Goal: Task Accomplishment & Management: Complete application form

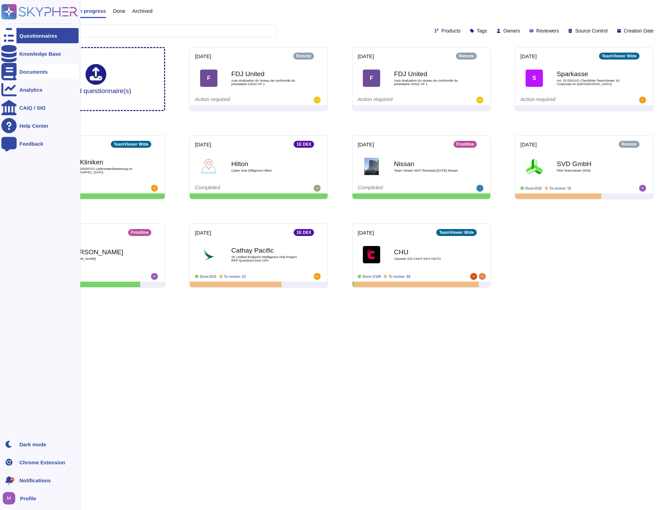
click at [7, 73] on icon at bounding box center [8, 71] width 15 height 17
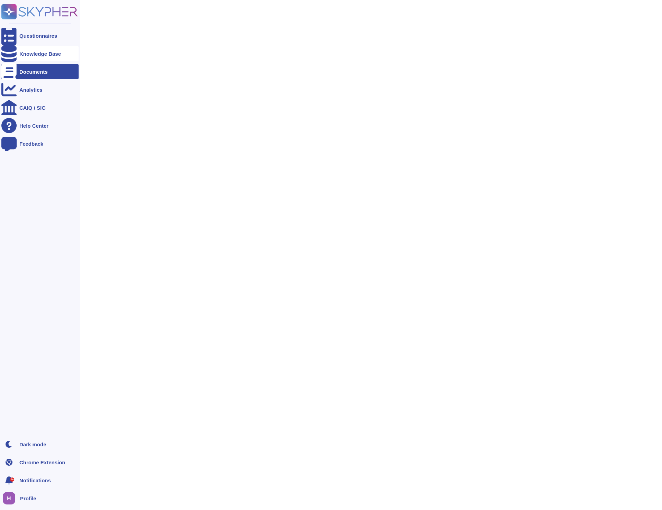
click at [31, 54] on div "Knowledge Base" at bounding box center [40, 53] width 42 height 5
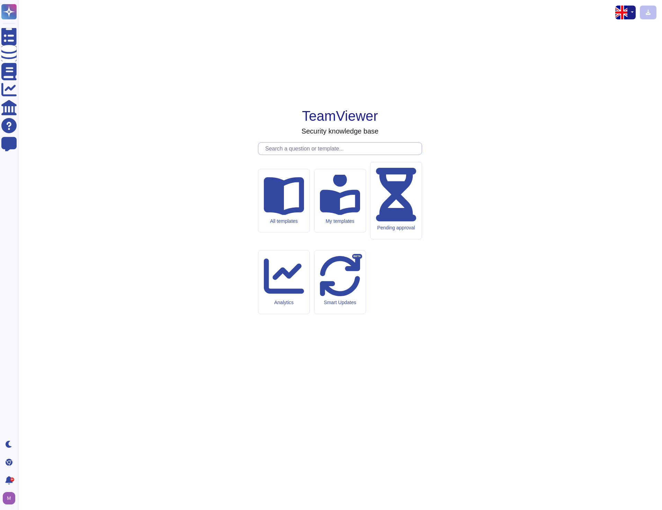
click at [327, 155] on input "text" at bounding box center [342, 149] width 160 height 12
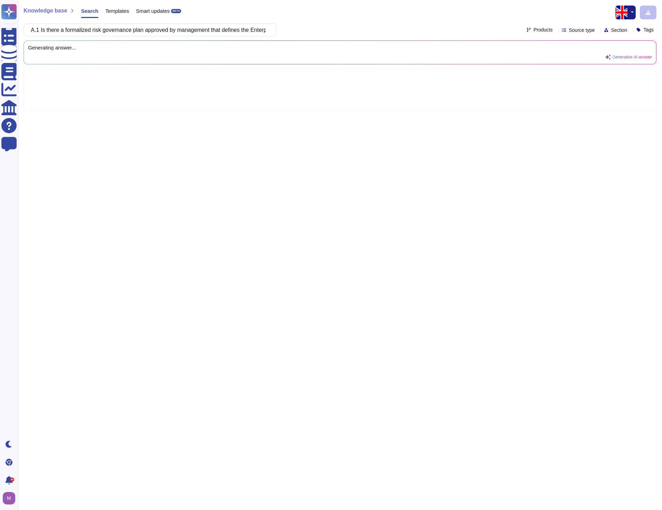
scroll to position [0, 119]
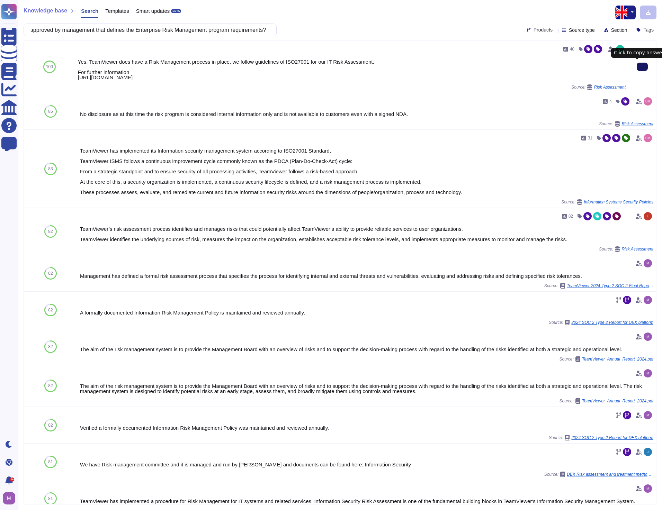
click at [231, 34] on input "A.1 Is there a formalized risk governance plan approved by management that defi…" at bounding box center [148, 30] width 242 height 12
paste input "2 Do fourth parties (e.g., backup vendors, service providers, subcontractors, e…"
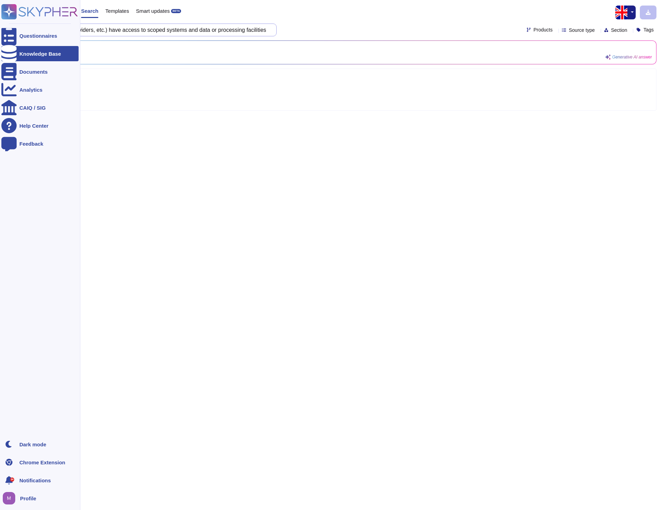
scroll to position [0, 391]
type input "A.2 Do fourth parties (e.g., backup vendors, service providers, subcontractors,…"
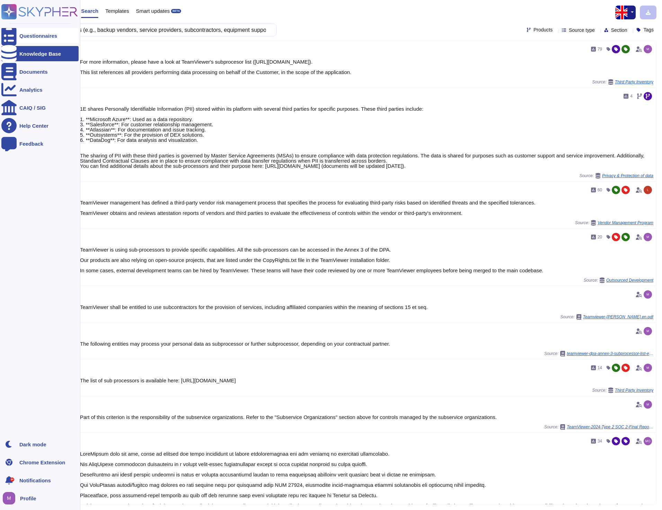
click at [10, 39] on div at bounding box center [8, 35] width 15 height 15
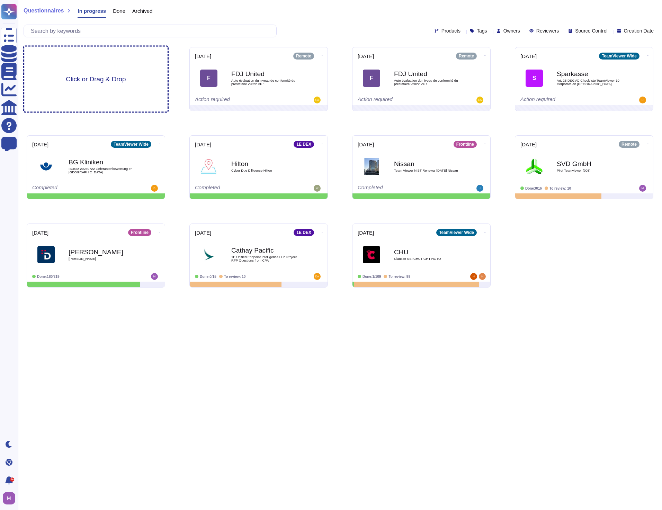
click at [99, 76] on span "Click or Drag & Drop" at bounding box center [96, 79] width 60 height 7
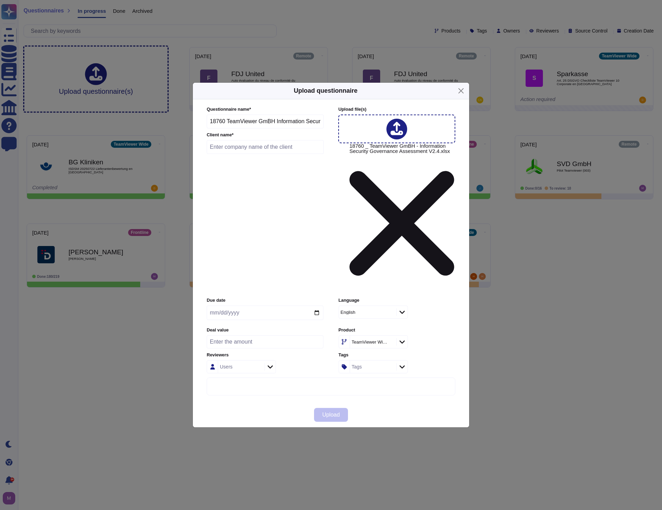
click at [403, 139] on div at bounding box center [396, 129] width 21 height 21
click at [273, 333] on div "Questionnaire name * 18760 TeamViewer GmBH Information Security Governance Asse…" at bounding box center [331, 250] width 262 height 303
click at [263, 154] on input "text" at bounding box center [265, 147] width 117 height 14
type input "Dentons"
click at [268, 306] on input "date" at bounding box center [265, 313] width 117 height 15
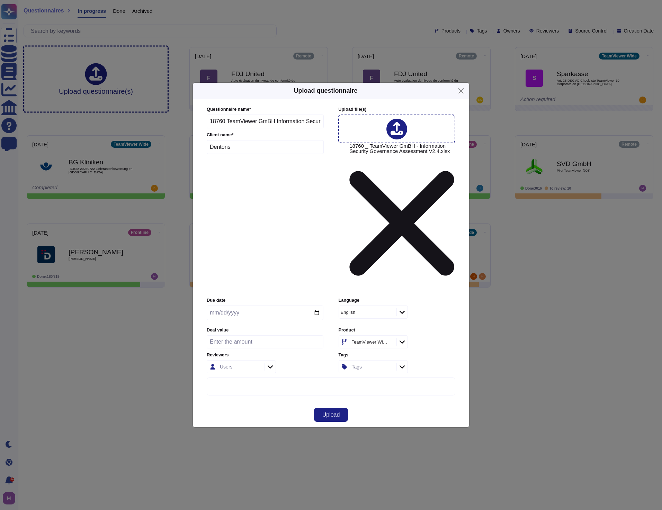
click at [316, 306] on input "date" at bounding box center [265, 313] width 117 height 15
type input "[DATE]"
click at [404, 338] on icon at bounding box center [401, 341] width 5 height 7
click at [340, 408] on button "Upload" at bounding box center [331, 415] width 34 height 14
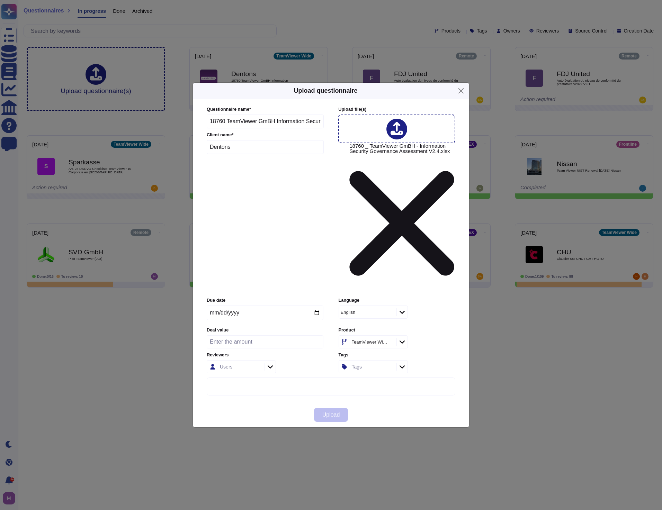
click at [344, 378] on div "More options" at bounding box center [331, 500] width 248 height 244
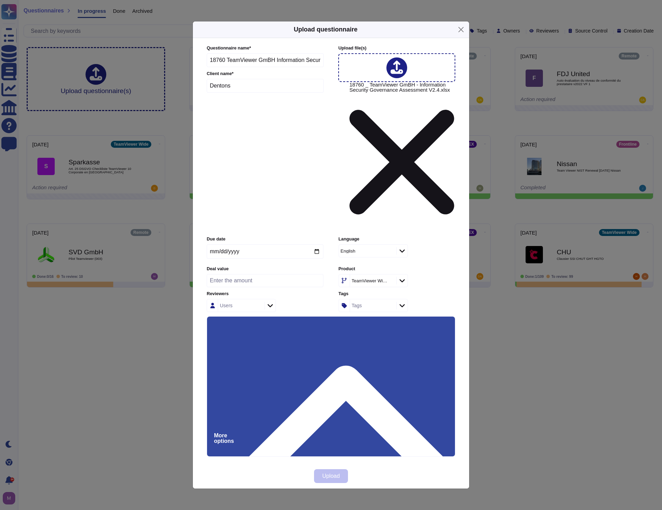
click at [356, 317] on div "More options" at bounding box center [331, 439] width 248 height 244
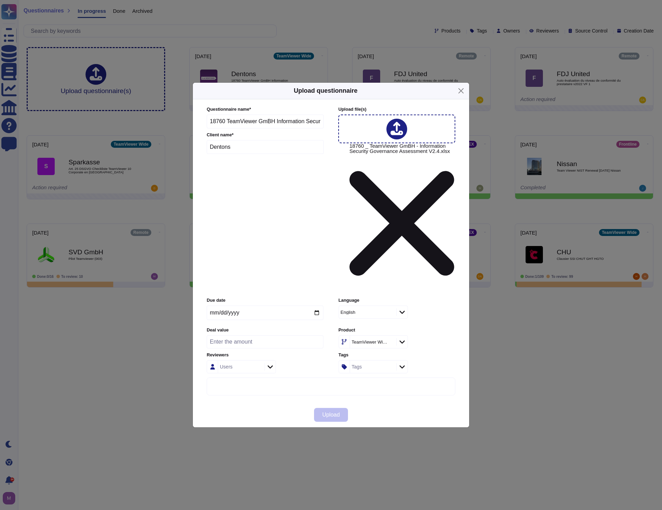
click at [284, 335] on input "number" at bounding box center [265, 341] width 117 height 13
drag, startPoint x: 262, startPoint y: 356, endPoint x: 269, endPoint y: 356, distance: 7.6
click at [263, 402] on div "Upload" at bounding box center [331, 414] width 276 height 25
click at [365, 402] on div "Upload" at bounding box center [331, 414] width 276 height 25
drag, startPoint x: 236, startPoint y: 275, endPoint x: 178, endPoint y: 270, distance: 58.7
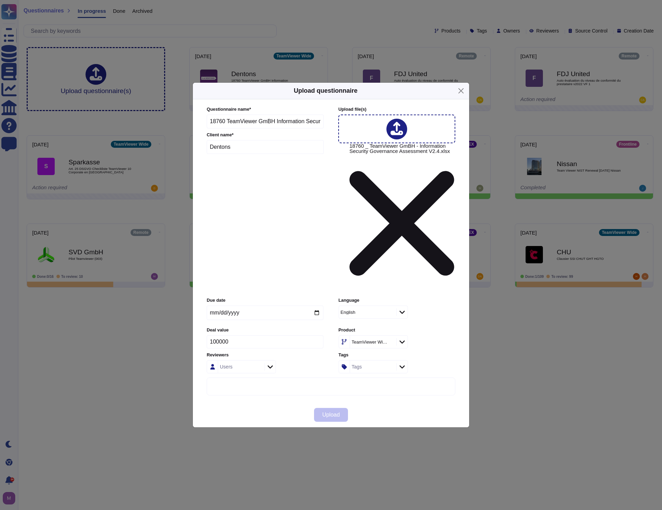
click at [179, 270] on div "Upload questionnaire Questionnaire name * 18760 TeamViewer GmBH Information Sec…" at bounding box center [331, 255] width 662 height 510
type input "50000"
drag, startPoint x: 250, startPoint y: 341, endPoint x: 258, endPoint y: 335, distance: 10.3
click at [250, 402] on div "Upload" at bounding box center [331, 414] width 276 height 25
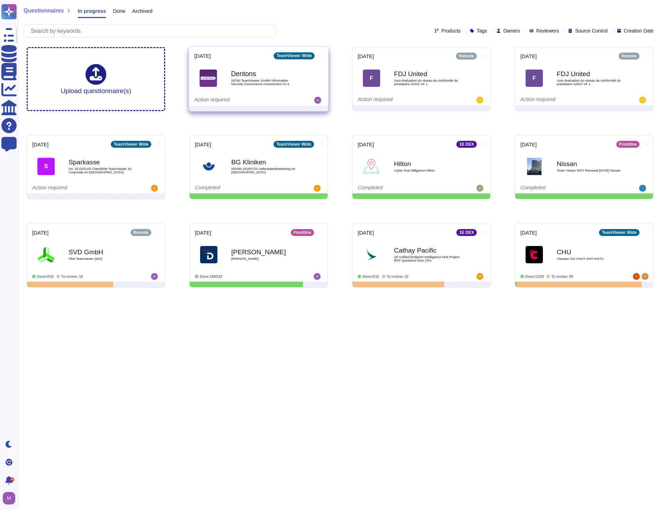
click at [242, 76] on b "Dentons" at bounding box center [266, 74] width 70 height 7
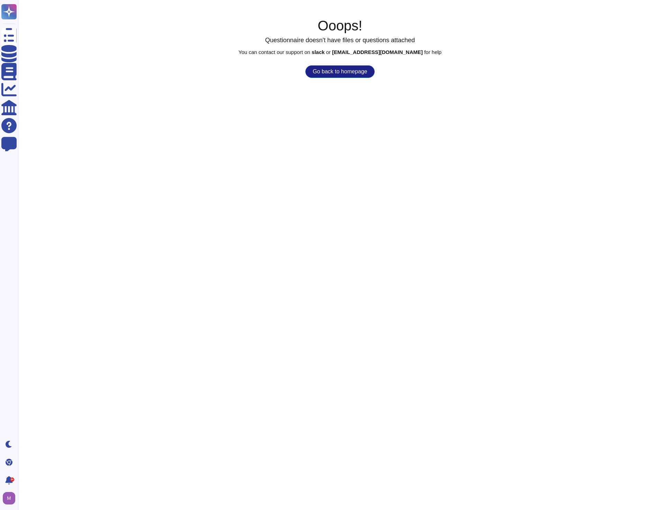
click at [320, 70] on button "Go back to homepage" at bounding box center [339, 71] width 69 height 12
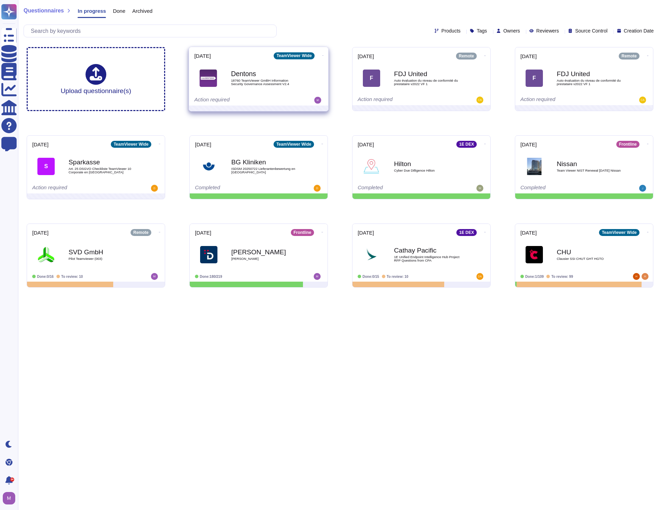
click at [239, 62] on div "Dentons 18760 TeamViewer GmBH Information Security Governance Assessment V2.4" at bounding box center [258, 78] width 129 height 35
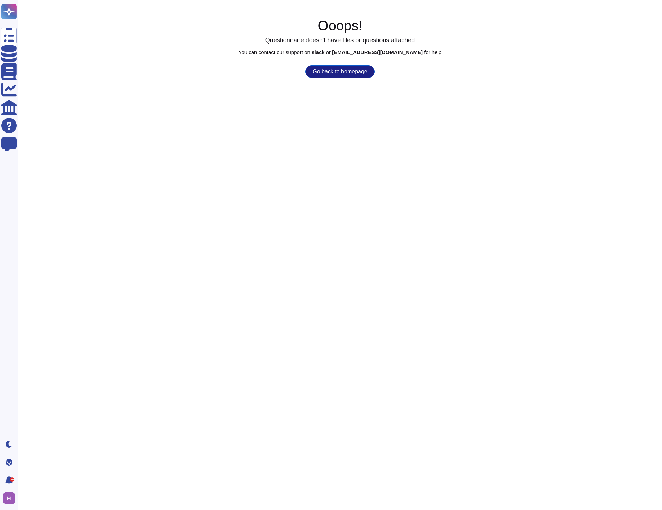
click at [324, 71] on button "Go back to homepage" at bounding box center [339, 71] width 69 height 12
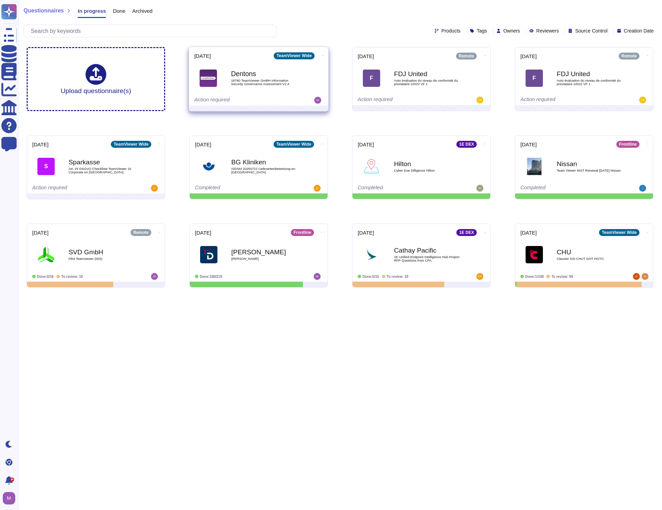
click at [322, 56] on icon at bounding box center [322, 56] width 1 height 2
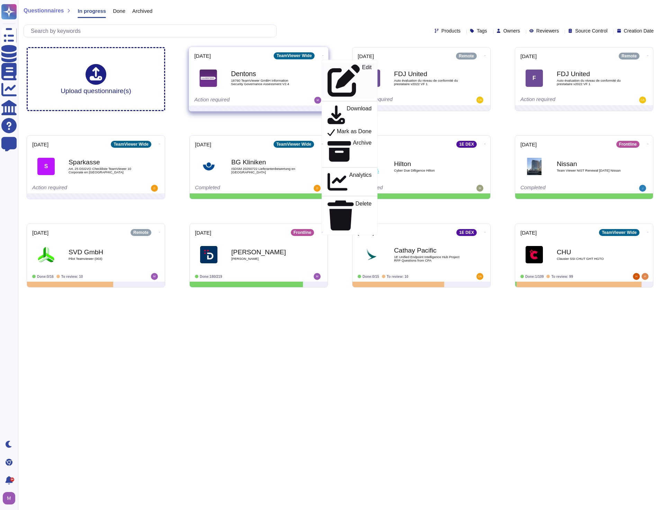
click at [327, 68] on icon at bounding box center [343, 81] width 32 height 32
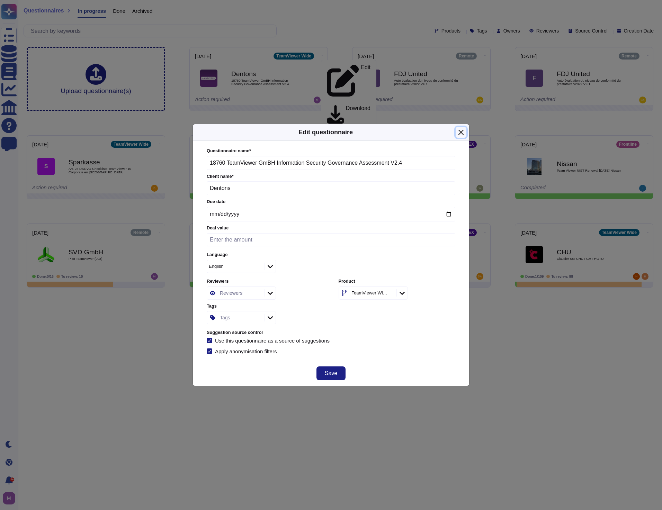
click at [459, 131] on button "Close" at bounding box center [460, 132] width 11 height 11
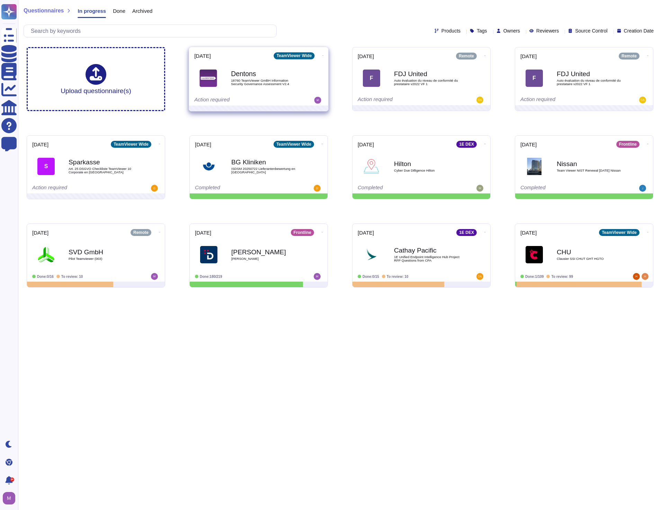
click at [322, 55] on icon at bounding box center [322, 56] width 1 height 2
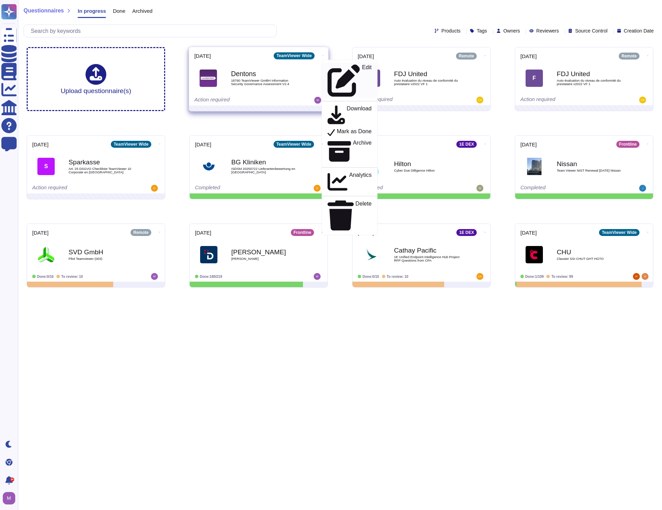
click at [362, 66] on p "Edit" at bounding box center [367, 81] width 10 height 32
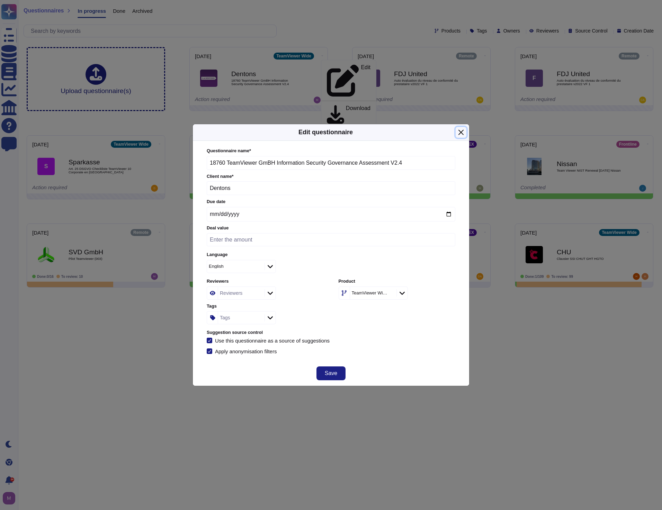
drag, startPoint x: 457, startPoint y: 133, endPoint x: 438, endPoint y: 123, distance: 21.5
click at [458, 133] on button "Close" at bounding box center [460, 132] width 11 height 11
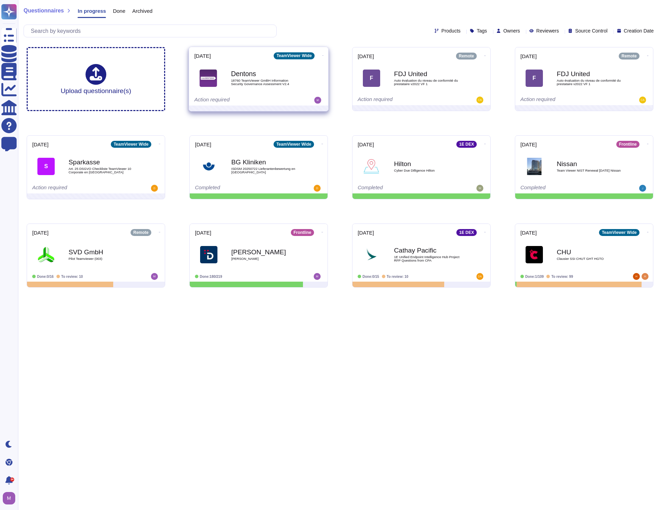
click at [322, 56] on icon at bounding box center [322, 56] width 1 height 2
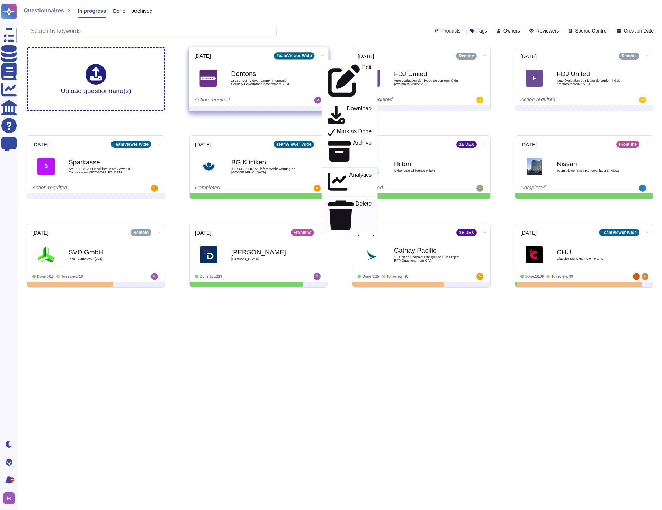
click at [355, 201] on p "Delete" at bounding box center [363, 215] width 16 height 29
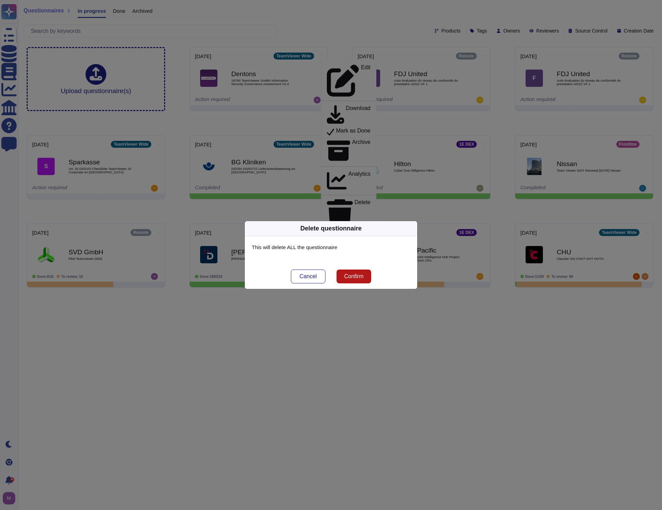
click at [354, 281] on button "Confirm" at bounding box center [353, 277] width 35 height 14
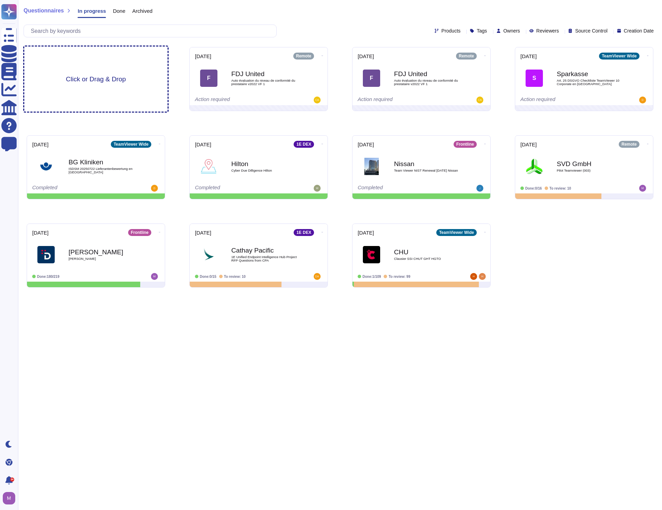
click at [101, 76] on span "Click or Drag & Drop" at bounding box center [96, 79] width 60 height 7
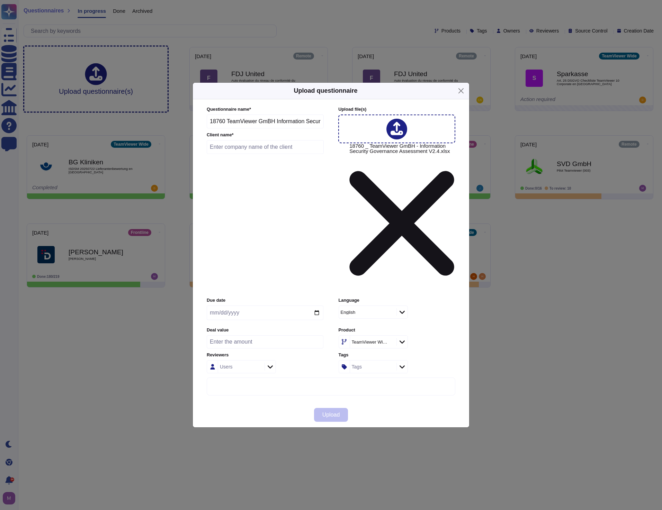
click at [298, 154] on input "text" at bounding box center [265, 147] width 117 height 14
type input "Dentons"
click at [333, 408] on button "Upload" at bounding box center [331, 415] width 34 height 14
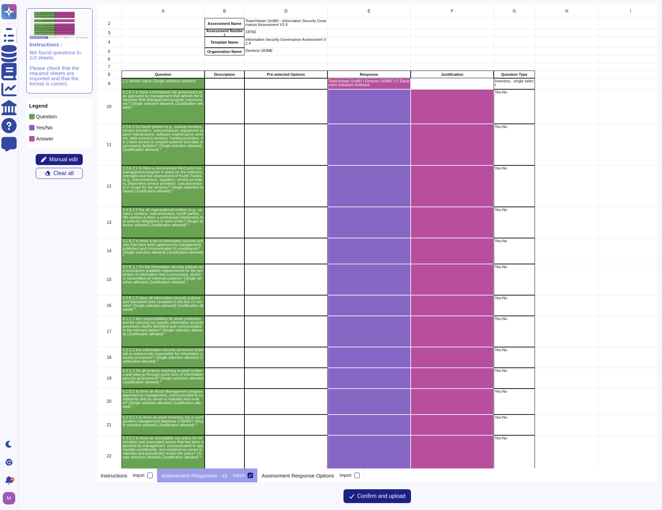
scroll to position [459, 556]
click at [373, 498] on span "Confirm and upload" at bounding box center [381, 496] width 48 height 6
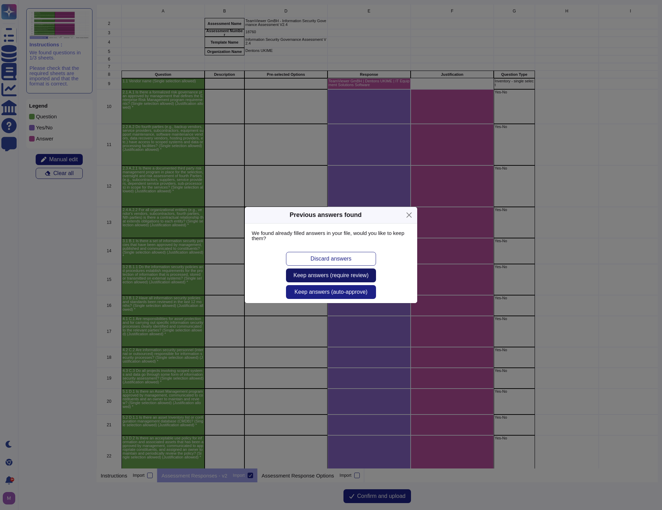
click at [348, 277] on span "Keep answers (require review)" at bounding box center [330, 276] width 75 height 6
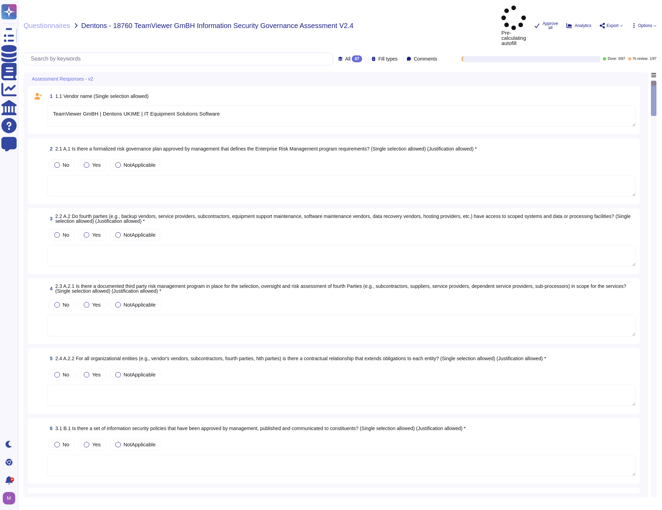
type textarea "TeamViewer GmBH | Dentons UKIME | IT Equipment Solutions Software"
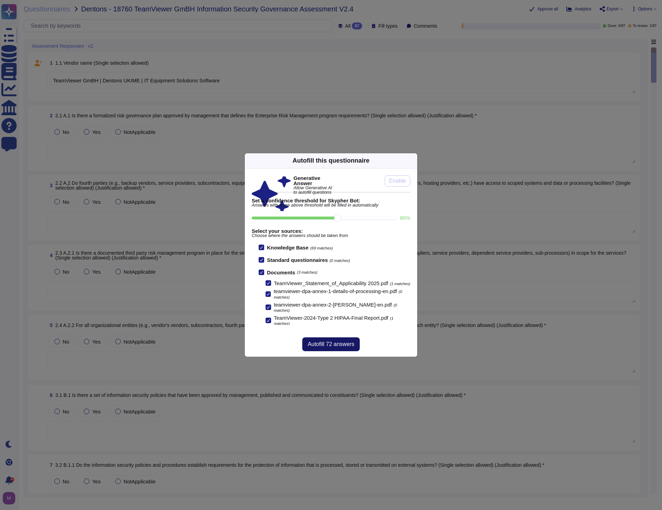
click at [321, 348] on button "Autofill 72 answers" at bounding box center [330, 344] width 57 height 14
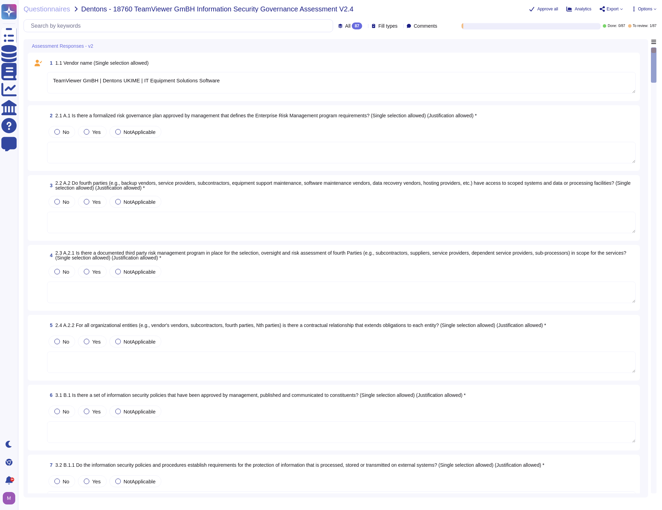
click at [352, 27] on div "87" at bounding box center [357, 25] width 10 height 7
click at [350, 26] on div "All 87" at bounding box center [351, 25] width 27 height 7
click at [654, 10] on icon at bounding box center [654, 9] width 3 height 3
click at [634, 18] on p "Autofill" at bounding box center [642, 28] width 17 height 22
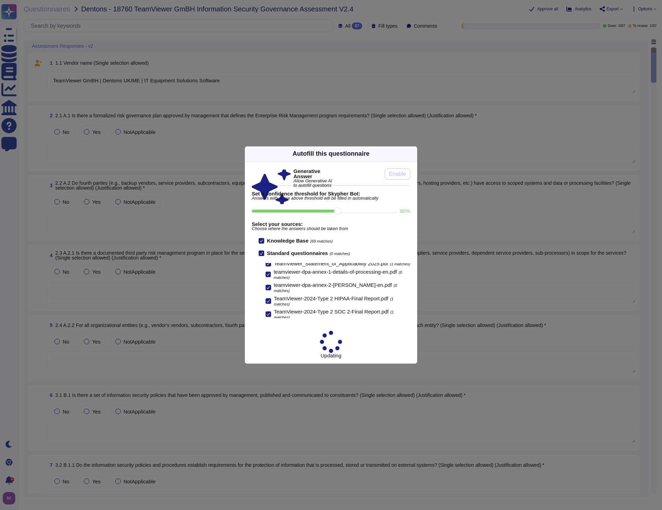
scroll to position [14, 0]
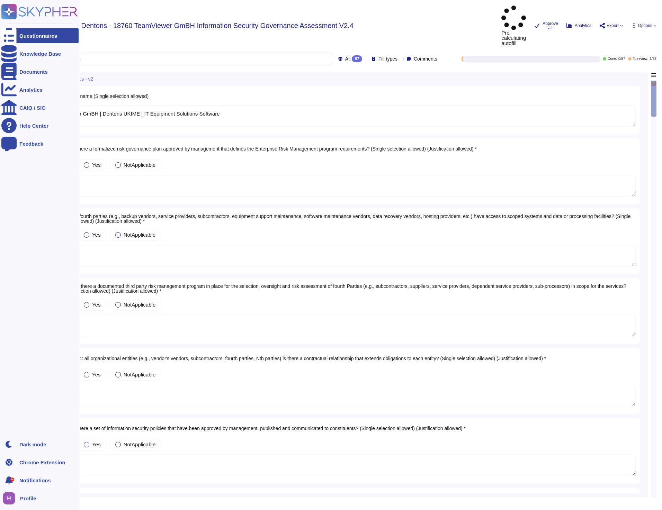
type textarea "TeamViewer GmBH | Dentons UKIME | IT Equipment Solutions Software"
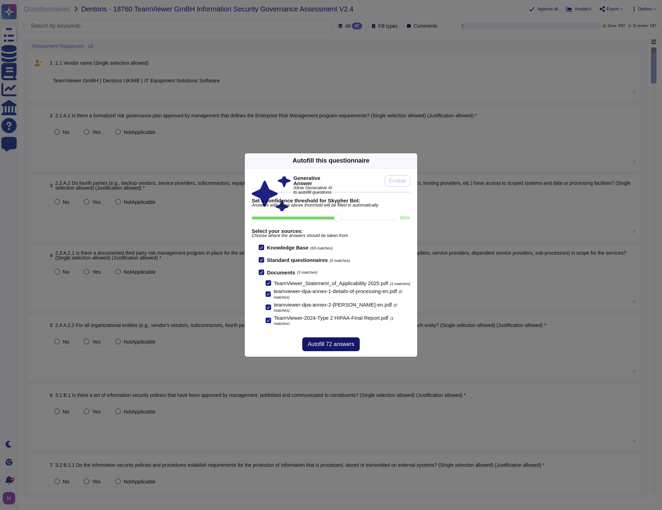
click at [333, 346] on span "Autofill 72 answers" at bounding box center [331, 345] width 46 height 6
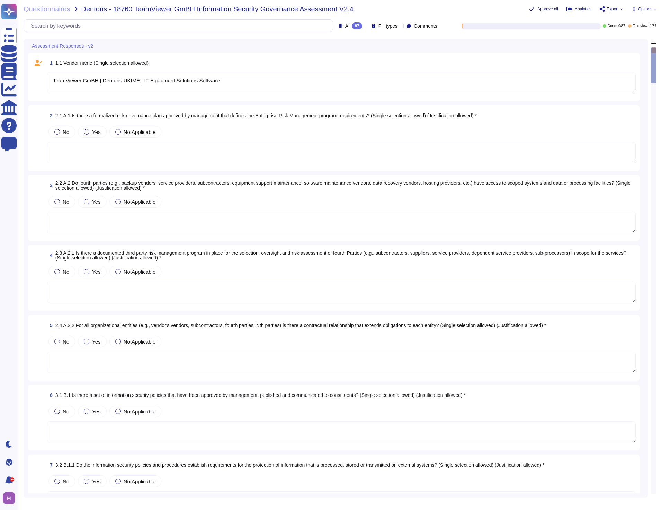
click at [548, 8] on span "Approve all" at bounding box center [547, 9] width 21 height 4
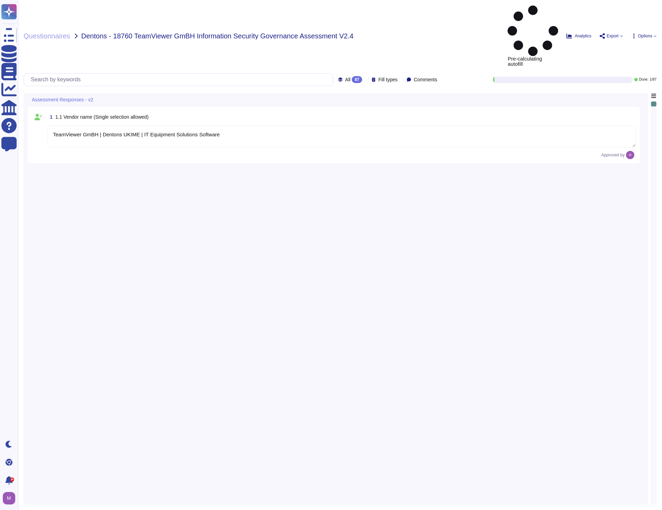
type textarea "TeamViewer GmBH | Dentons UKIME | IT Equipment Solutions Software"
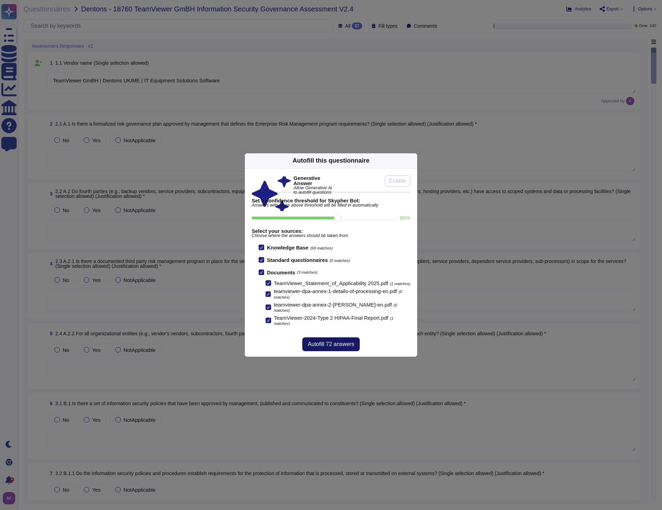
click at [323, 347] on span "Autofill 72 answers" at bounding box center [331, 345] width 46 height 6
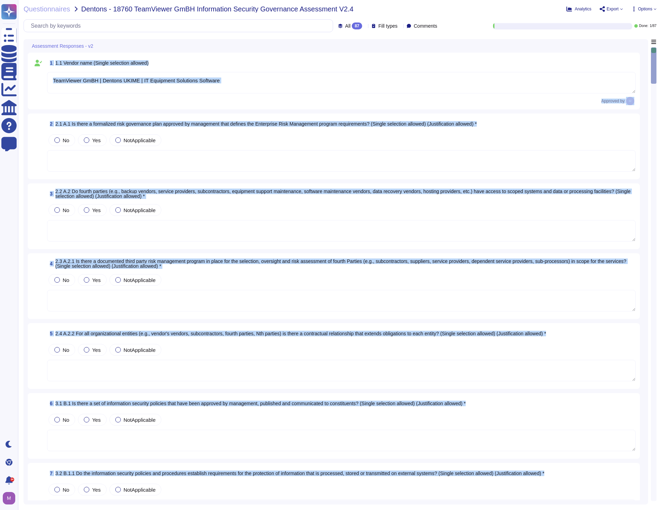
drag, startPoint x: 651, startPoint y: 89, endPoint x: 648, endPoint y: 335, distance: 246.4
click at [648, 335] on div "Assessment Responses - v2 1 1.1 Vendor name (Single selection allowed) TeamView…" at bounding box center [340, 271] width 633 height 465
click at [645, 101] on div "Assessment Responses - v2 1 1.1 Vendor name (Single selection allowed) TeamView…" at bounding box center [336, 271] width 624 height 465
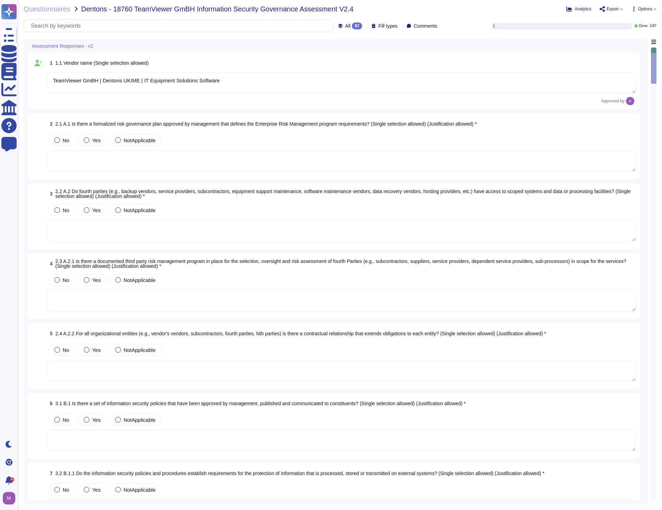
click at [643, 9] on span "Options" at bounding box center [645, 9] width 14 height 4
click at [637, 18] on div "Autofill" at bounding box center [629, 28] width 44 height 22
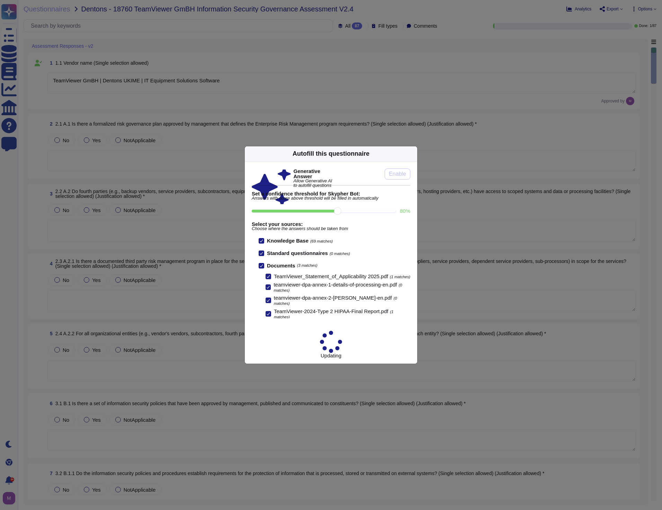
click at [293, 185] on span "Allow Generative AI to autofill questions" at bounding box center [312, 183] width 39 height 9
drag, startPoint x: 392, startPoint y: 193, endPoint x: 416, endPoint y: 194, distance: 23.2
click at [416, 194] on div "Generative Answer Allow Generative AI to autofill questions Enable Set a confid…" at bounding box center [331, 244] width 172 height 164
click at [361, 180] on div "Generative Answer Allow Generative AI to autofill questions Enable" at bounding box center [331, 174] width 158 height 11
drag, startPoint x: 409, startPoint y: 163, endPoint x: 408, endPoint y: 157, distance: 5.4
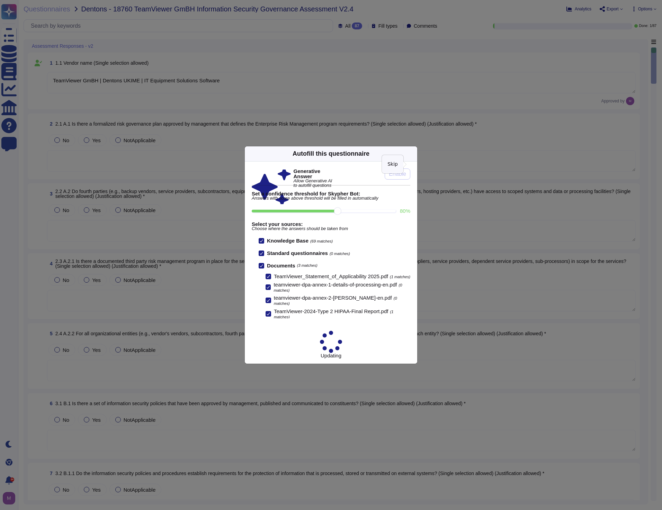
click at [413, 154] on icon at bounding box center [413, 154] width 0 height 0
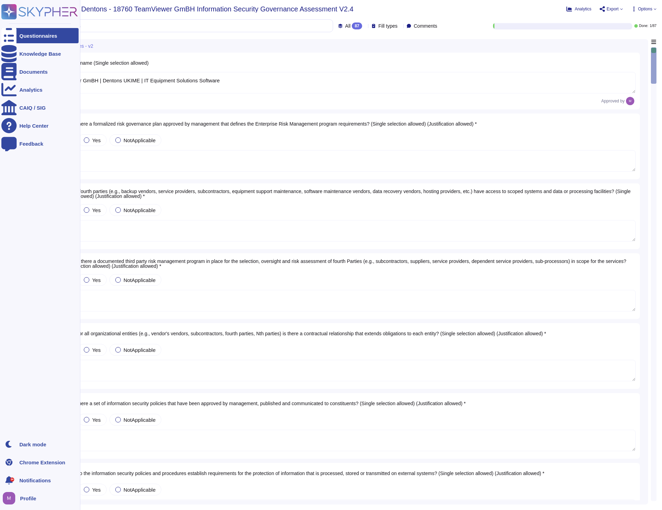
click at [28, 37] on div "Questionnaires" at bounding box center [38, 35] width 38 height 5
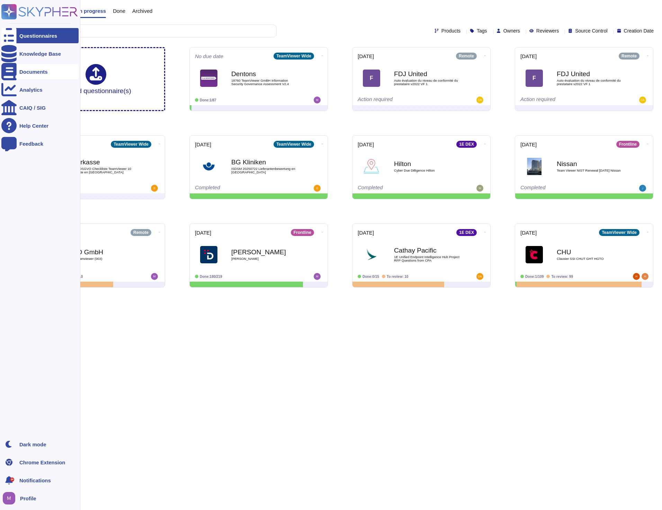
click at [26, 69] on div "Documents" at bounding box center [33, 71] width 28 height 5
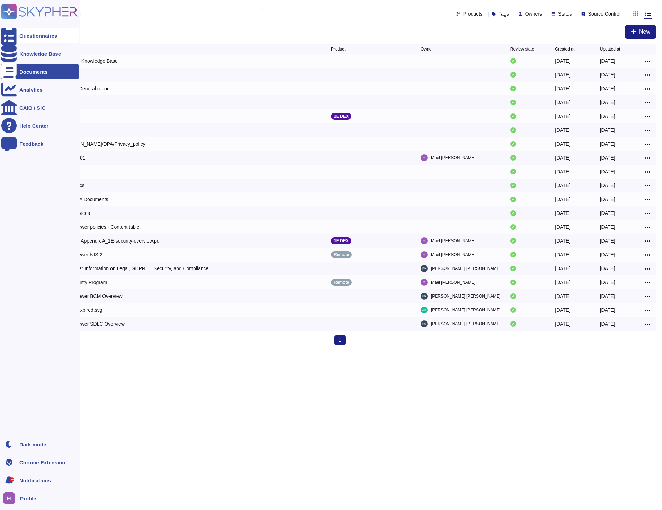
click at [13, 36] on div at bounding box center [8, 35] width 15 height 15
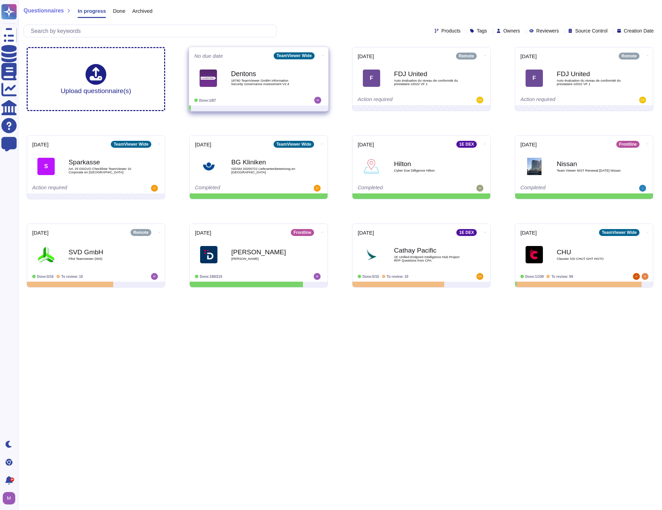
click at [237, 74] on b "Dentons" at bounding box center [266, 74] width 70 height 7
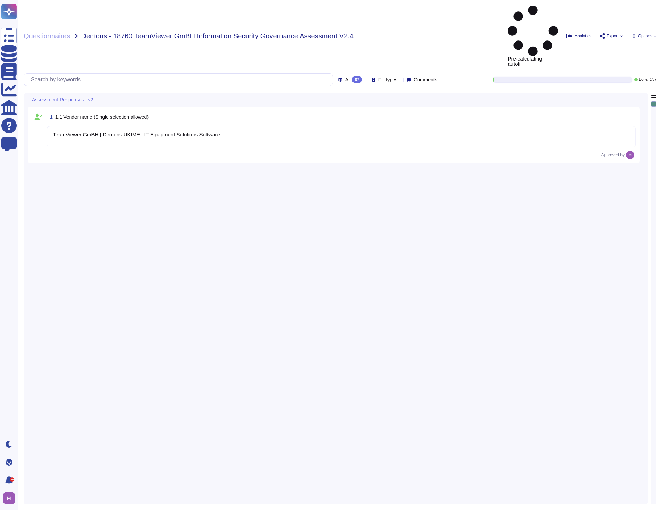
type textarea "TeamViewer GmBH | Dentons UKIME | IT Equipment Solutions Software"
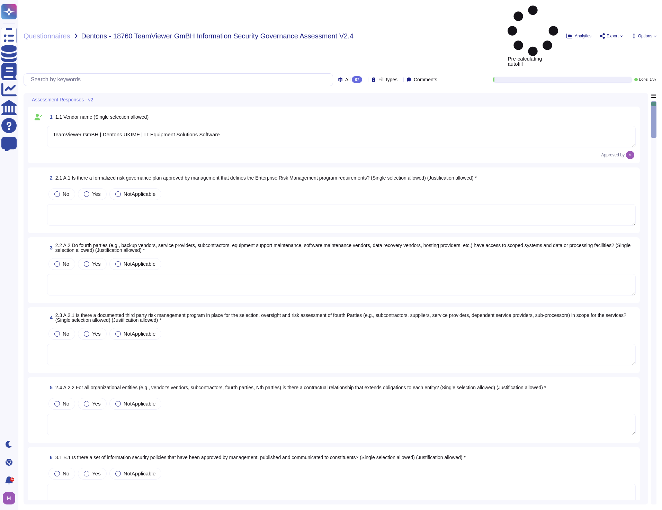
click at [386, 204] on textarea at bounding box center [341, 214] width 588 height 21
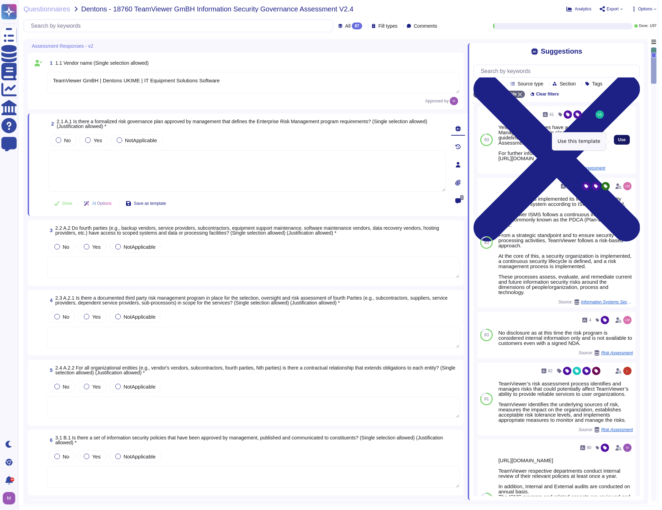
click at [618, 139] on span "Use" at bounding box center [622, 140] width 8 height 4
type textarea "Yes, TeamViewer does have a Risk Management process in place, we follow guideli…"
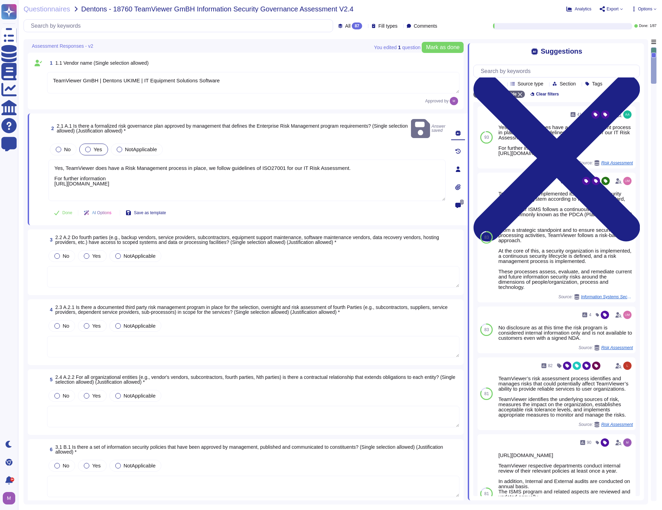
click at [235, 268] on textarea at bounding box center [253, 276] width 412 height 21
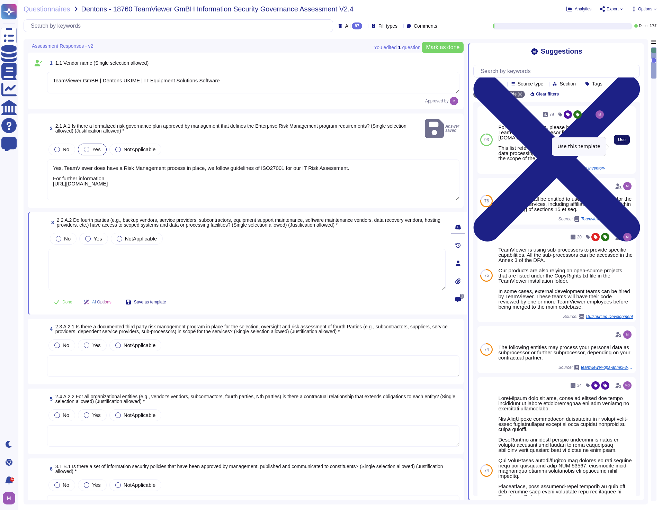
click at [618, 142] on span "Use" at bounding box center [622, 140] width 8 height 4
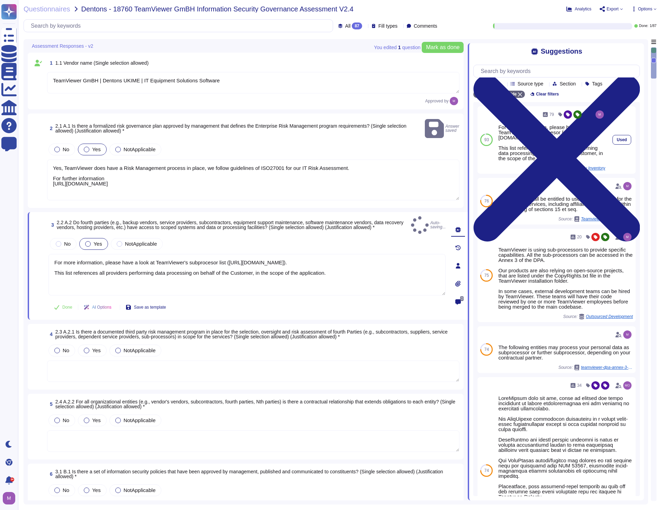
type textarea "For more information, please have a look at TeamViewer's subprocesor list ([URL…"
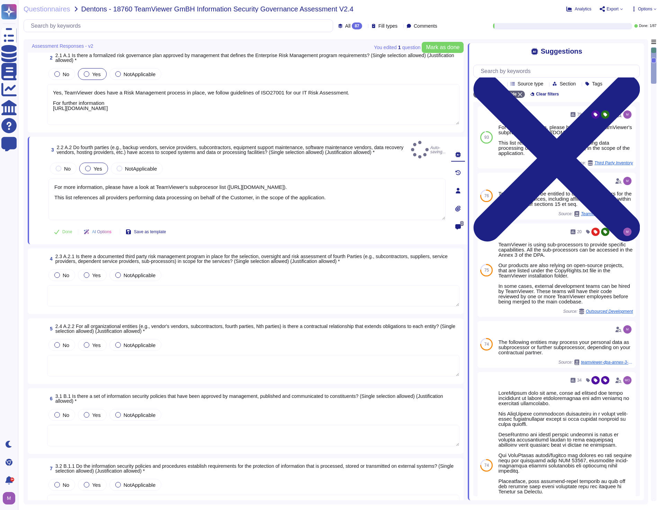
scroll to position [69, 0]
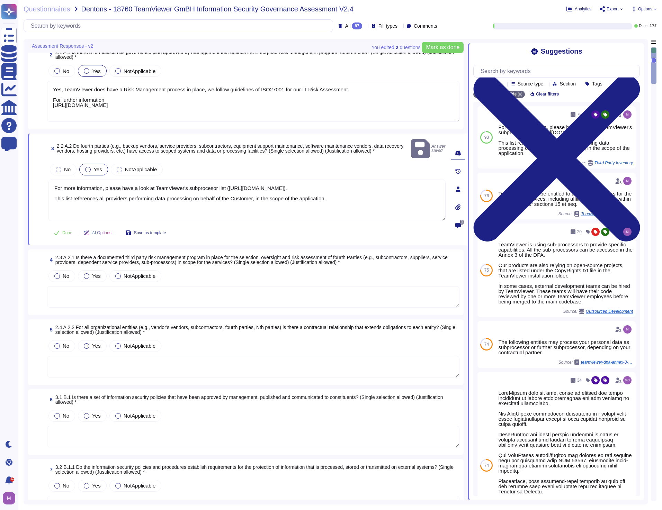
click at [139, 292] on textarea at bounding box center [253, 296] width 412 height 21
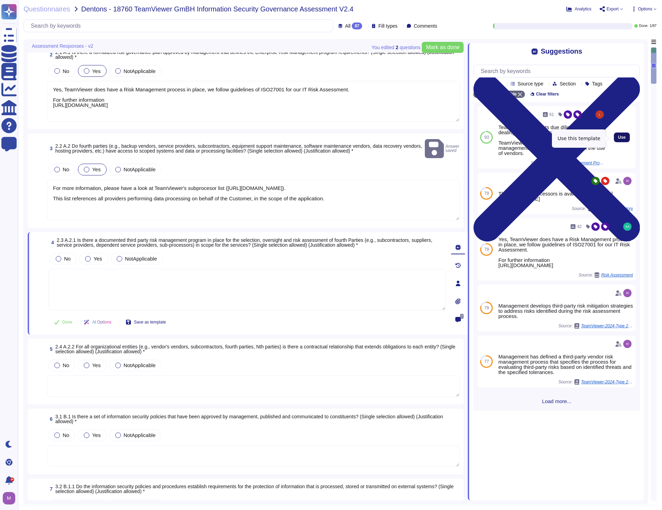
click at [618, 138] on span "Use" at bounding box center [622, 137] width 8 height 4
type textarea "TeamViewer conducts due diligence when dealing with 3rd parties. TeamViewer has…"
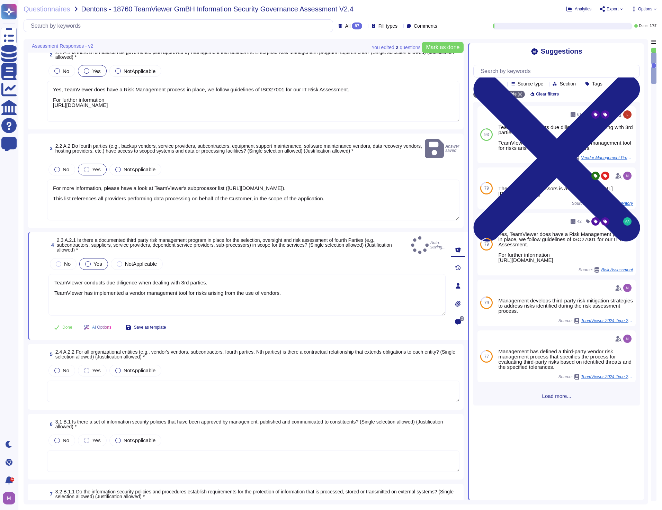
scroll to position [138, 0]
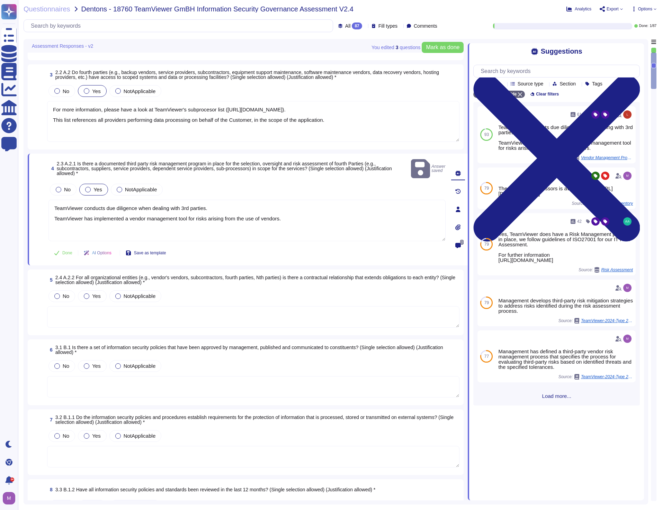
click at [160, 310] on textarea at bounding box center [253, 316] width 412 height 21
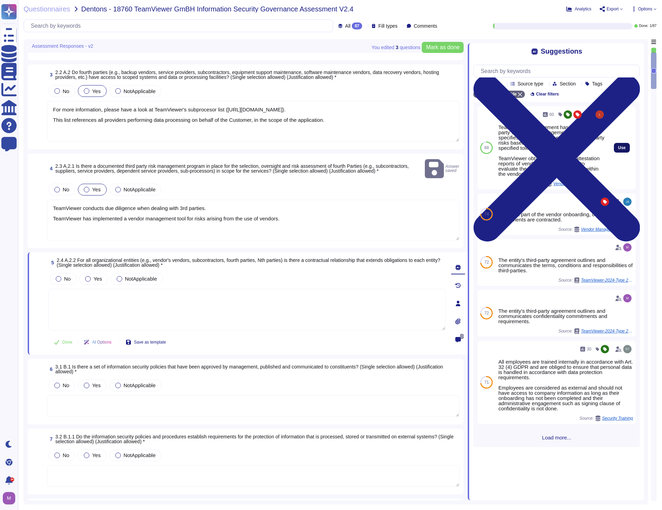
click at [618, 150] on span "Use" at bounding box center [622, 148] width 8 height 4
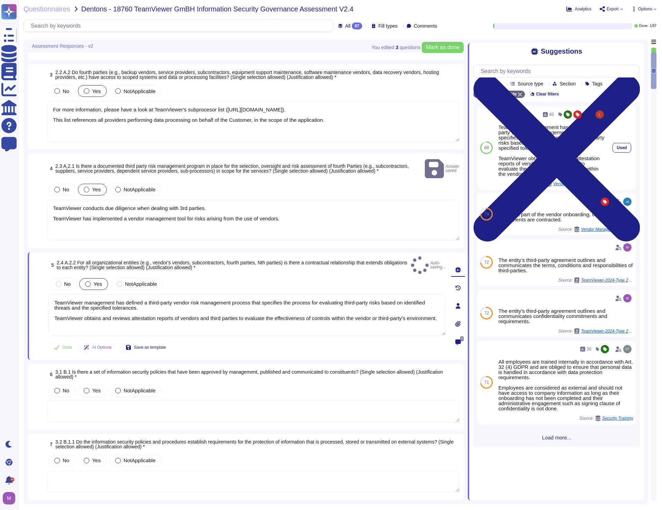
type textarea "TeamViewer management has defined a third-party vendor risk management process …"
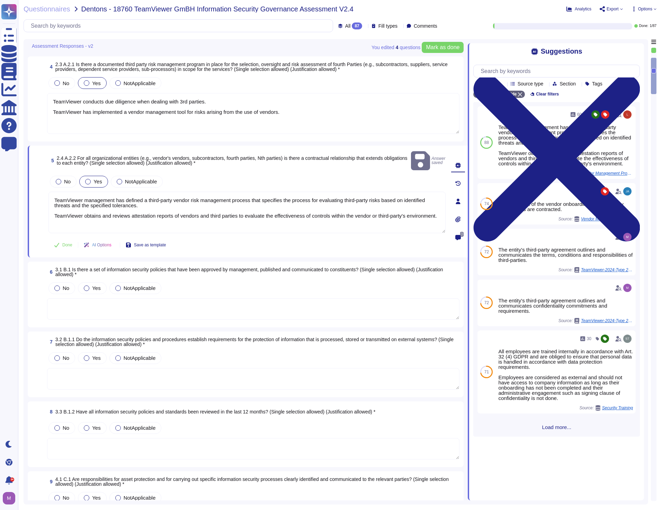
scroll to position [242, 0]
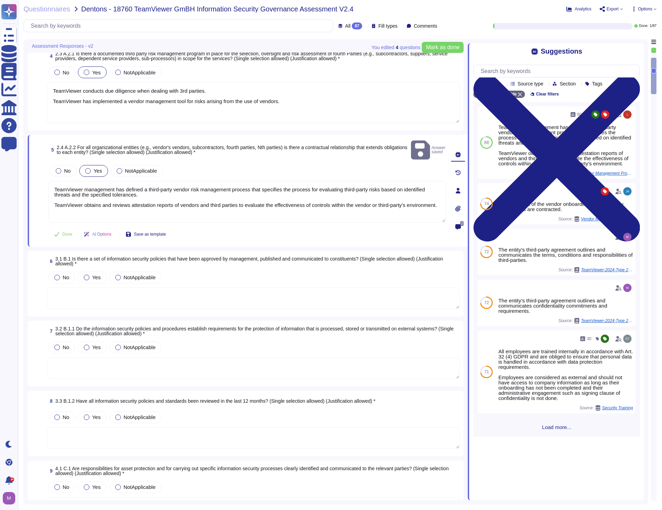
click at [153, 289] on textarea at bounding box center [253, 298] width 412 height 21
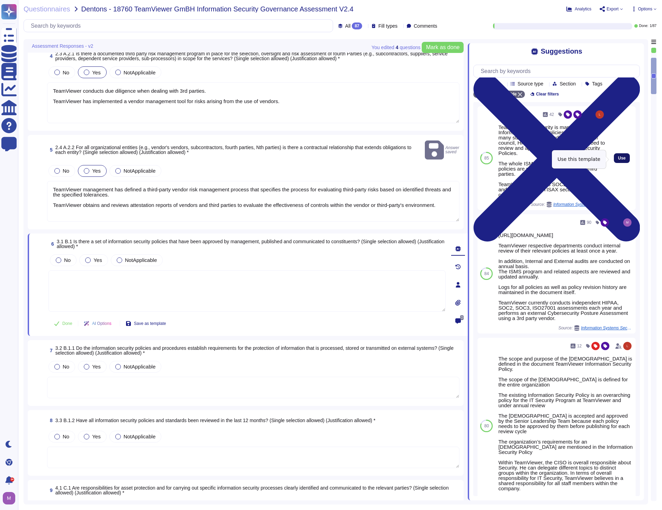
click at [620, 160] on span "Use" at bounding box center [622, 158] width 8 height 4
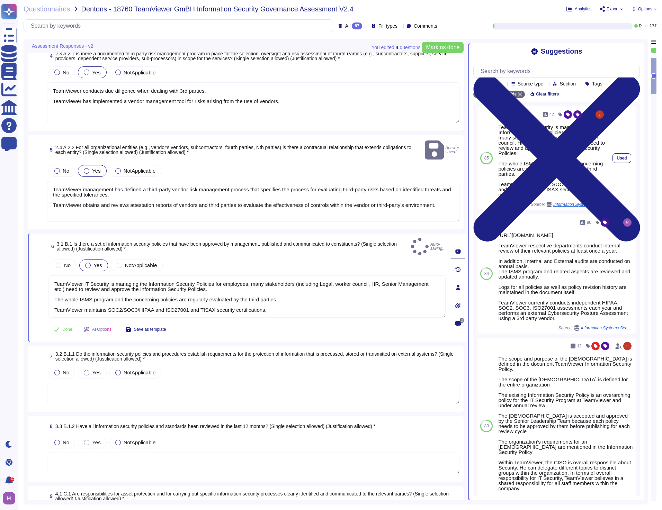
type textarea "TeamViewer IT Security is managing the Information Security Policies for employ…"
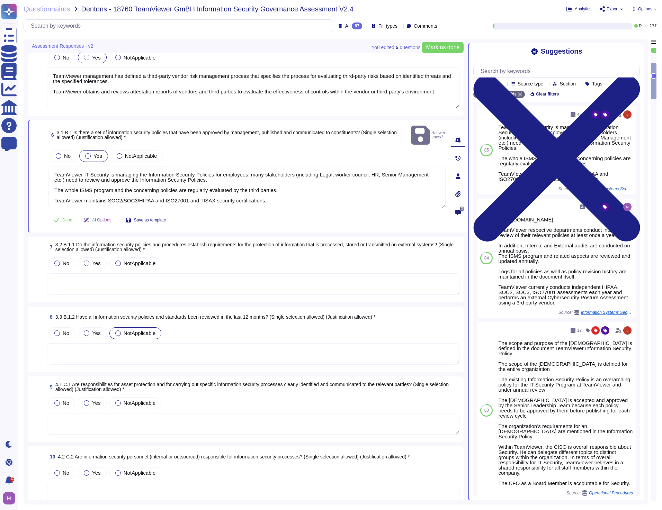
scroll to position [346, 0]
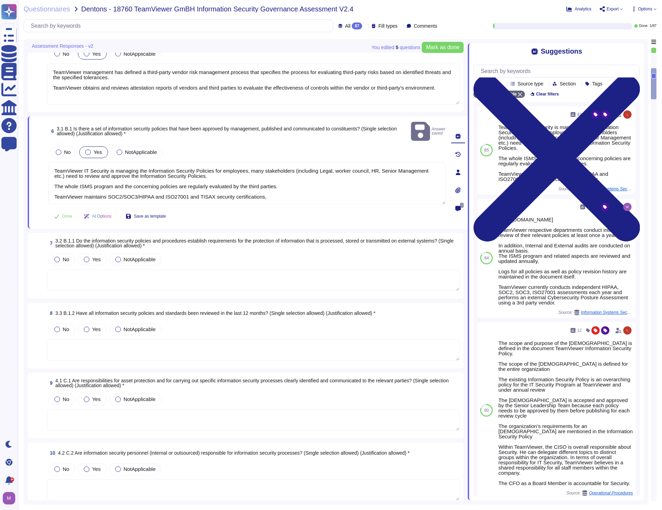
click at [130, 271] on textarea at bounding box center [253, 280] width 412 height 21
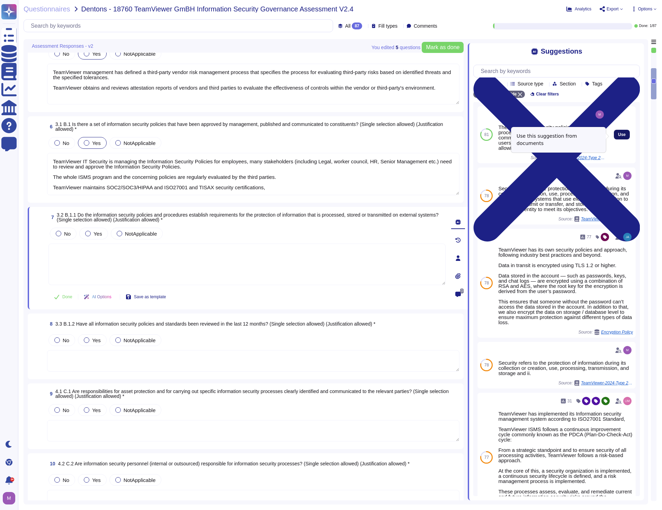
click at [616, 139] on button "Use" at bounding box center [622, 135] width 16 height 10
type textarea "The information security policies and procedures that communicate the system co…"
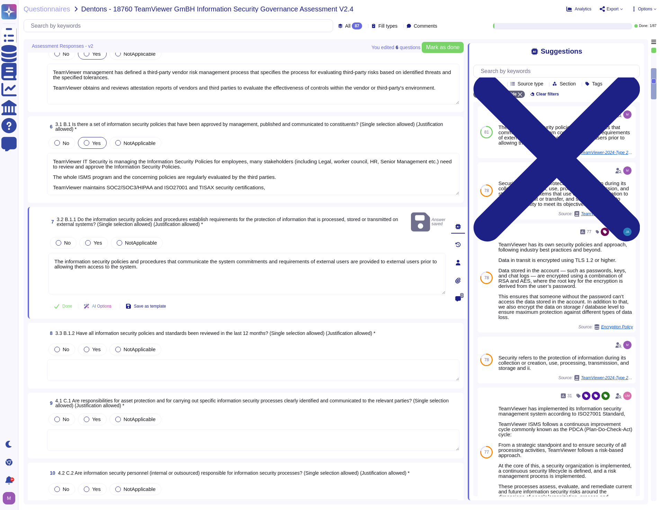
click at [163, 360] on textarea at bounding box center [253, 370] width 412 height 21
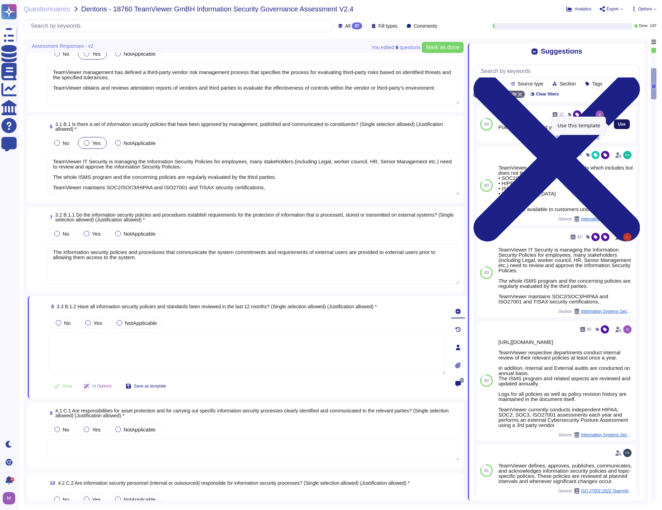
click at [618, 125] on span "Use" at bounding box center [622, 124] width 8 height 4
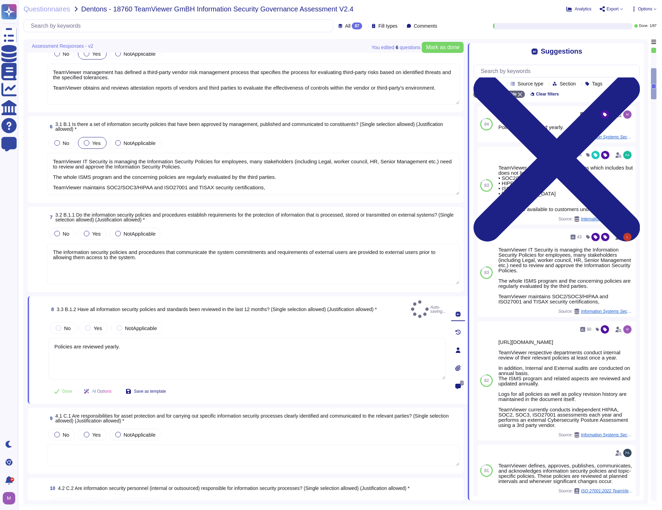
type textarea "Policies are reviewed yearly."
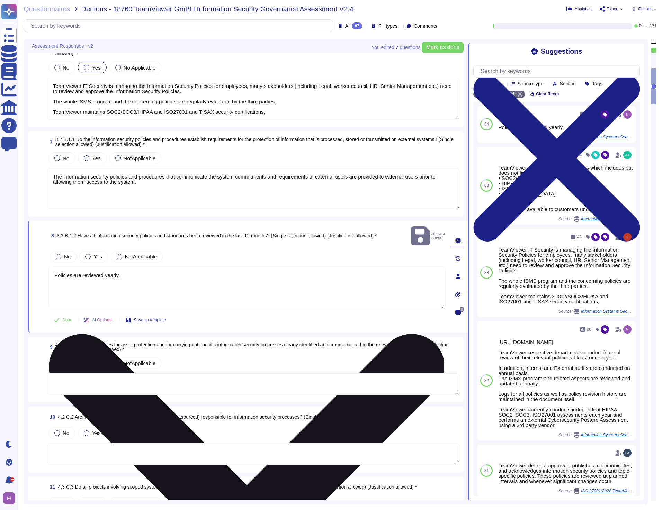
type textarea "For more information, please have a look at TeamViewer's subprocesor list ([URL…"
type textarea "TeamViewer conducts due diligence when dealing with 3rd parties. TeamViewer has…"
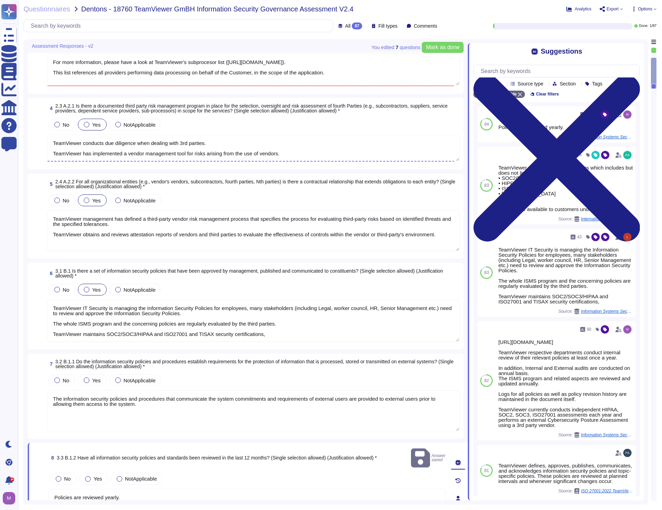
type textarea "TeamViewer GmBH | Dentons UKIME | IT Equipment Solutions Software"
type textarea "Yes, TeamViewer does have a Risk Management process in place, we follow guideli…"
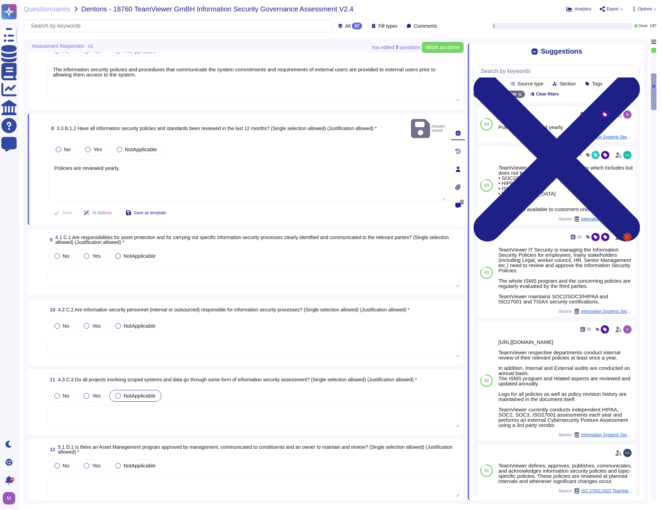
scroll to position [557, 0]
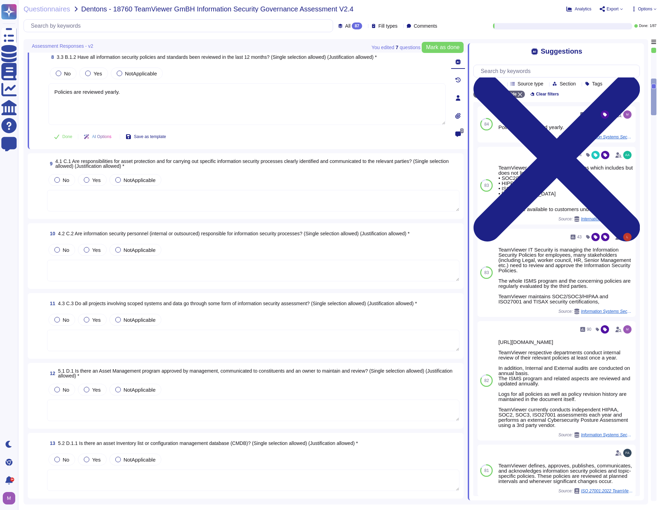
click at [134, 190] on div "No Yes NotApplicable" at bounding box center [253, 192] width 412 height 39
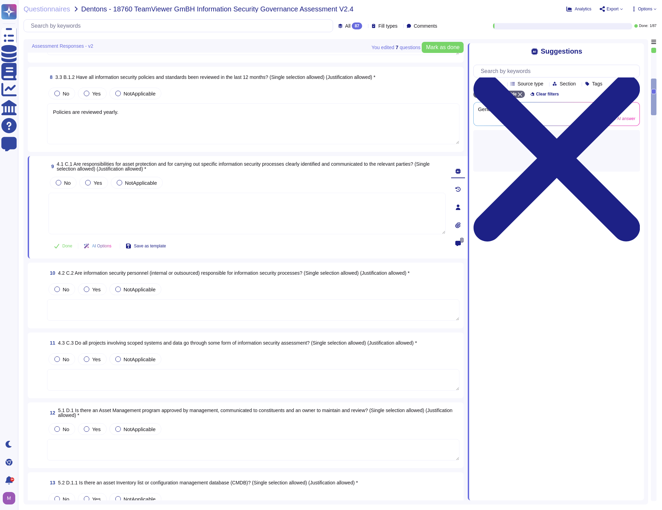
type textarea "TeamViewer management has defined a third-party vendor risk management process …"
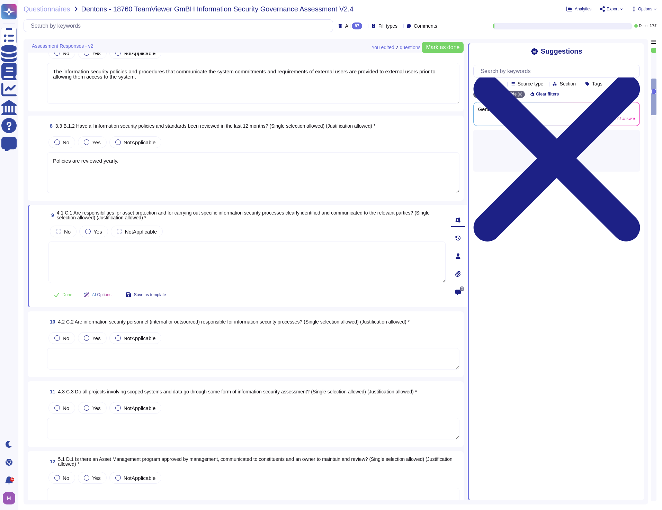
scroll to position [479, 0]
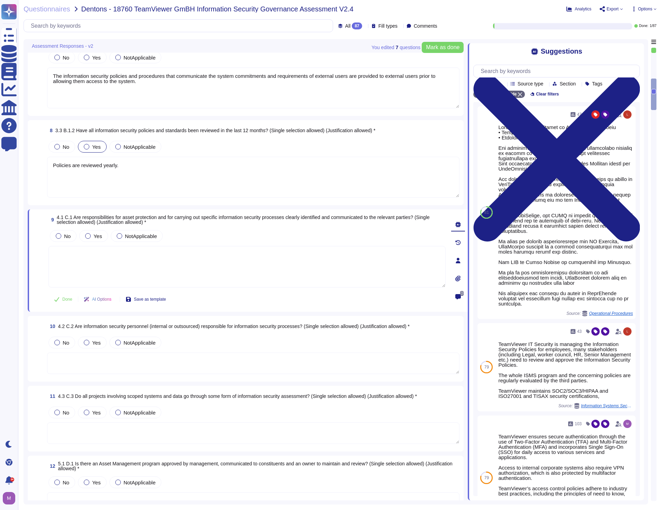
click at [98, 147] on span "Yes" at bounding box center [96, 147] width 8 height 6
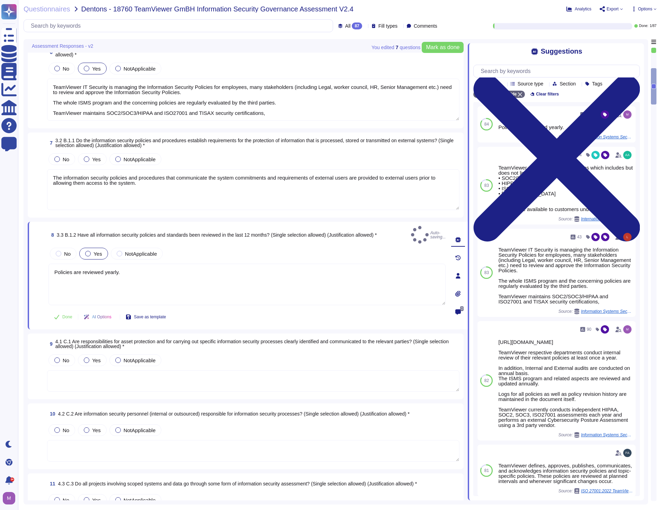
type textarea "TeamViewer conducts due diligence when dealing with 3rd parties. TeamViewer has…"
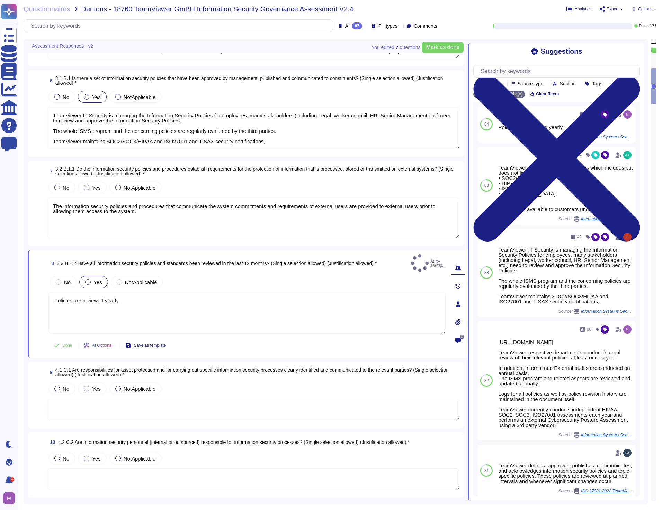
scroll to position [340, 0]
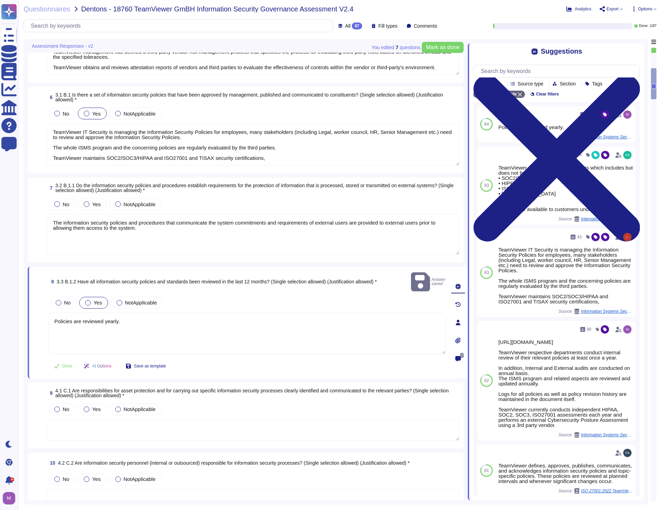
type textarea "For more information, please have a look at TeamViewer's subprocesor list ([URL…"
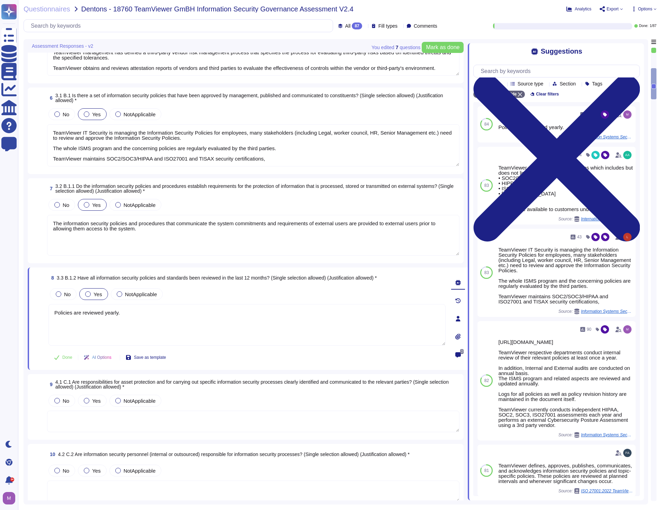
click at [94, 206] on span "Yes" at bounding box center [96, 205] width 8 height 6
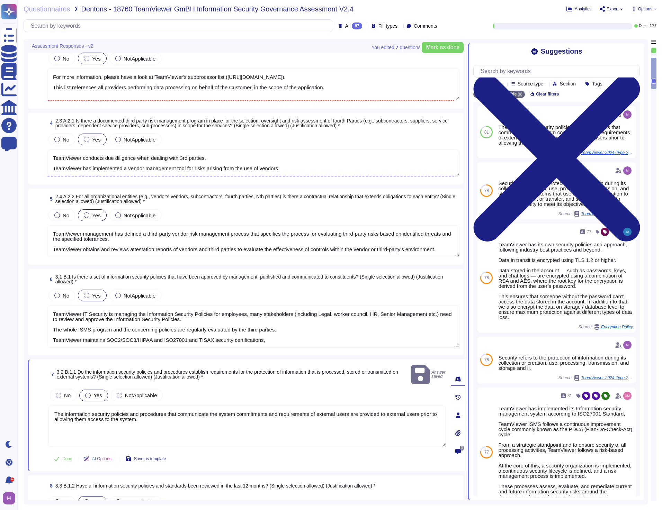
type textarea "TeamViewer GmBH | Dentons UKIME | IT Equipment Solutions Software"
type textarea "Yes, TeamViewer does have a Risk Management process in place, we follow guideli…"
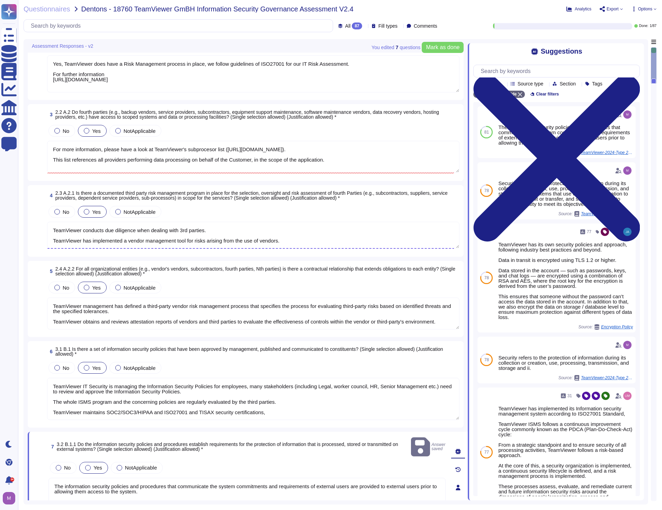
scroll to position [0, 0]
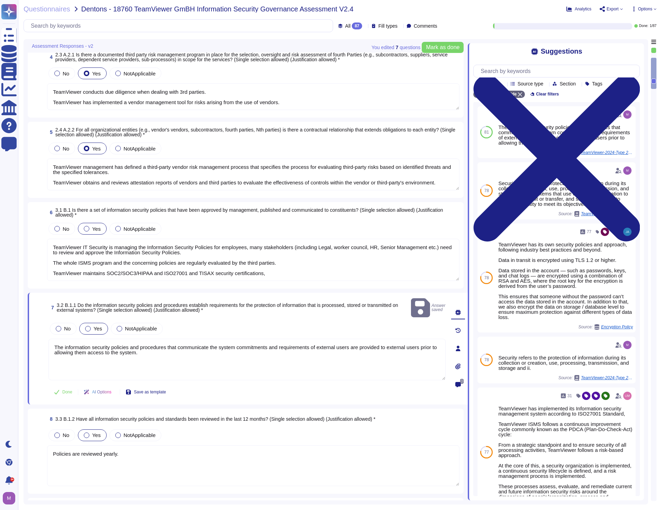
type textarea "Yes, TeamViewer does have a Risk Management process in place, we follow guideli…"
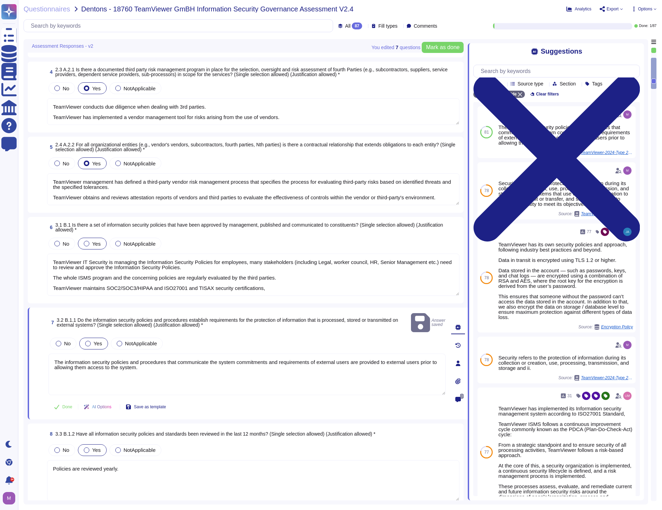
type textarea "For more information, please have a look at TeamViewer's subprocesor list ([URL…"
type textarea "TeamViewer conducts due diligence when dealing with 3rd parties. TeamViewer has…"
type textarea "TeamViewer management has defined a third-party vendor risk management process …"
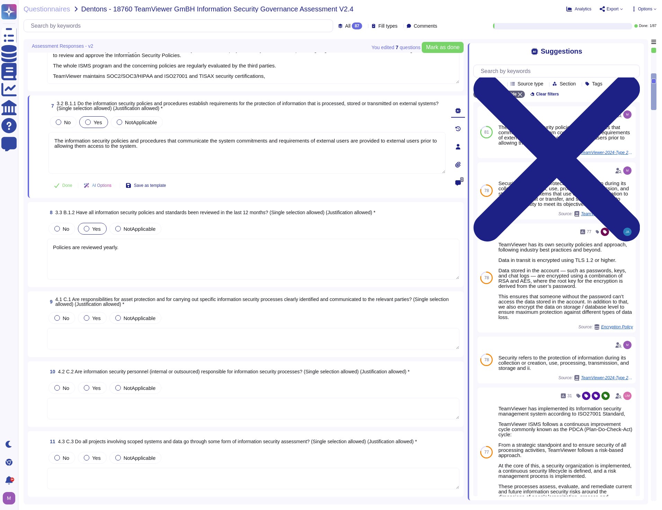
scroll to position [421, 0]
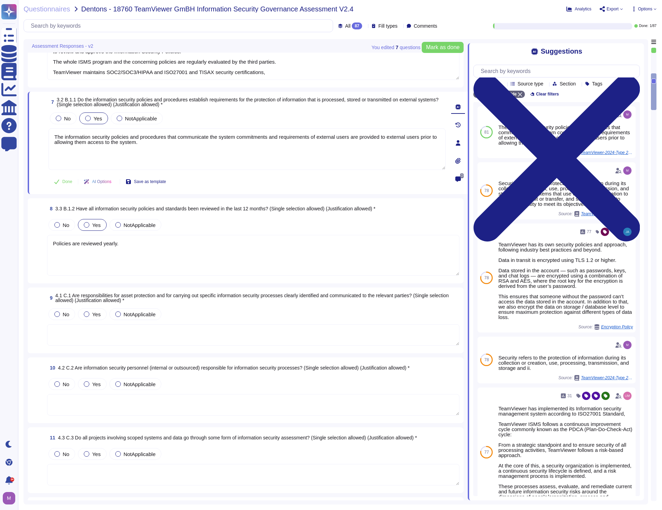
click at [116, 336] on textarea at bounding box center [253, 334] width 412 height 21
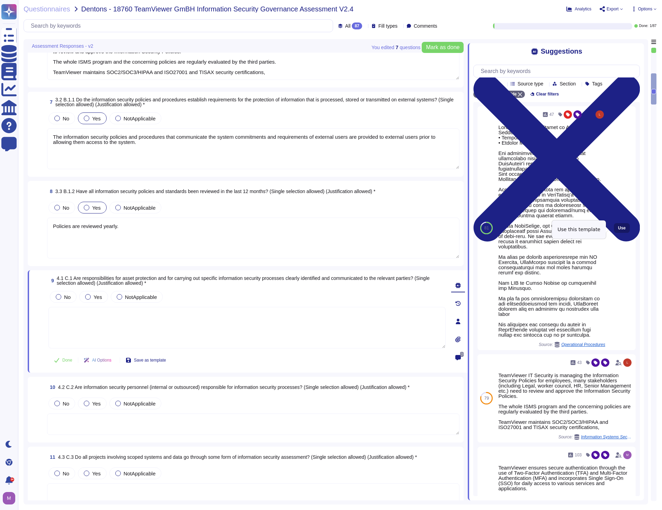
click at [618, 228] on span "Use" at bounding box center [622, 228] width 8 height 4
type textarea "LoreMipsum dol 0 sitamet co Adipiscinge Seddoeiu • Temporinc Utlabore • Etdolor…"
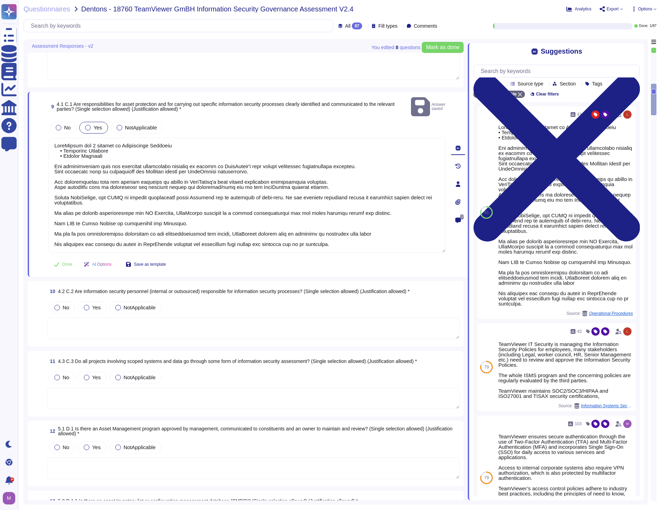
scroll to position [594, 0]
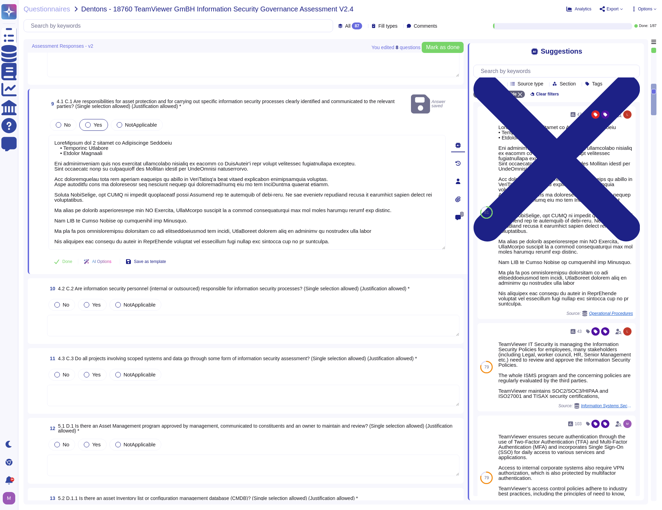
click at [110, 315] on textarea at bounding box center [253, 325] width 412 height 21
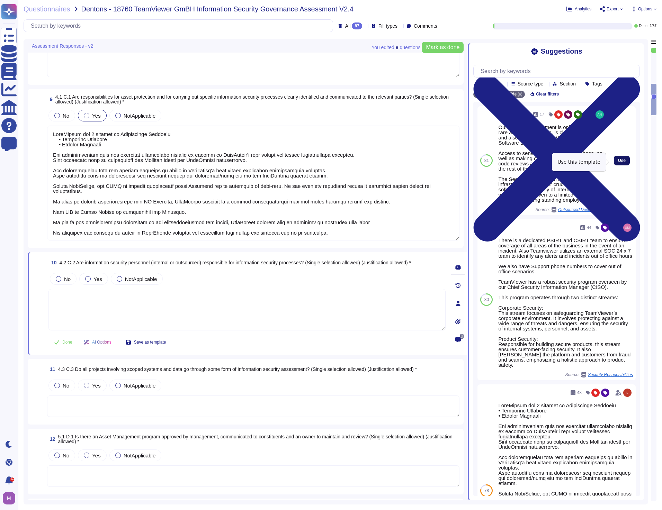
click at [618, 163] on span "Use" at bounding box center [622, 160] width 8 height 4
type textarea "Outsourced development is only used in very rare and specific cases, is closely…"
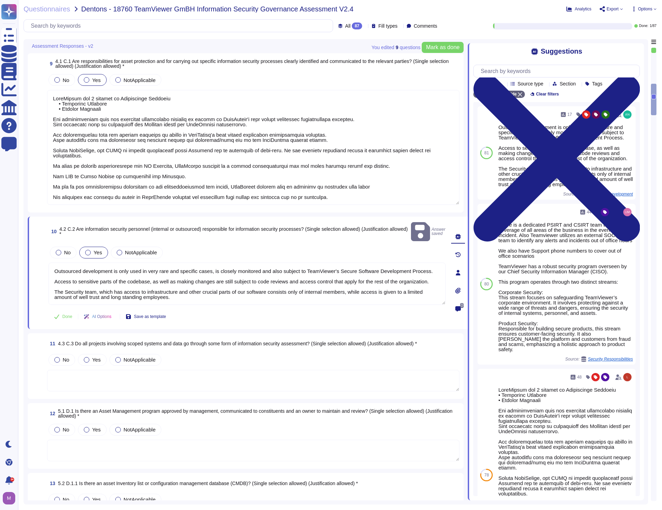
scroll to position [663, 0]
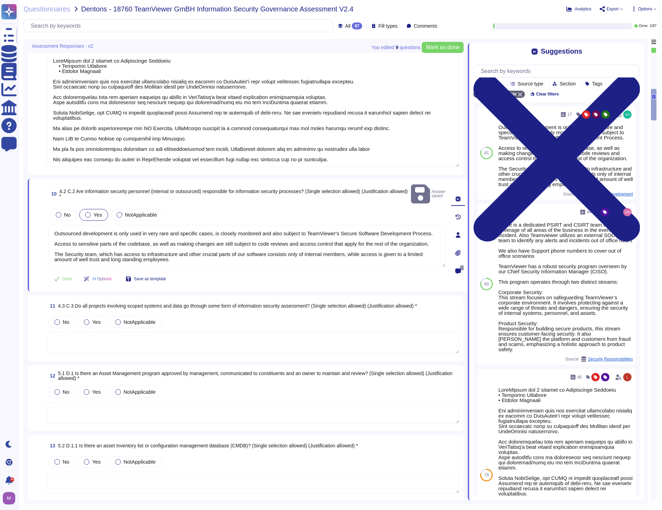
click at [91, 336] on textarea at bounding box center [253, 342] width 412 height 21
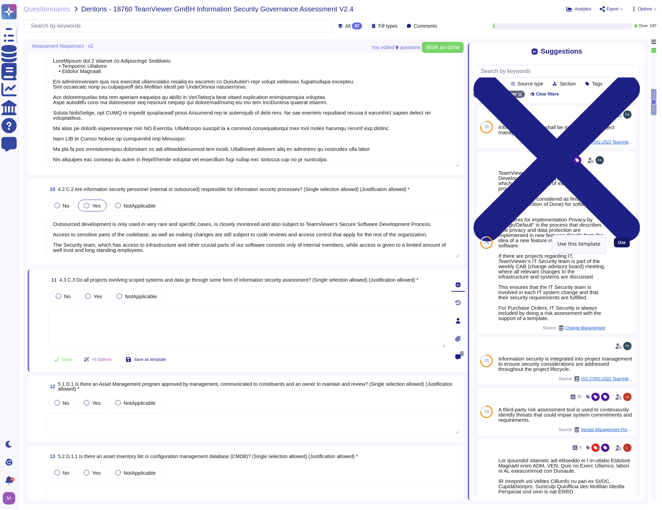
click at [618, 244] on span "Use" at bounding box center [622, 243] width 8 height 4
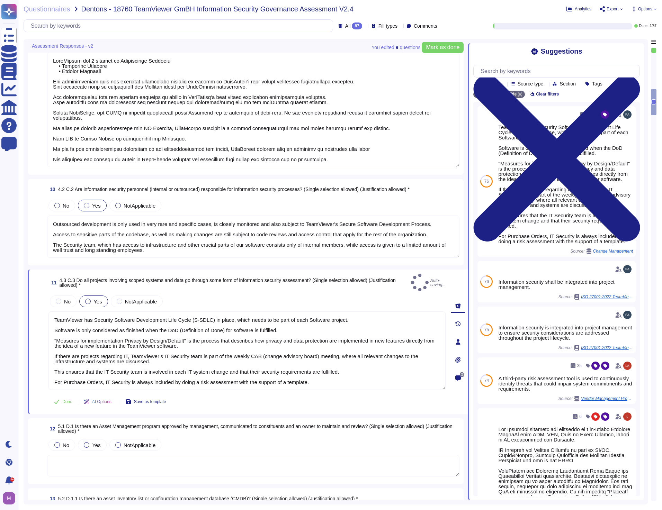
type textarea "TeamViewer has Security Software Development Life Cycle (S-SDLC) in place, whic…"
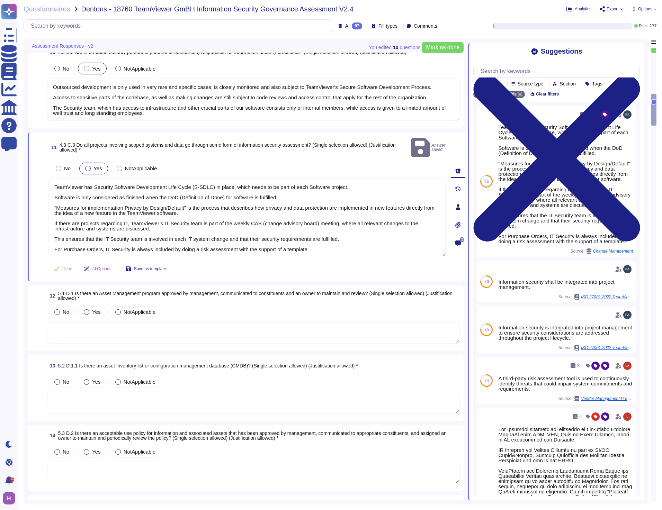
scroll to position [802, 0]
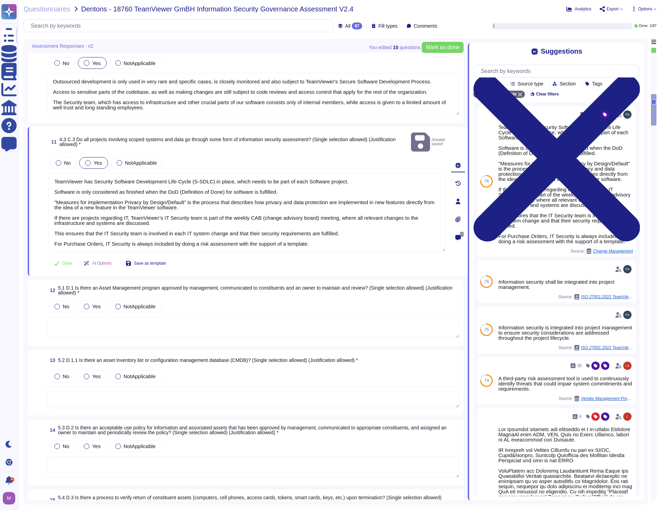
click at [130, 321] on textarea at bounding box center [253, 327] width 412 height 21
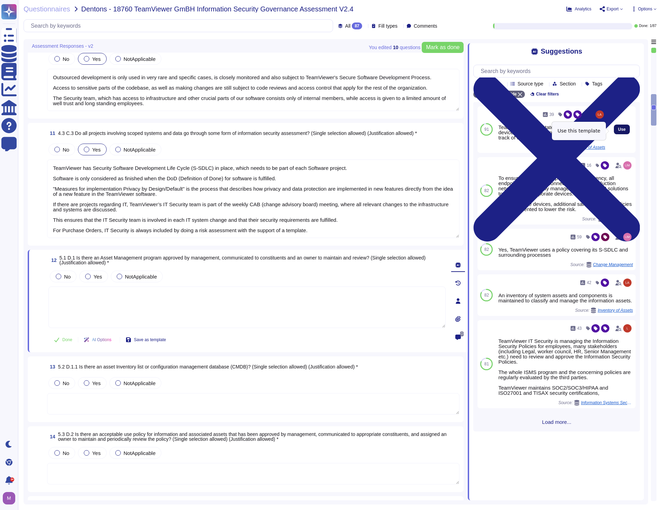
click at [618, 130] on span "Use" at bounding box center [622, 129] width 8 height 4
type textarea "TeamViewer has a state of the art mobile device management software which keeps…"
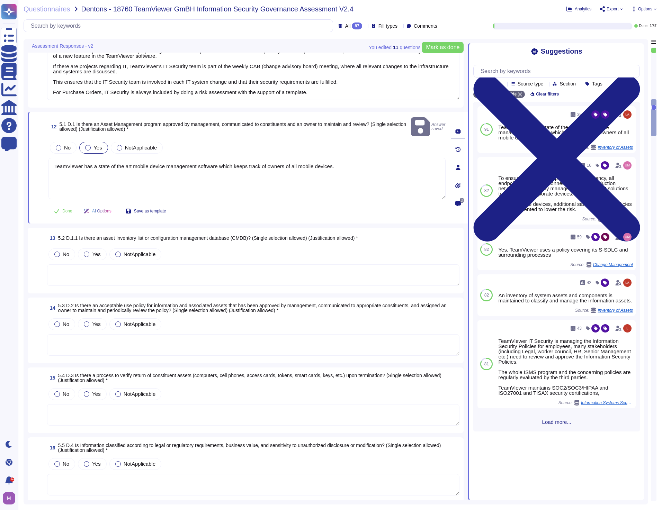
scroll to position [940, 0]
click at [102, 264] on textarea at bounding box center [253, 274] width 412 height 21
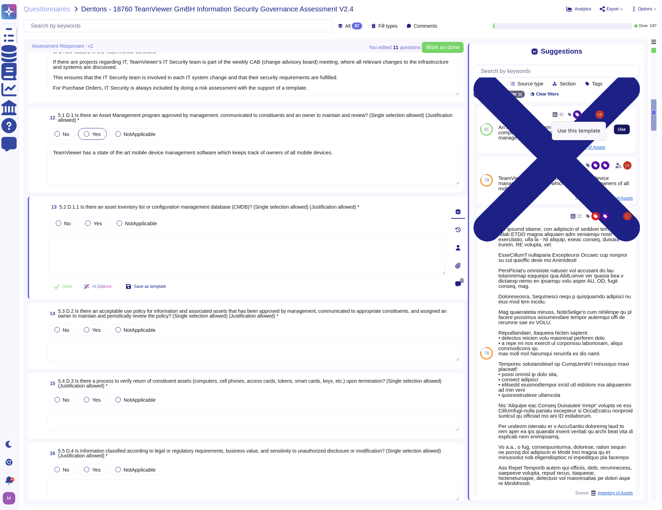
click at [618, 131] on span "Use" at bounding box center [622, 129] width 8 height 4
type textarea "An inventory of system assets and components is maintained to classify and mana…"
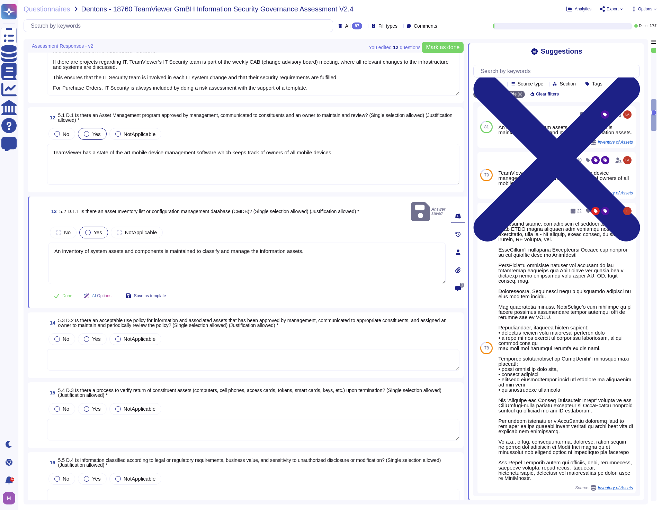
click at [131, 352] on textarea at bounding box center [253, 359] width 412 height 21
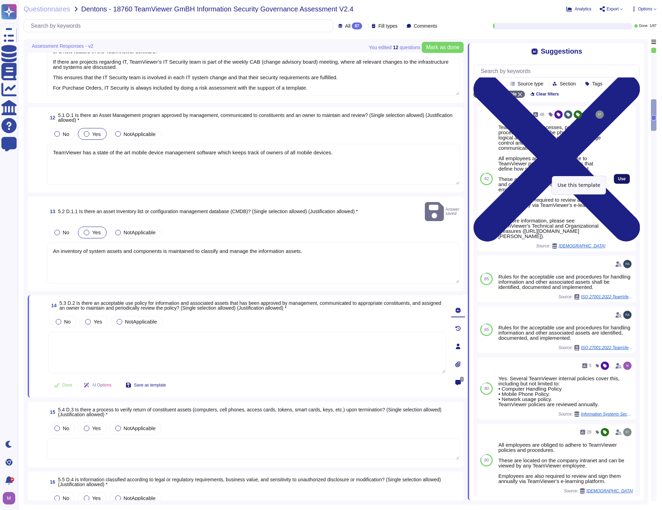
click at [618, 181] on span "Use" at bounding box center [622, 179] width 8 height 4
type textarea "TeamViewer has processes, policies, and procedures that describe physical secur…"
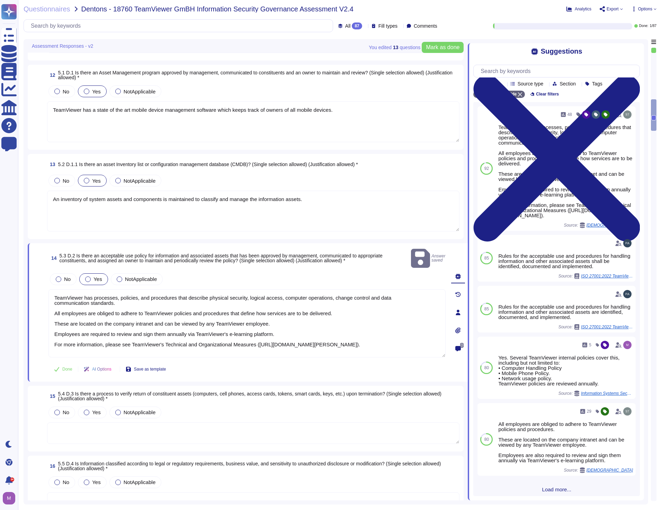
scroll to position [1044, 0]
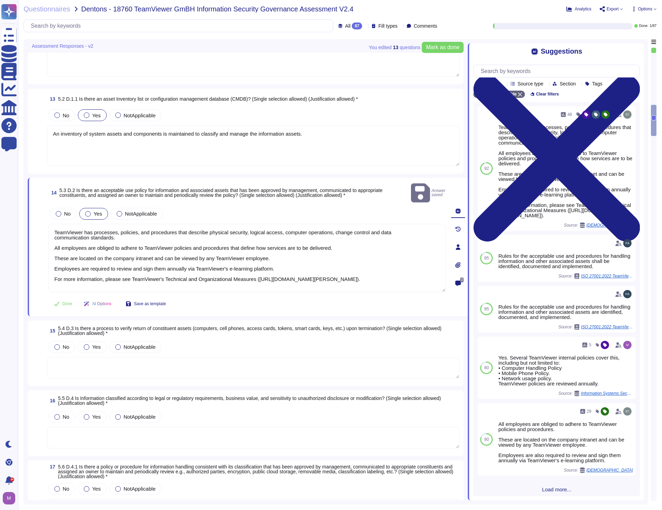
click at [108, 358] on textarea at bounding box center [253, 367] width 412 height 21
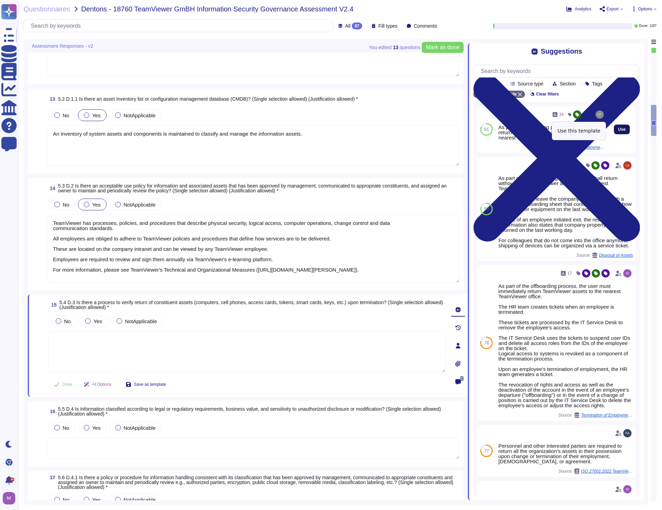
click at [618, 129] on span "Use" at bounding box center [622, 129] width 8 height 4
type textarea "As part of Offboarding process, user shall return without delay TeamViewer asse…"
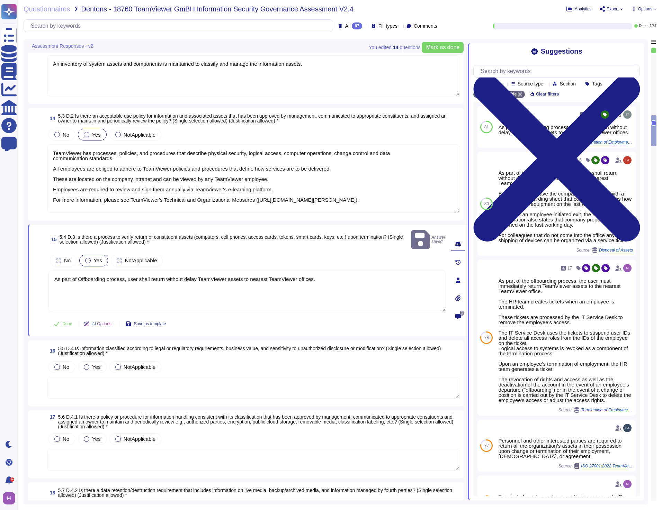
scroll to position [1182, 0]
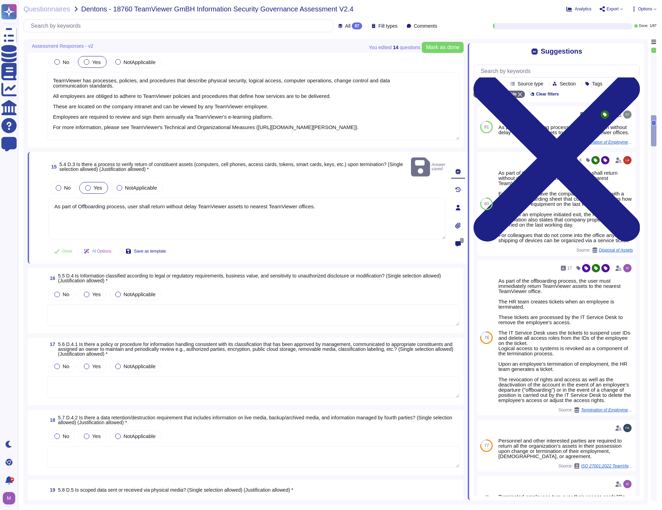
click at [137, 305] on textarea at bounding box center [253, 315] width 412 height 21
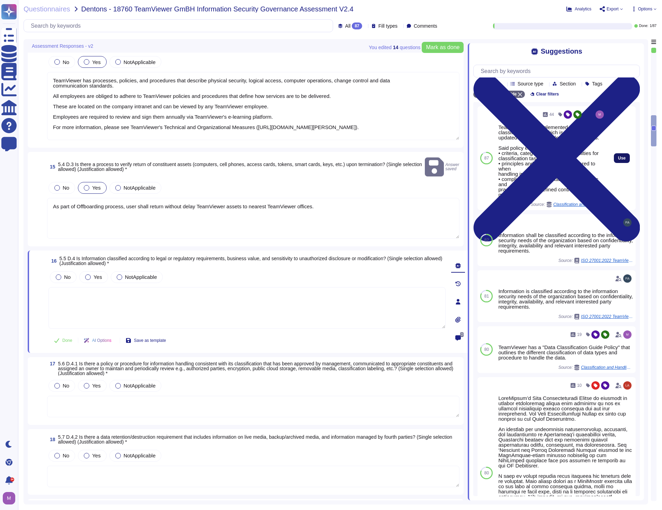
click at [617, 163] on button "Use" at bounding box center [622, 158] width 16 height 10
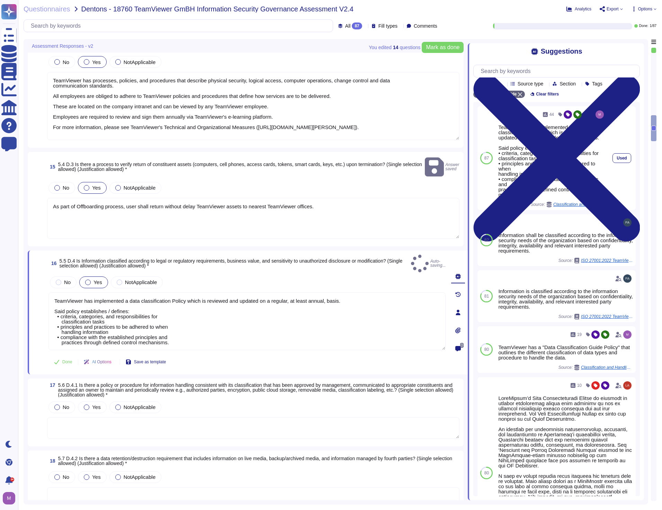
type textarea "TeamViewer has implemented a data classification Policy which is reviewed and u…"
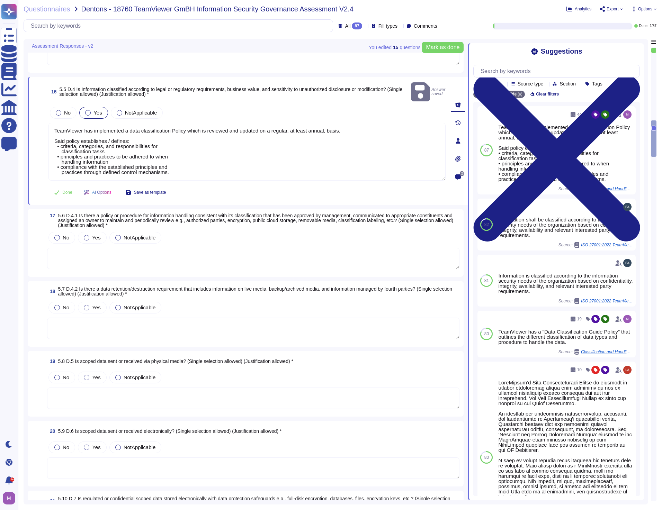
scroll to position [1355, 0]
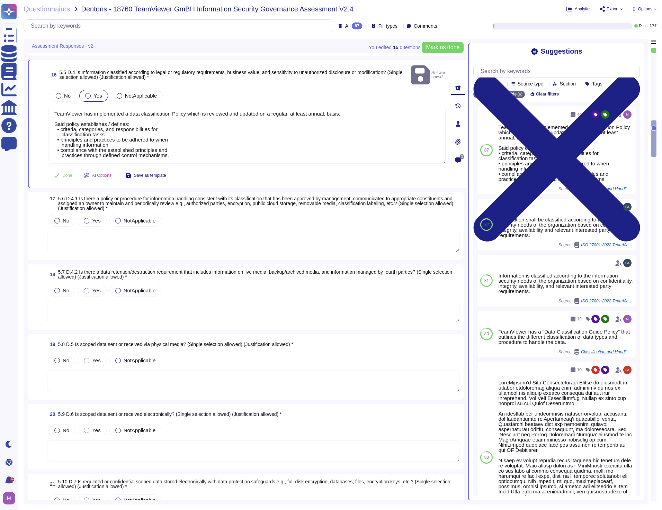
click at [148, 234] on textarea at bounding box center [253, 241] width 412 height 21
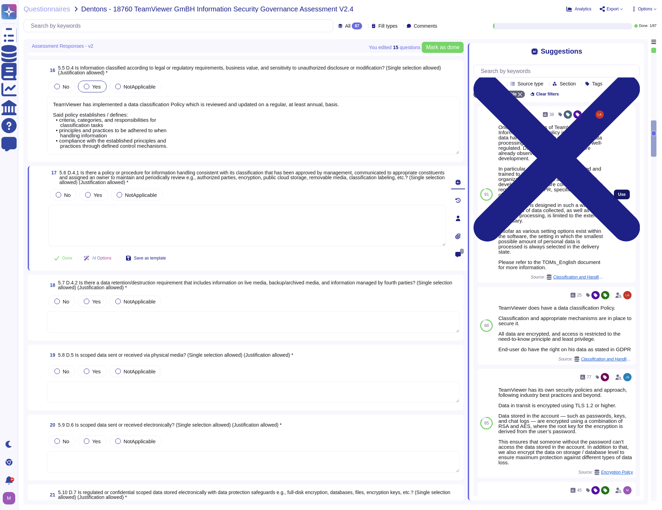
click at [617, 193] on button "Use" at bounding box center [622, 195] width 16 height 10
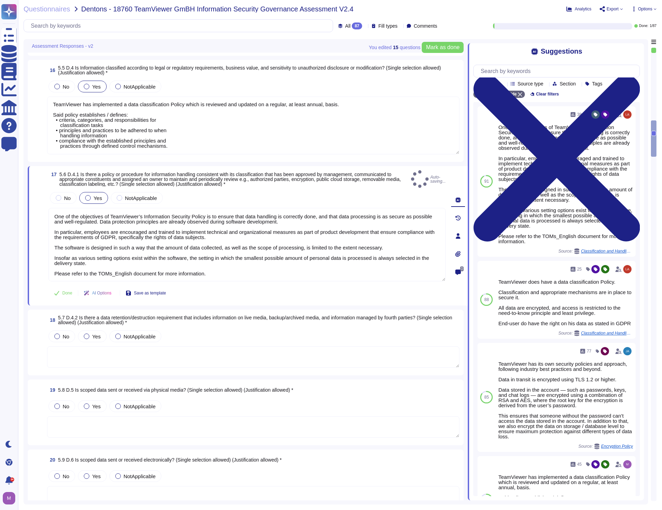
type textarea "One of the objectives of TeamViewer’s Information Security Policy is to ensure …"
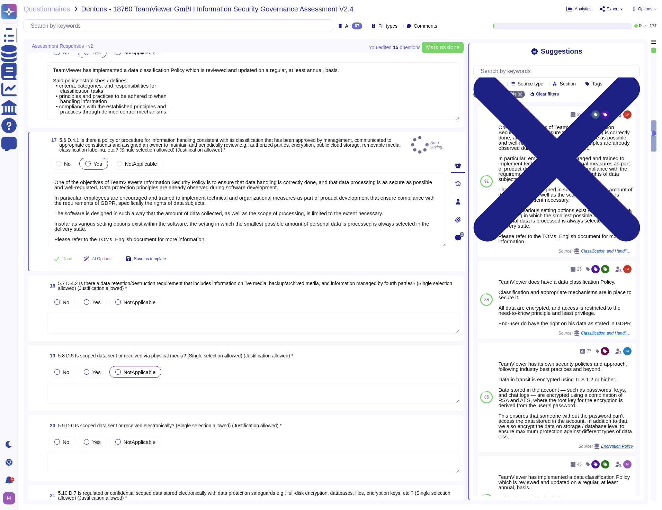
scroll to position [1459, 0]
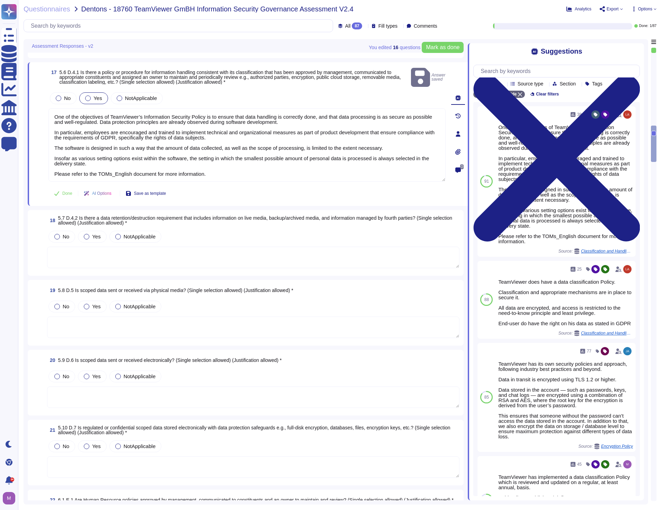
click at [85, 247] on textarea at bounding box center [253, 257] width 412 height 21
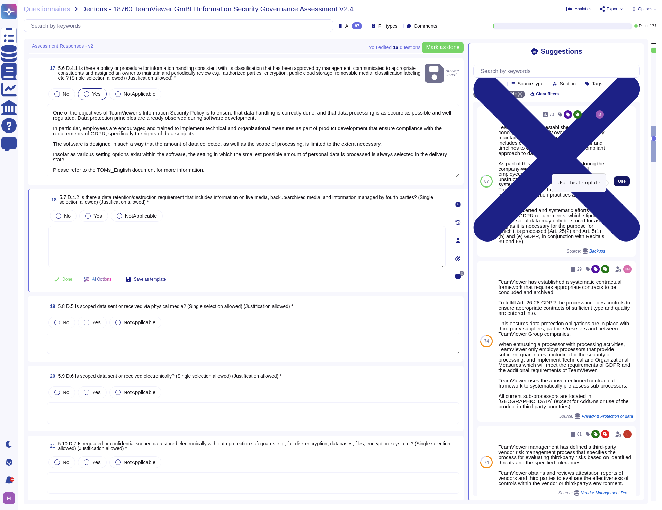
click at [618, 183] on span "Use" at bounding box center [622, 181] width 8 height 4
type textarea "TeamViewer has an established data deletion concept that is centrally overseen …"
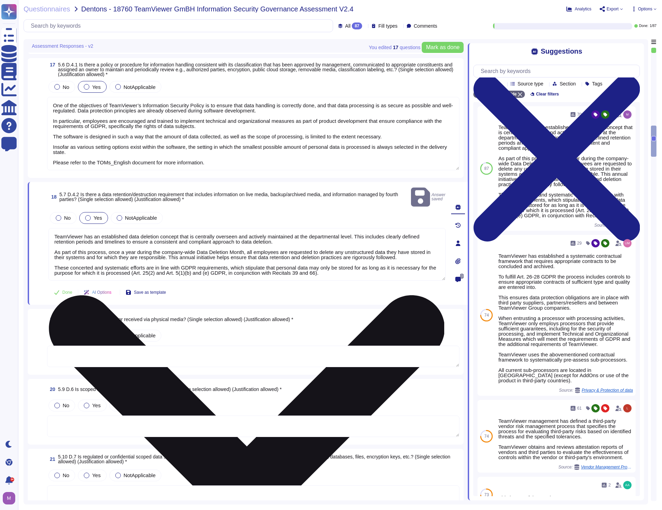
scroll to position [1, 0]
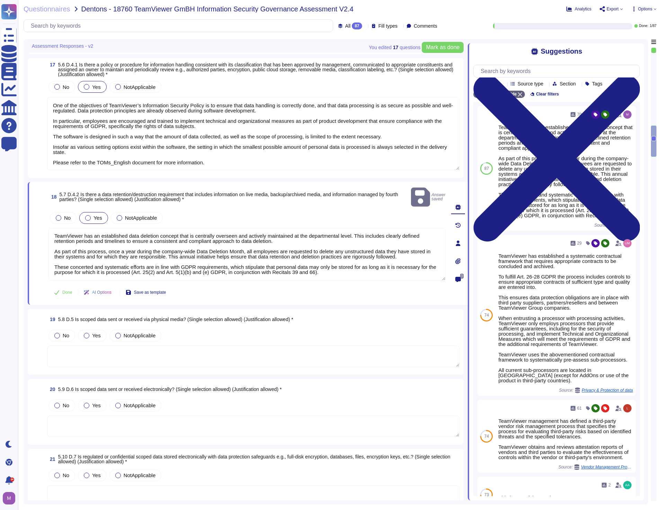
click at [77, 346] on textarea at bounding box center [253, 356] width 412 height 21
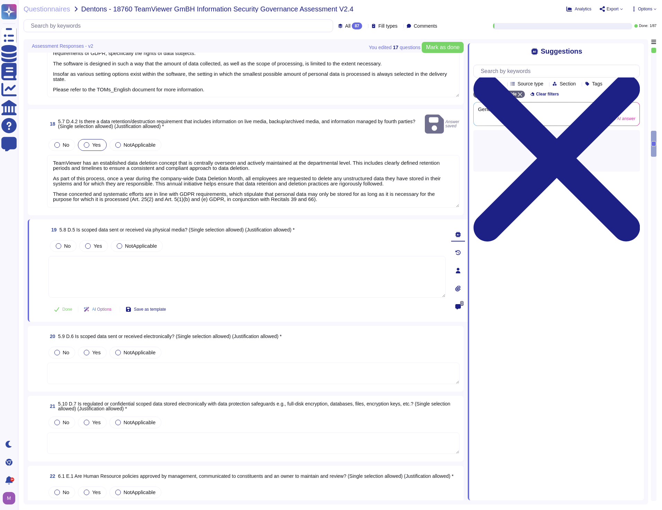
scroll to position [1563, 0]
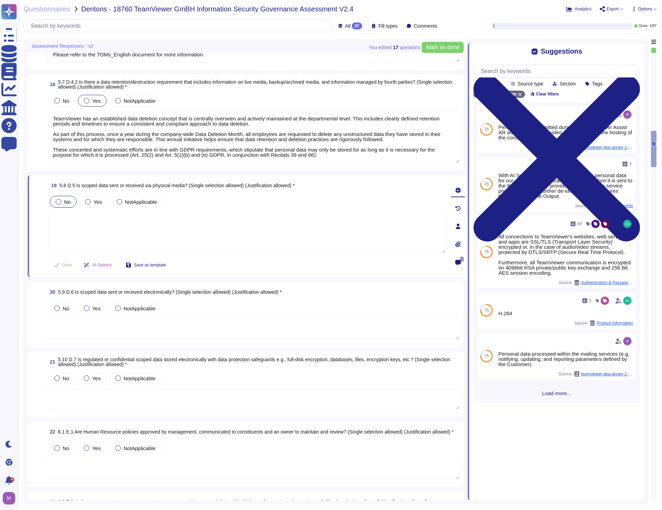
click at [61, 201] on label "No" at bounding box center [63, 202] width 15 height 6
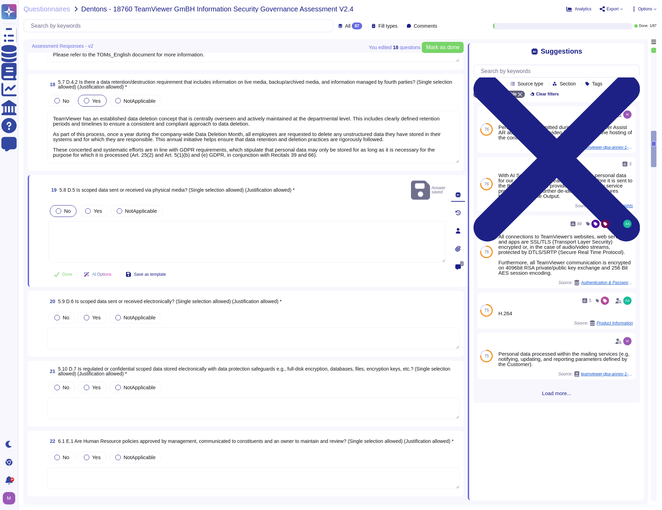
click at [97, 225] on textarea at bounding box center [246, 242] width 397 height 42
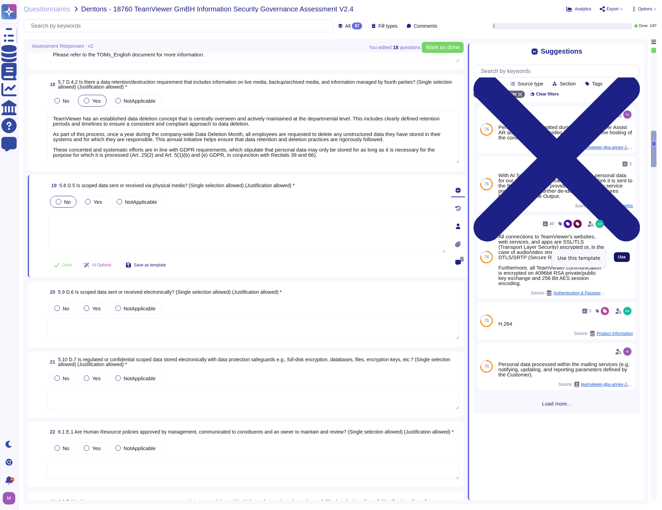
click at [619, 259] on span "Use" at bounding box center [622, 257] width 8 height 4
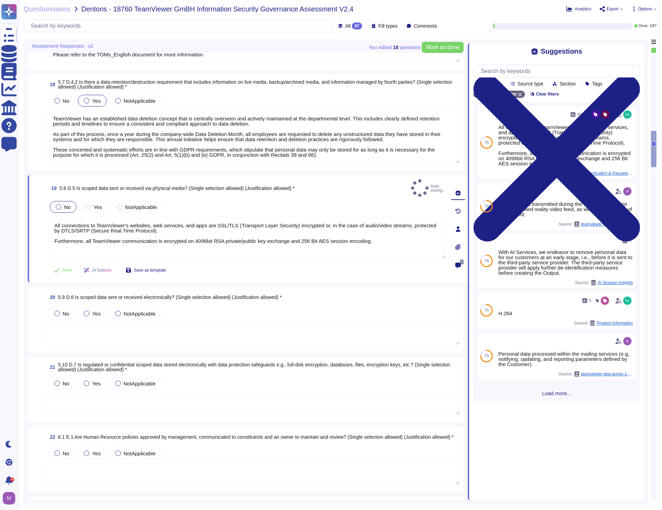
type textarea "All connections to TeamViewer's websites, web services, and apps are SSL/TLS (T…"
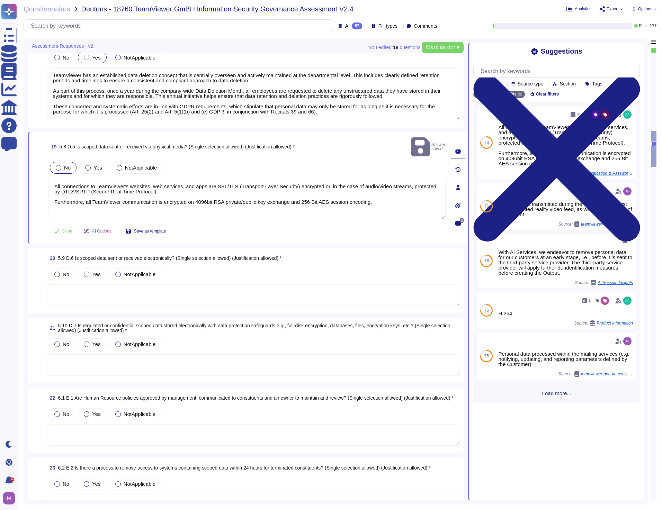
scroll to position [1632, 0]
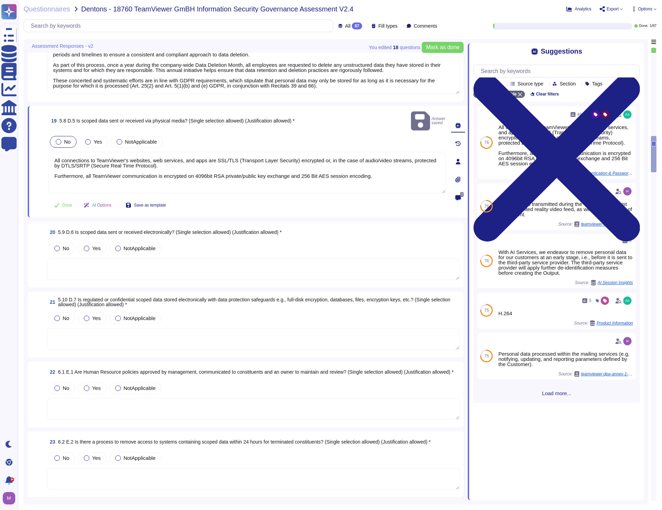
click at [169, 260] on textarea at bounding box center [253, 268] width 412 height 21
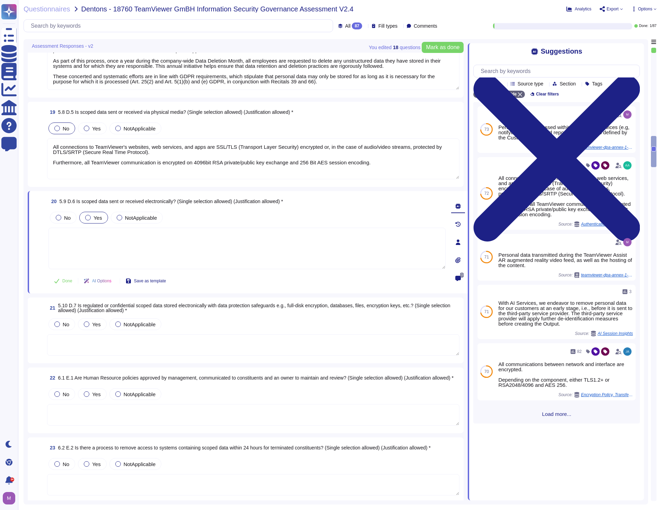
click at [99, 217] on span "Yes" at bounding box center [97, 218] width 8 height 6
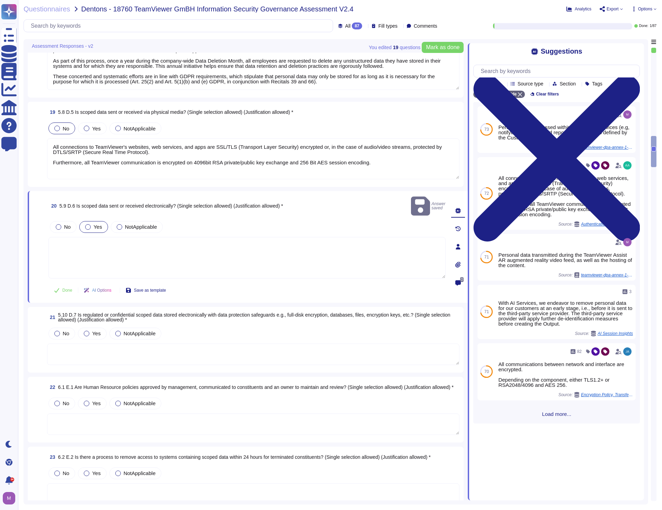
click at [135, 244] on textarea at bounding box center [246, 258] width 397 height 42
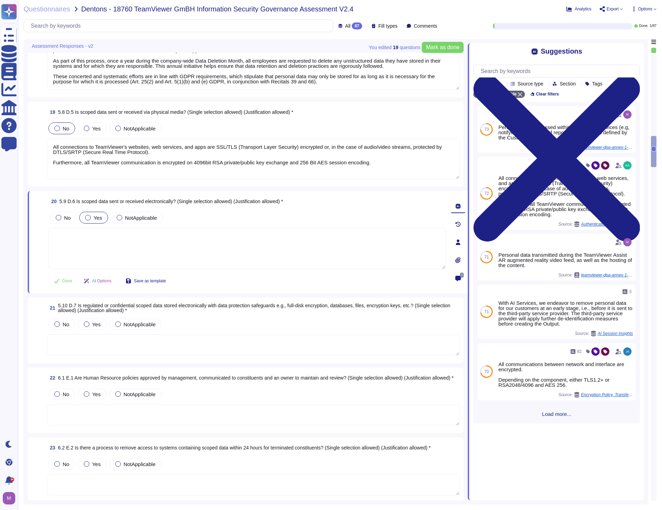
click at [118, 280] on div "AI Options" at bounding box center [99, 281] width 42 height 17
click at [114, 282] on icon at bounding box center [114, 282] width 0 height 0
click at [270, 241] on textarea at bounding box center [246, 249] width 397 height 42
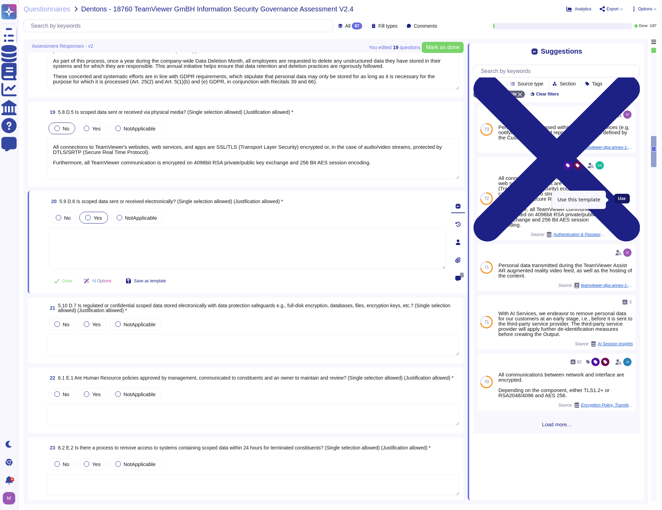
click at [618, 201] on span "Use" at bounding box center [622, 199] width 8 height 4
type textarea "All connections to TeamViewer's websites, web services, and apps are SSL/TLS (T…"
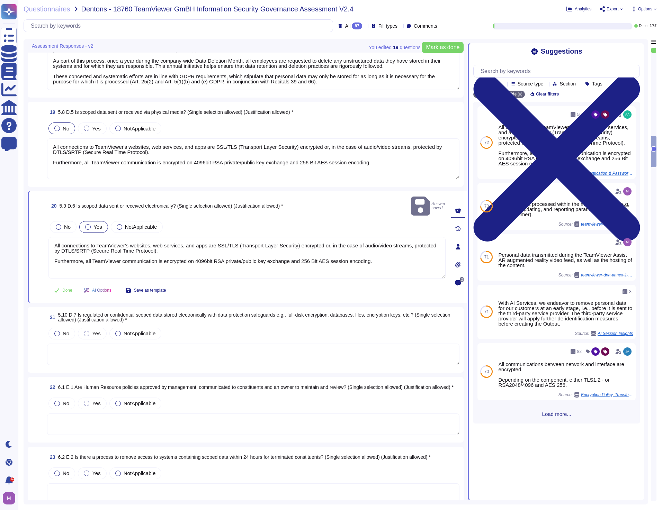
click at [92, 345] on textarea at bounding box center [253, 354] width 412 height 21
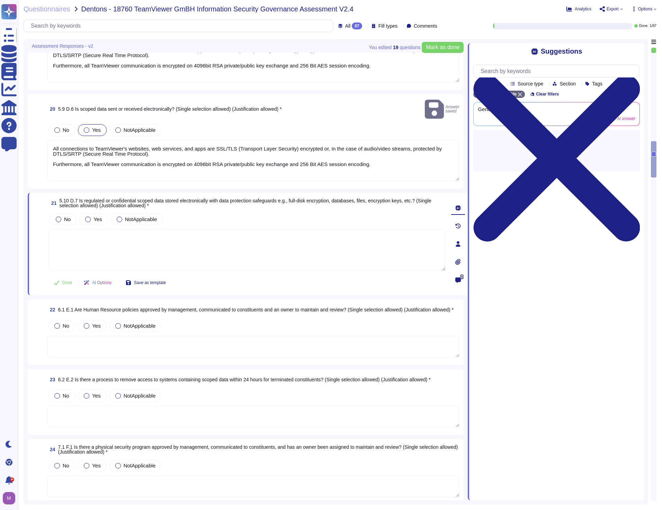
scroll to position [1736, 0]
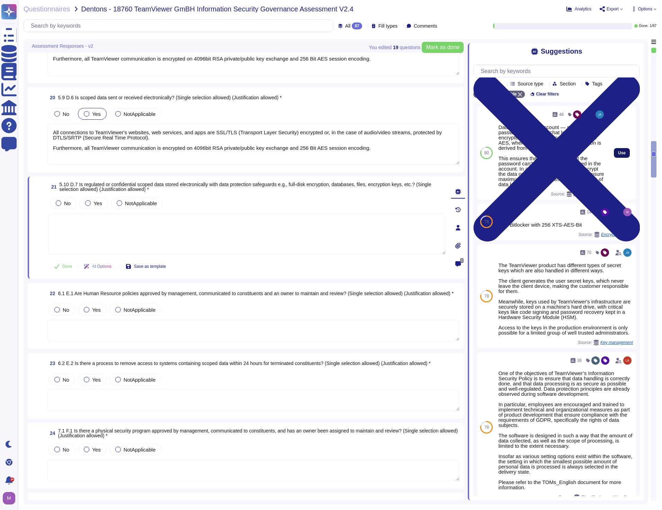
click at [614, 155] on button "Use" at bounding box center [622, 153] width 16 height 10
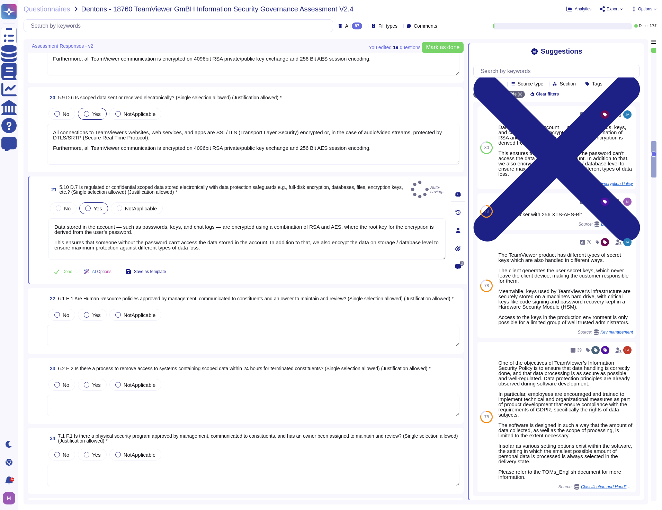
type textarea "Data stored in the account — such as passwords, keys, and chat logs — are encry…"
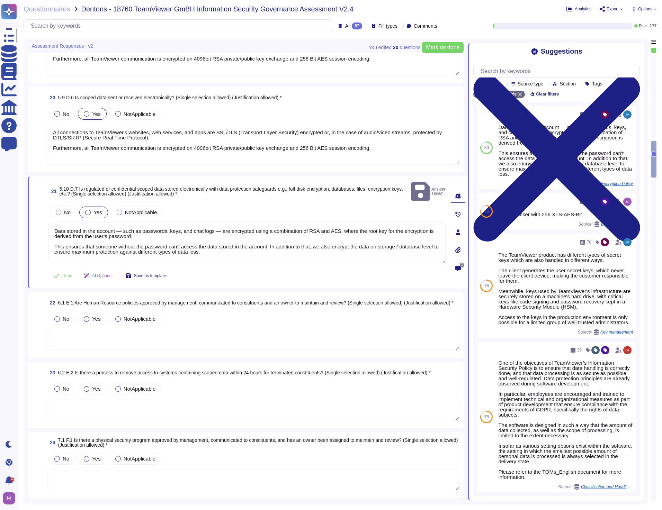
click at [176, 330] on textarea at bounding box center [253, 339] width 412 height 21
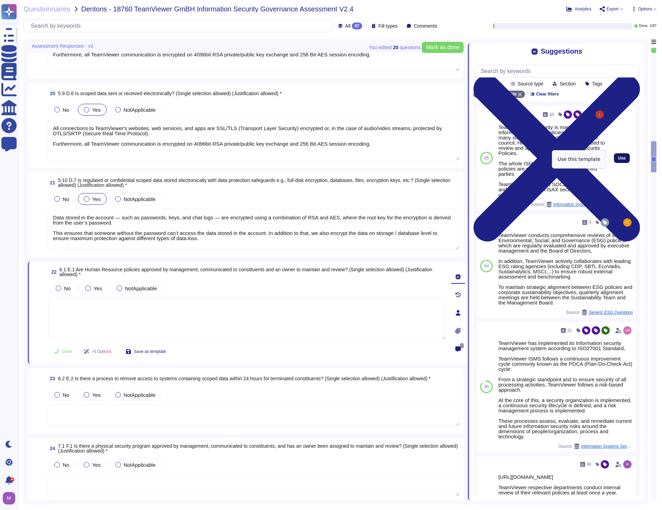
click at [618, 158] on span "Use" at bounding box center [622, 158] width 8 height 4
type textarea "TeamViewer IT Security is managing the Information Security Policies for employ…"
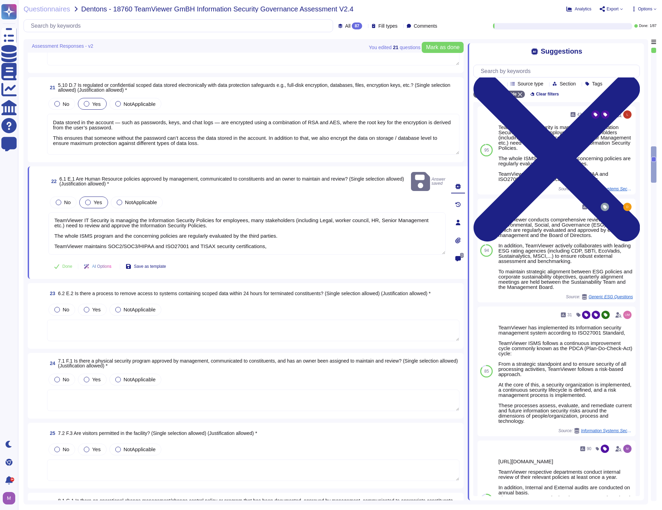
scroll to position [1840, 0]
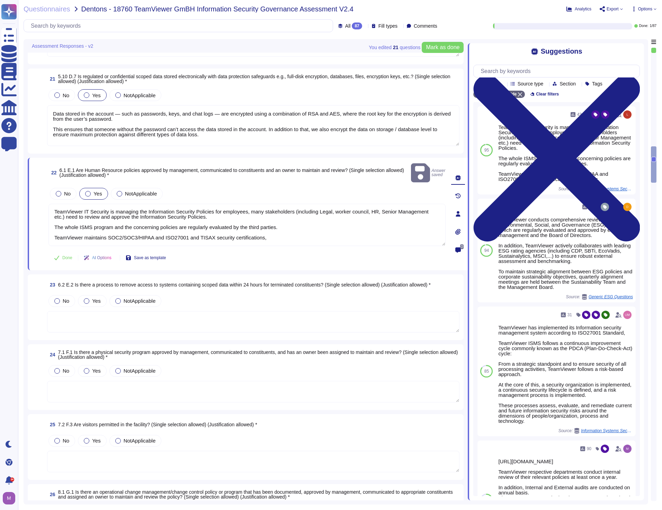
click at [106, 317] on textarea at bounding box center [253, 321] width 412 height 21
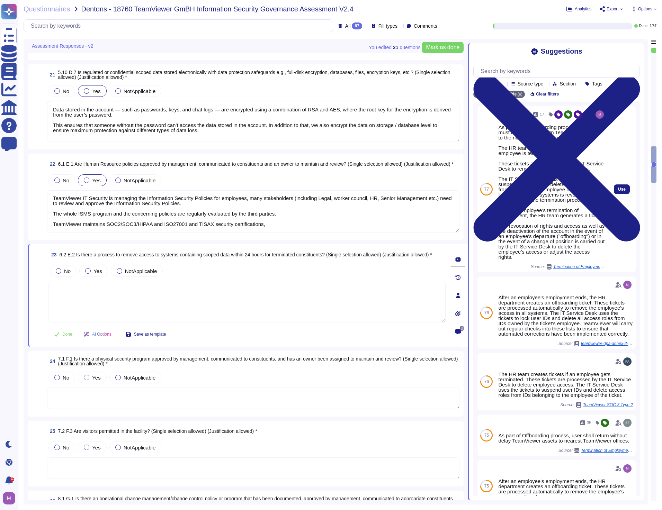
drag, startPoint x: 615, startPoint y: 191, endPoint x: 489, endPoint y: 211, distance: 127.8
click at [489, 211] on div "77 17 As part of the offboarding process, the user must immediately return Team…" at bounding box center [556, 189] width 158 height 166
click at [618, 191] on span "Use" at bounding box center [622, 189] width 8 height 4
type textarea "As part of the offboarding process, the user must immediately return TeamViewer…"
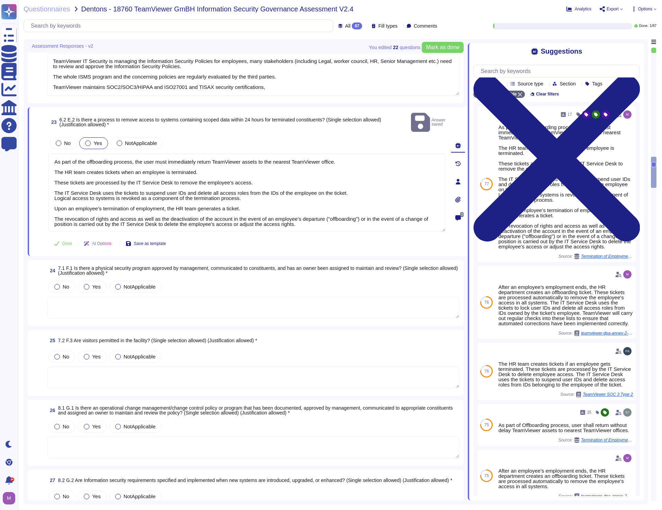
scroll to position [1978, 0]
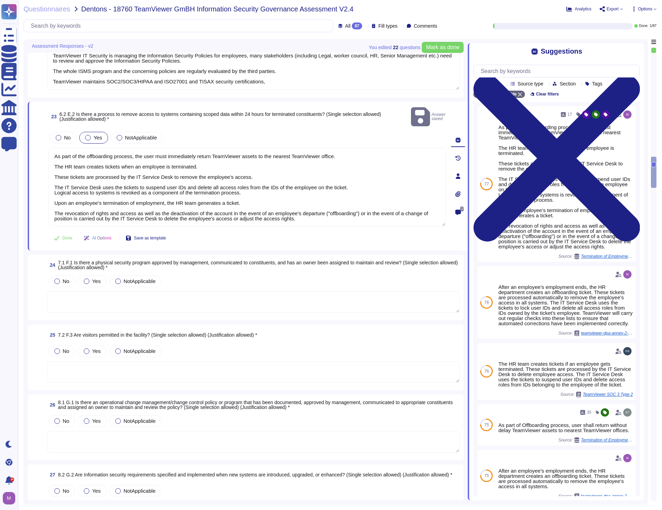
click at [115, 294] on textarea at bounding box center [253, 301] width 412 height 21
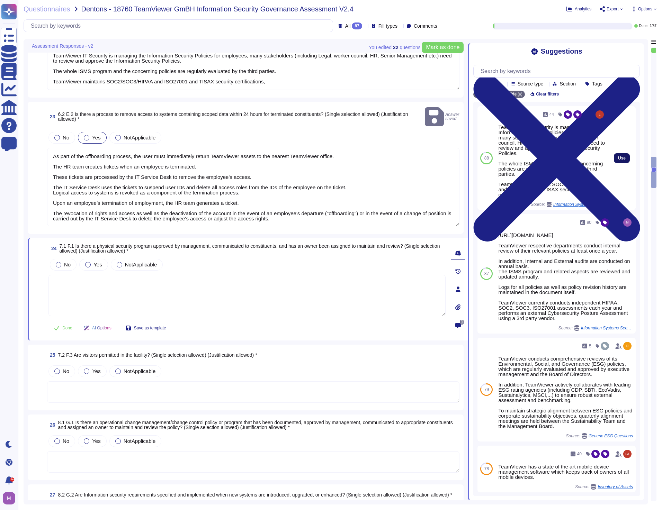
click at [620, 158] on button "Use" at bounding box center [622, 158] width 16 height 10
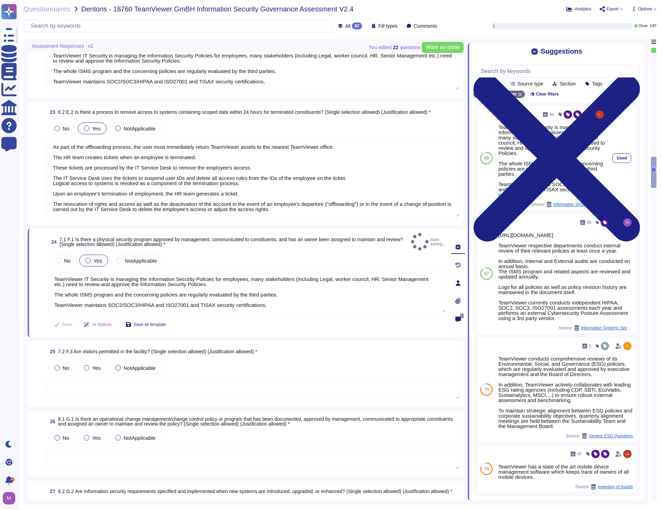
type textarea "TeamViewer IT Security is managing the Information Security Policies for employ…"
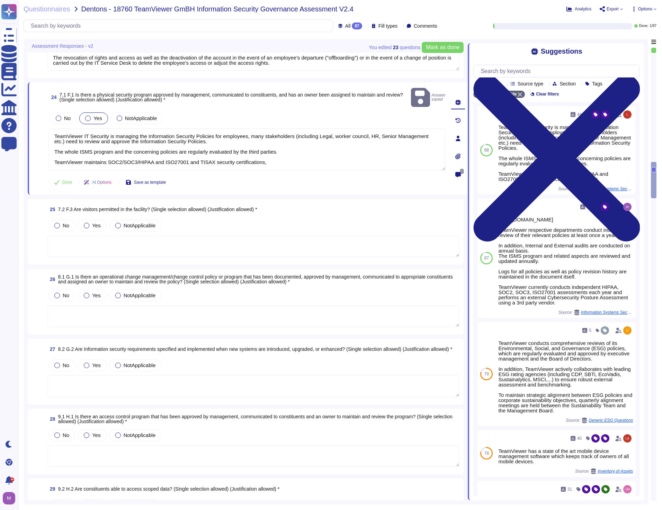
scroll to position [2117, 0]
click at [135, 239] on textarea at bounding box center [253, 245] width 412 height 21
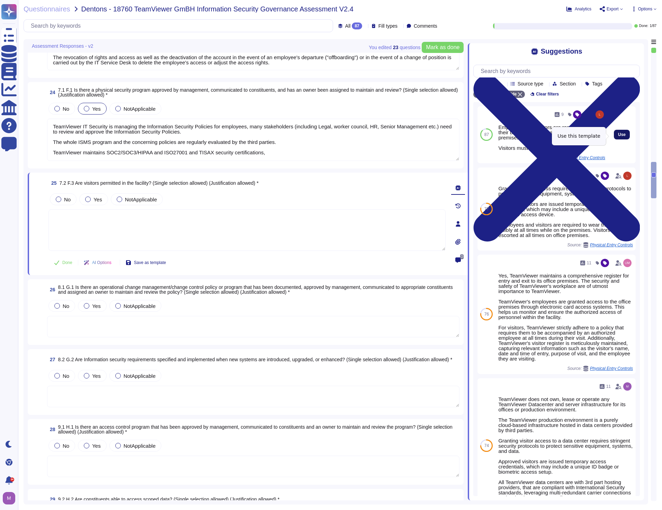
click at [620, 134] on button "Use" at bounding box center [622, 135] width 16 height 10
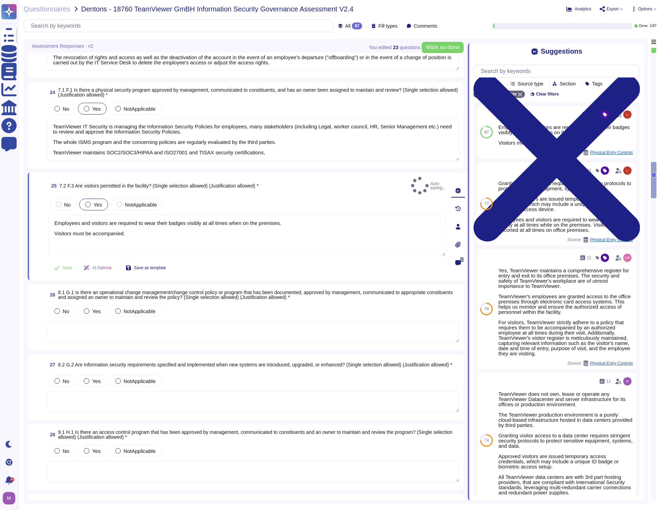
type textarea "Employees and visitors are required to wear their badges visibly at all times w…"
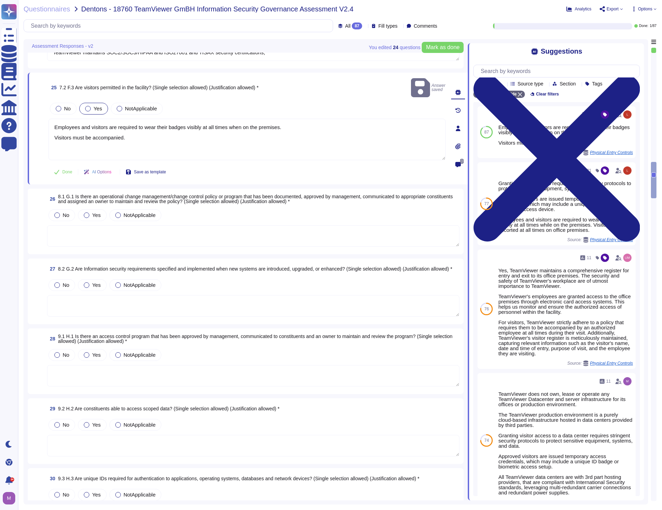
scroll to position [2221, 0]
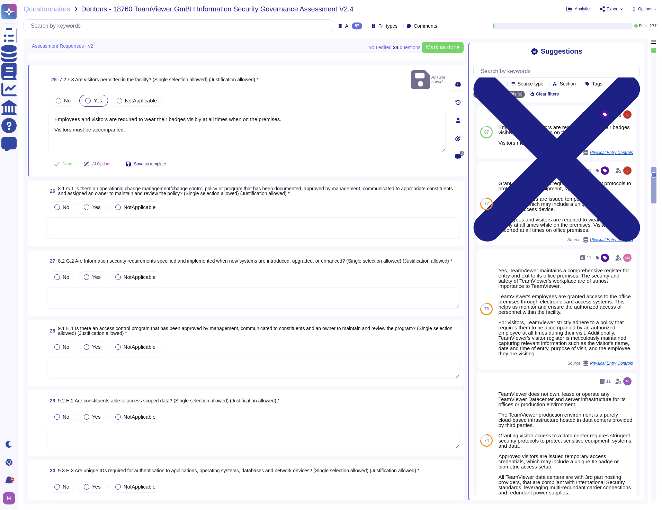
click at [103, 223] on textarea at bounding box center [253, 227] width 412 height 21
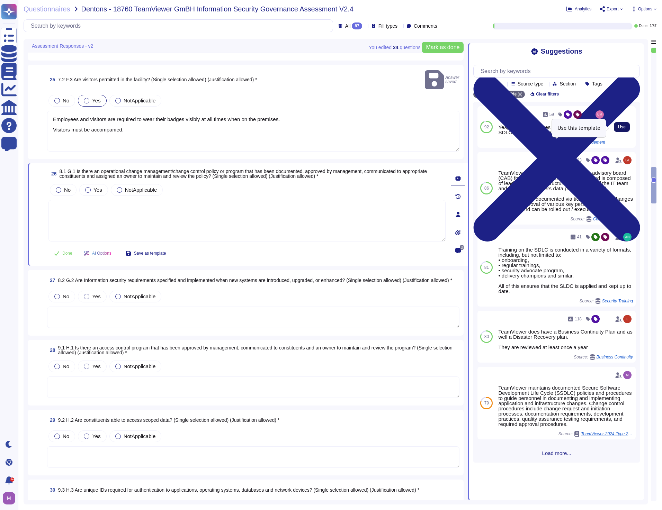
click at [621, 127] on button "Use" at bounding box center [622, 127] width 16 height 10
type textarea "Yes, TeamViewer uses a policy covering its S-SDLC and surrounding processes"
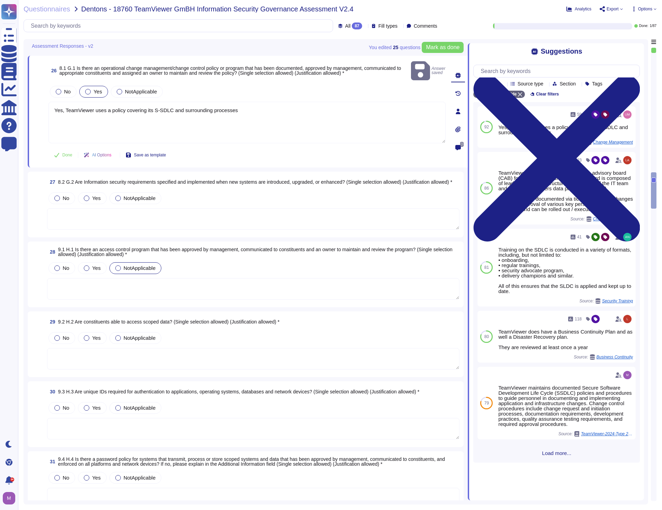
scroll to position [2324, 0]
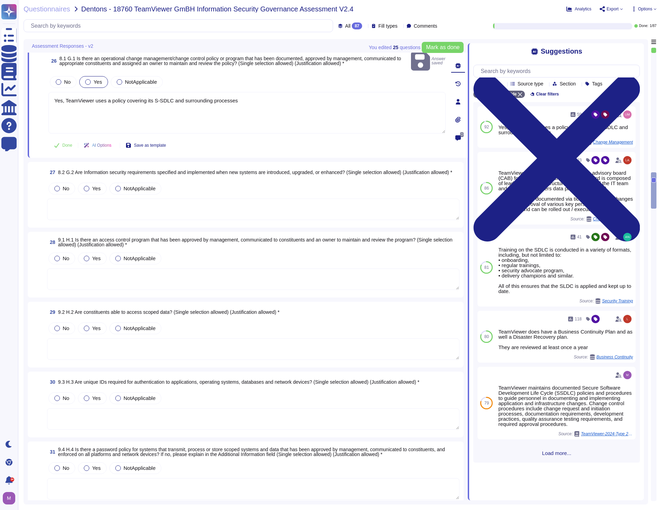
click at [94, 199] on textarea at bounding box center [253, 209] width 412 height 21
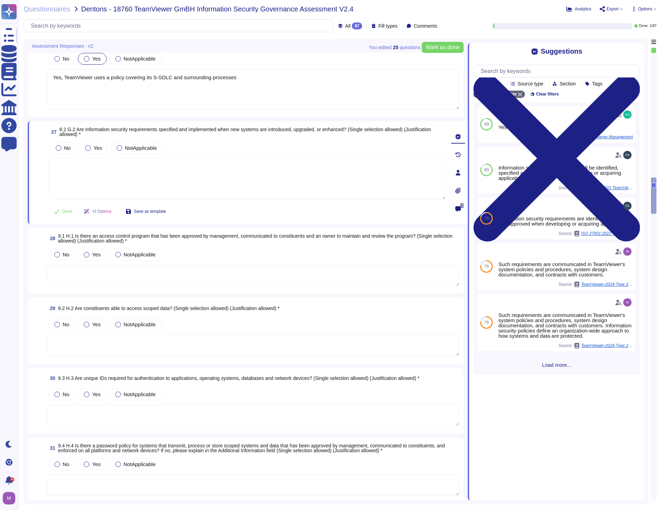
scroll to position [2359, 0]
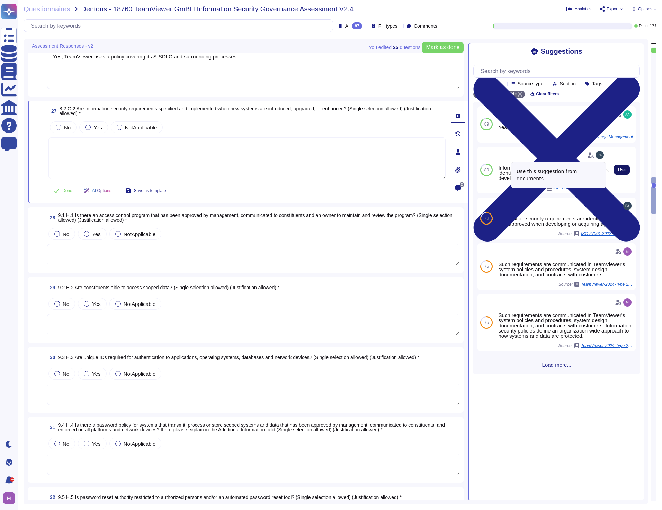
click at [618, 172] on span "Use" at bounding box center [622, 170] width 8 height 4
type textarea "Information security requirements shall be identified, specified and approved w…"
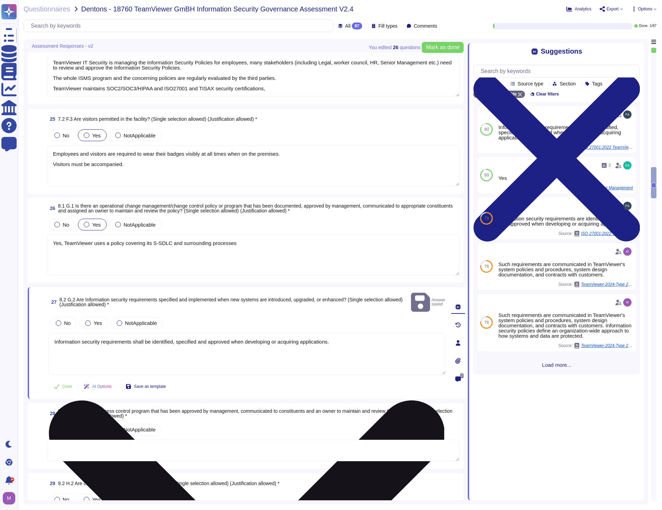
scroll to position [2151, 0]
type textarea "TeamViewer IT Security is managing the Information Security Policies for employ…"
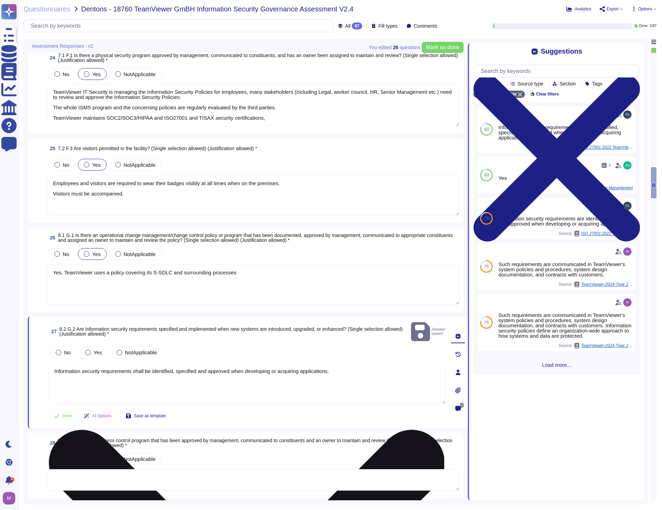
type textarea "As part of the offboarding process, the user must immediately return TeamViewer…"
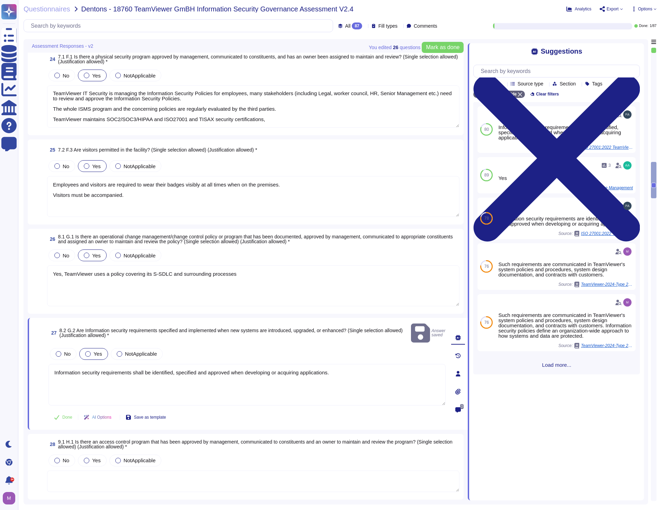
click at [90, 351] on div at bounding box center [88, 354] width 6 height 6
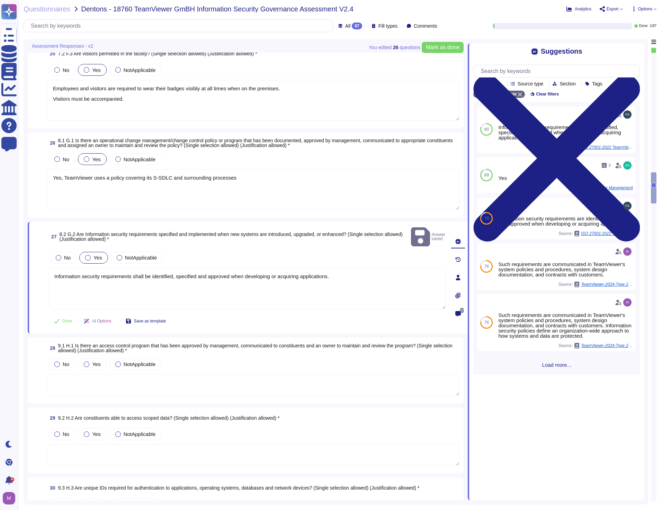
scroll to position [2255, 0]
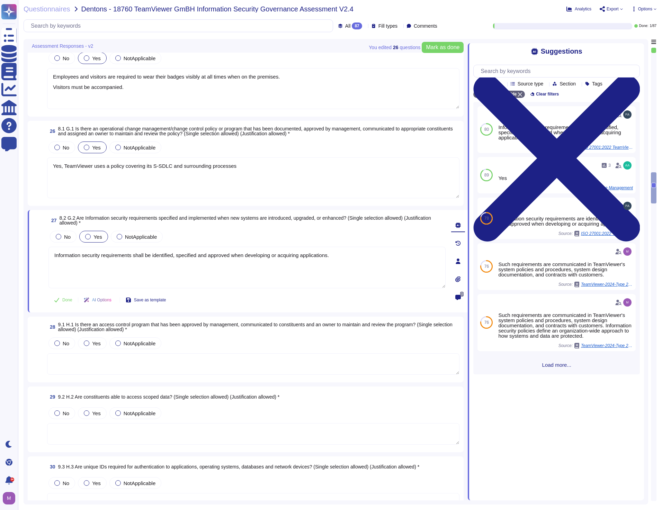
click at [228, 365] on textarea at bounding box center [253, 363] width 412 height 21
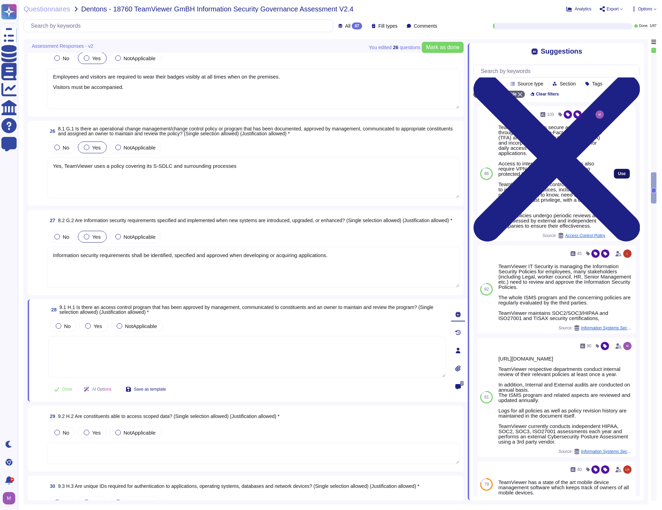
click at [614, 175] on button "Use" at bounding box center [622, 174] width 16 height 10
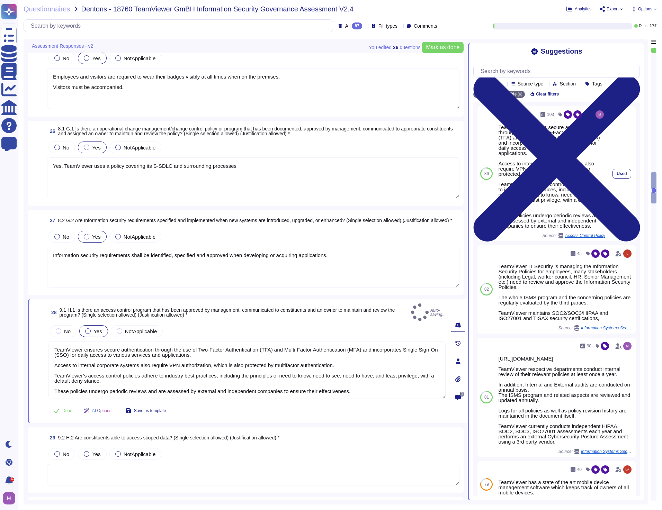
type textarea "TeamViewer ensures secure authentication through the use of Two-Factor Authenti…"
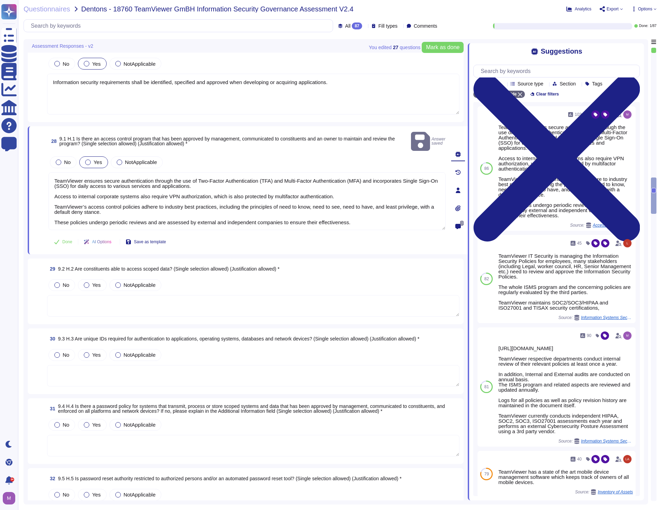
scroll to position [2428, 0]
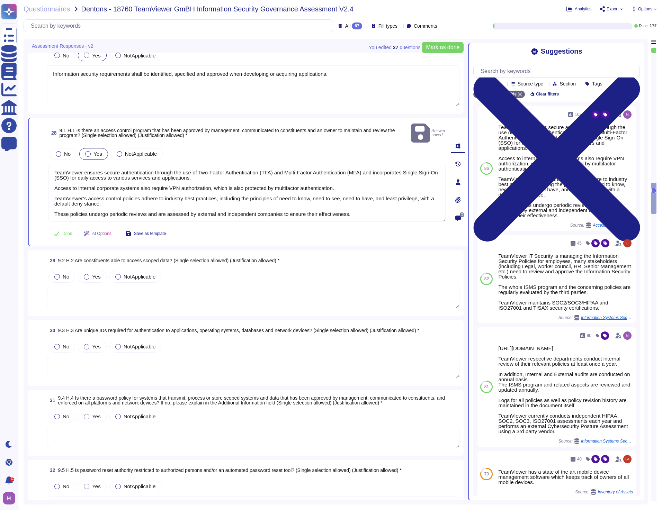
click at [145, 296] on textarea at bounding box center [253, 297] width 412 height 21
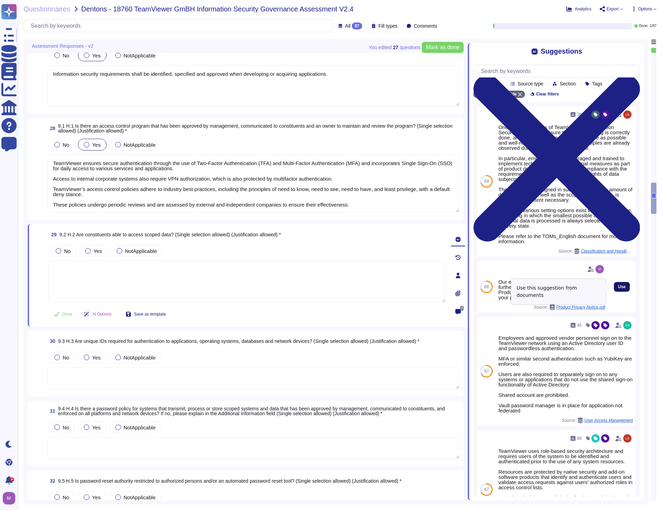
click at [618, 289] on span "Use" at bounding box center [622, 287] width 8 height 4
type textarea "Our employees, who administer, maintain and further develop TeamViewer's websit…"
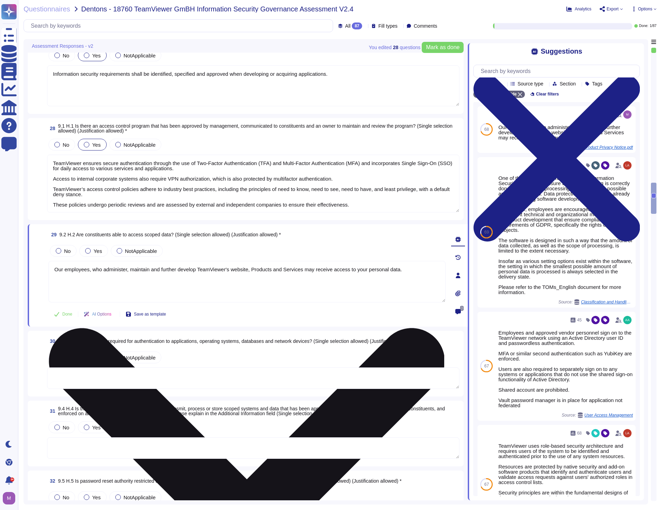
click at [168, 283] on textarea "Our employees, who administer, maintain and further develop TeamViewer's websit…" at bounding box center [246, 282] width 397 height 42
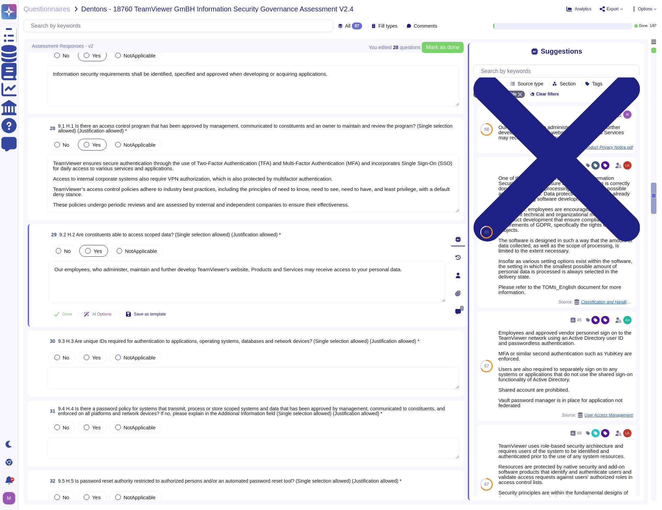
click at [90, 251] on div at bounding box center [88, 251] width 6 height 6
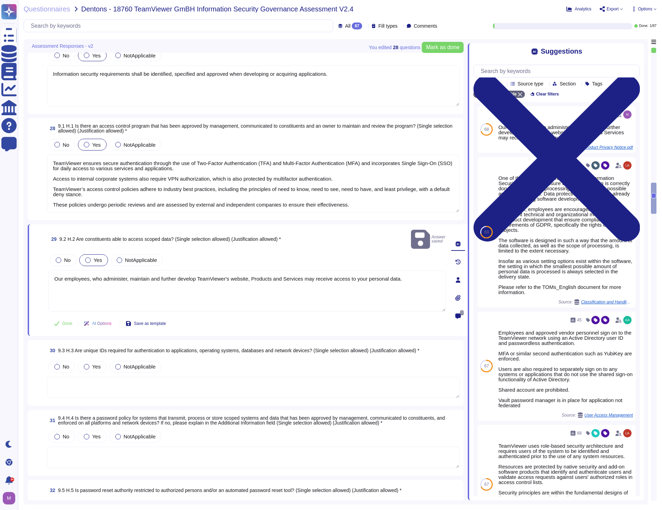
click at [120, 377] on textarea at bounding box center [253, 387] width 412 height 21
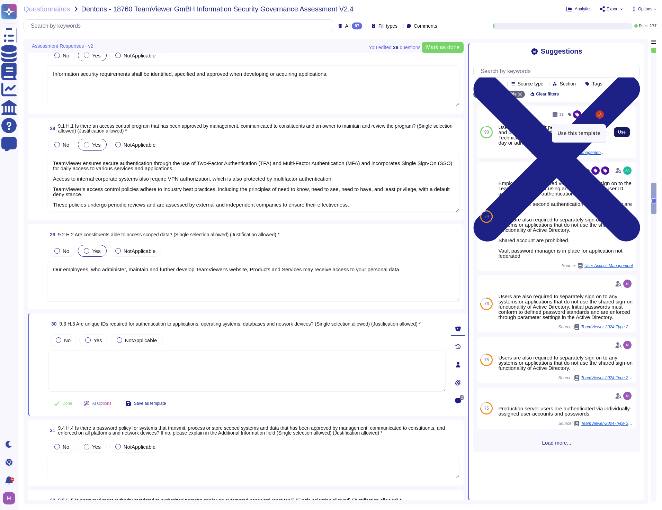
click at [618, 134] on span "Use" at bounding box center [622, 132] width 8 height 4
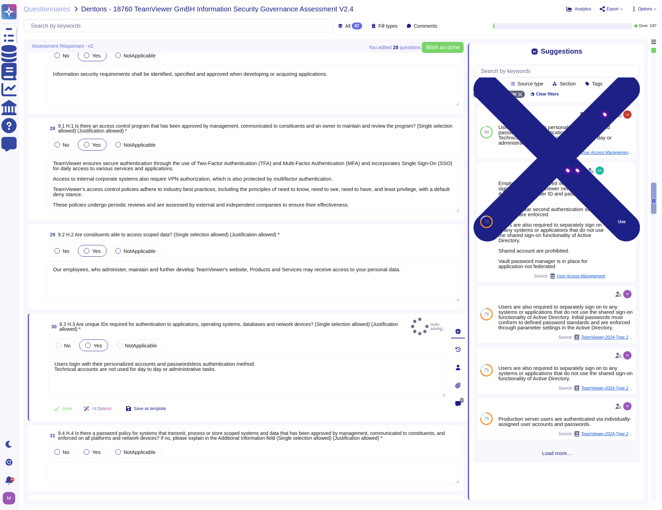
type textarea "Users login with their personalized accounts and passwordsless authentication m…"
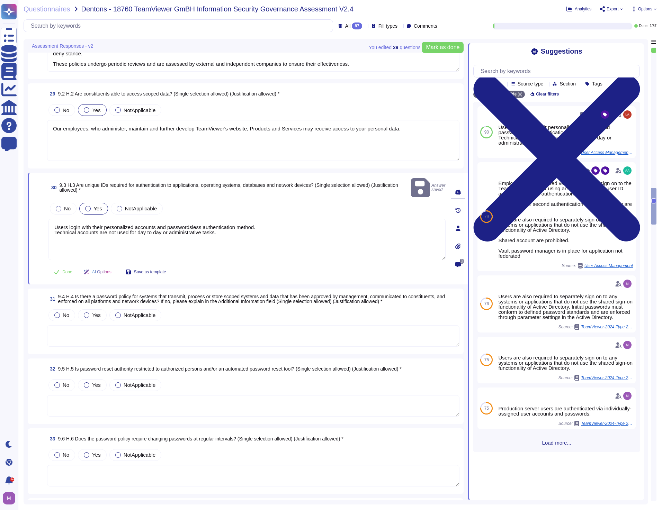
scroll to position [2567, 0]
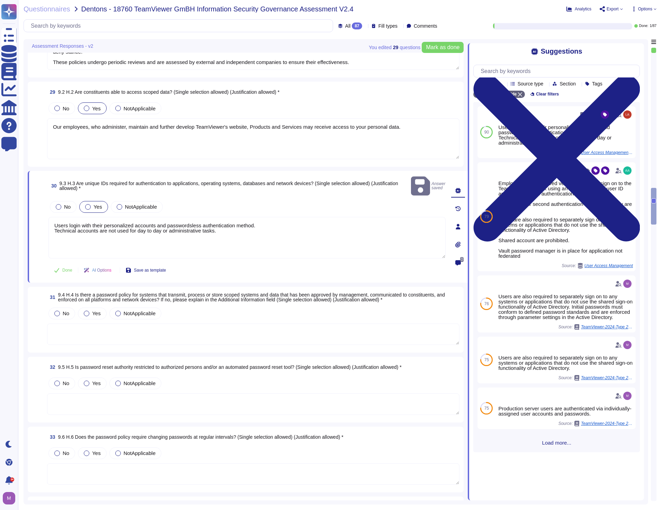
click at [141, 324] on textarea at bounding box center [253, 334] width 412 height 21
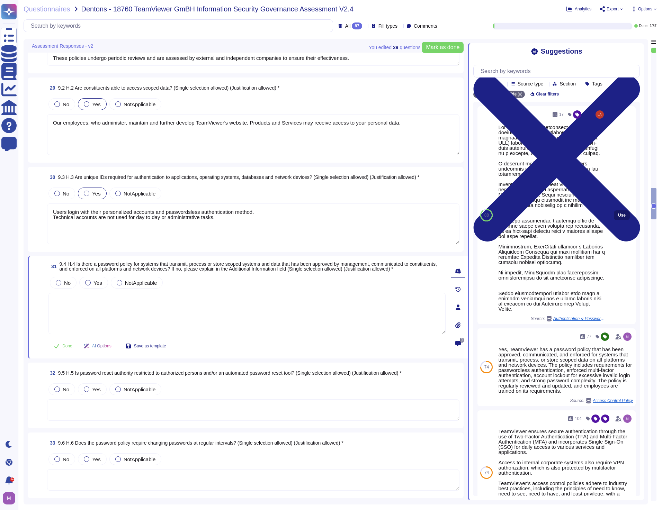
click at [615, 216] on button "Use" at bounding box center [622, 215] width 16 height 10
type textarea "Lor IpsuMdolor’s ametconsect adipisc elitsed doeiusmodtempo inc utlaboreetd mag…"
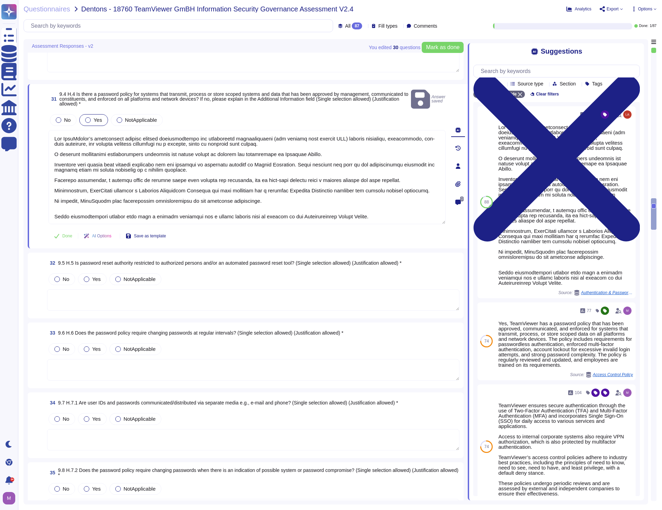
scroll to position [2740, 0]
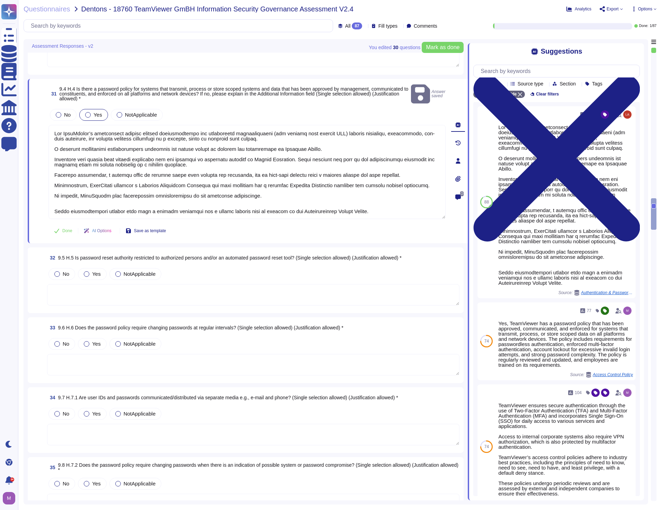
click at [185, 298] on textarea at bounding box center [253, 294] width 412 height 21
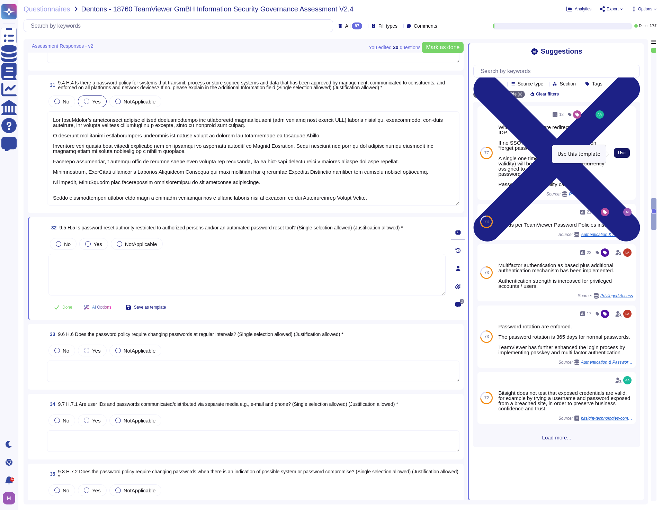
click at [618, 153] on span "Use" at bounding box center [622, 153] width 8 height 4
type textarea "With SSO all users are redirected to customer IDP. If no SSO is enabled, the us…"
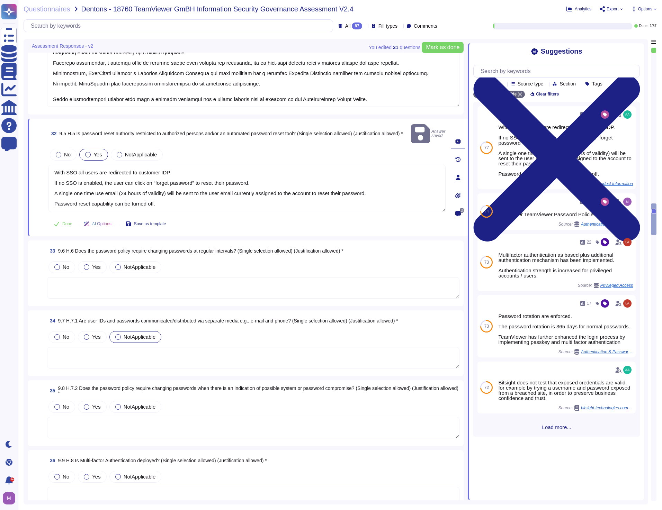
scroll to position [2843, 0]
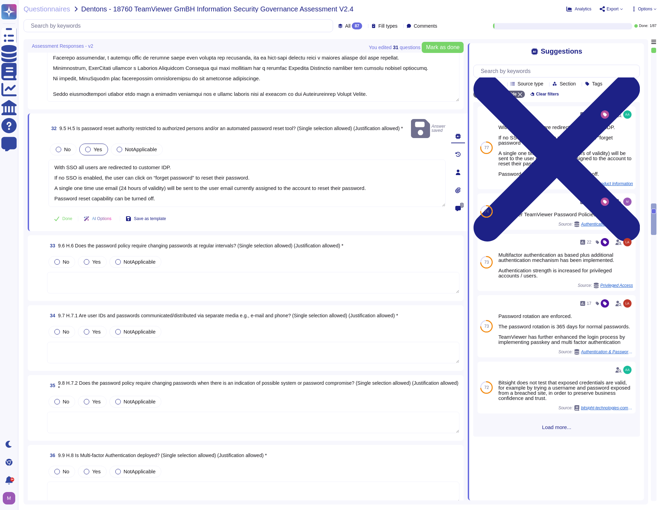
click at [148, 274] on textarea at bounding box center [253, 282] width 412 height 21
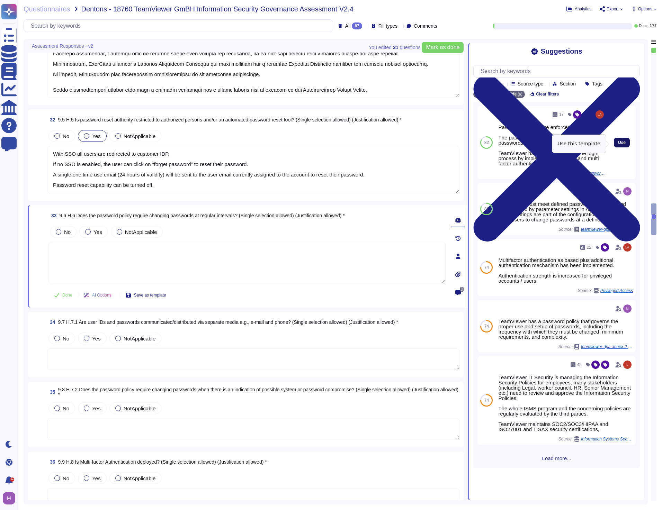
click at [621, 142] on button "Use" at bounding box center [622, 143] width 16 height 10
type textarea "Password rotation are enforced. The password rotation is 365 days for normal pa…"
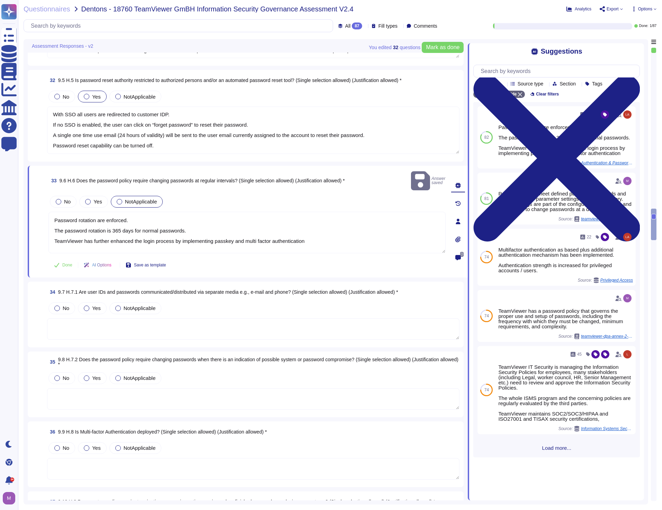
scroll to position [2947, 0]
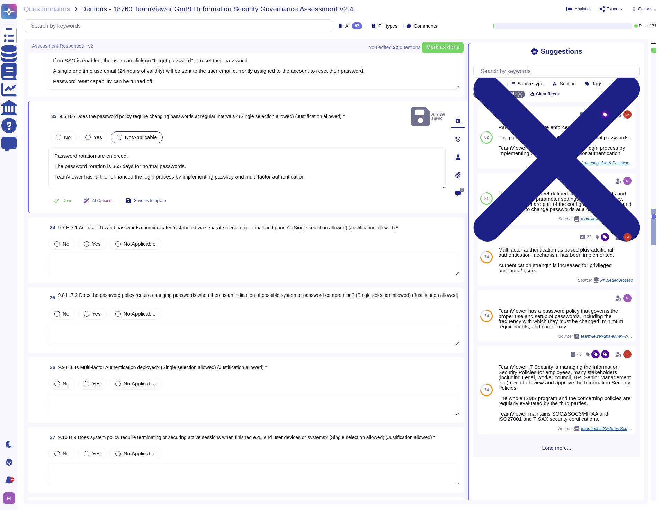
click at [69, 256] on textarea at bounding box center [253, 264] width 412 height 21
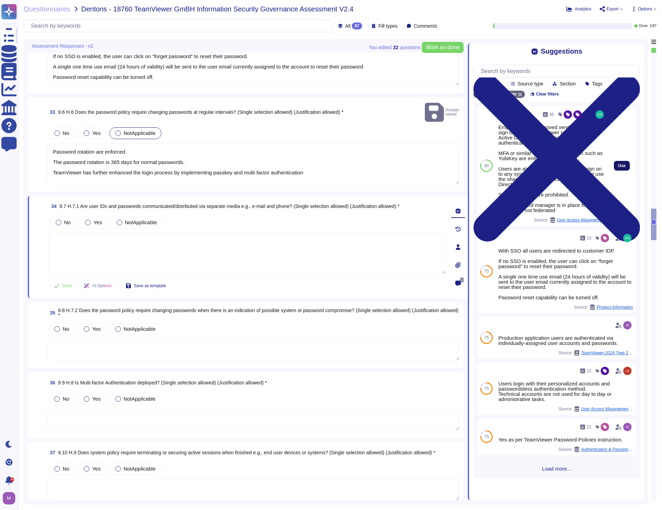
click at [618, 167] on span "Use" at bounding box center [622, 166] width 8 height 4
type textarea "Employees and approved vendor personnel sign on to the TeamViewer network using…"
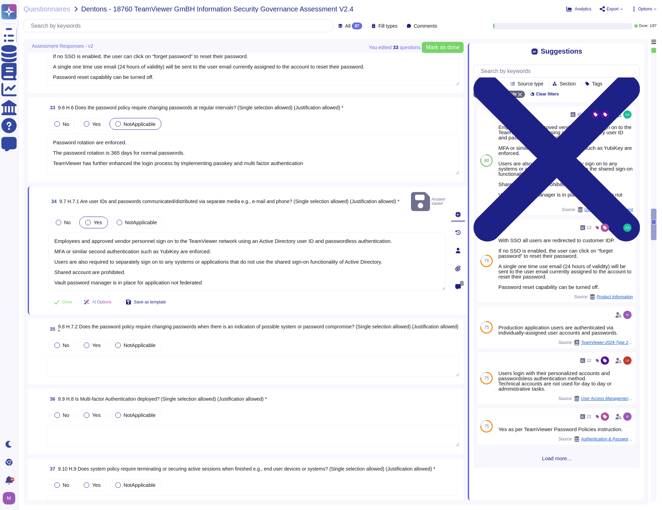
drag, startPoint x: 128, startPoint y: 354, endPoint x: 133, endPoint y: 353, distance: 4.3
click at [128, 355] on textarea at bounding box center [253, 365] width 412 height 21
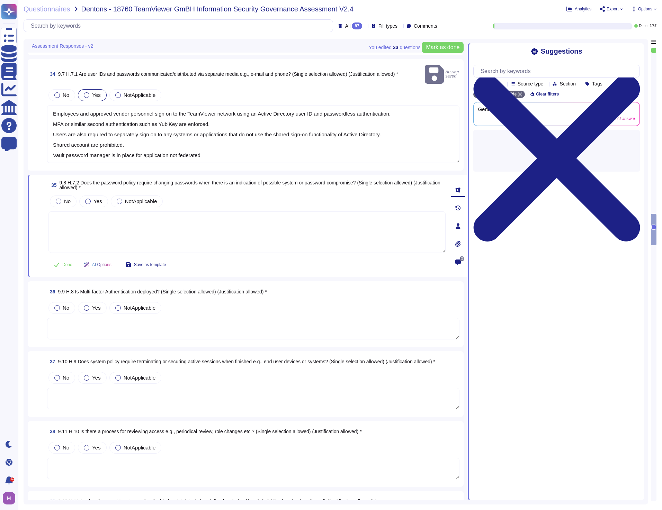
scroll to position [3086, 0]
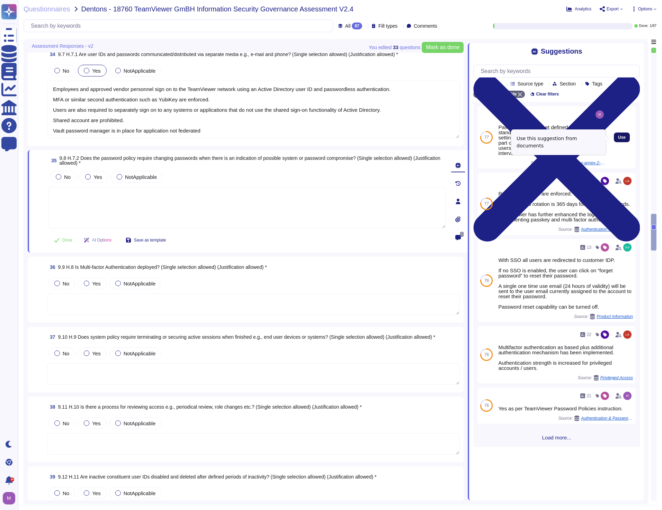
click at [619, 139] on span "Use" at bounding box center [622, 137] width 8 height 4
type textarea "Passwords must meet defined password standards and are enforced by parameter se…"
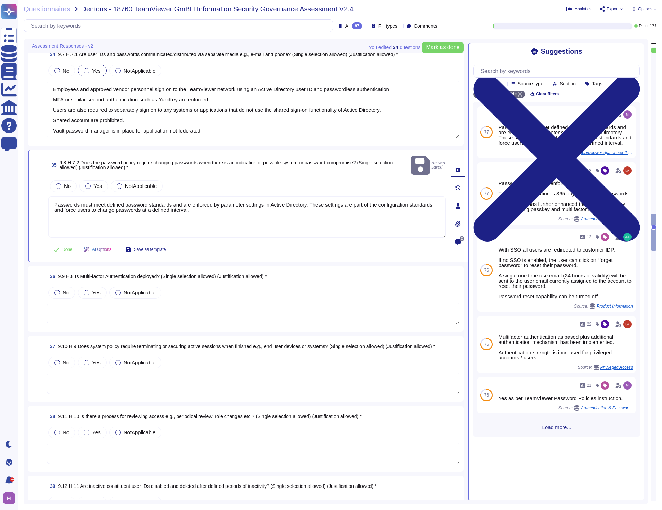
click at [227, 309] on textarea at bounding box center [253, 313] width 412 height 21
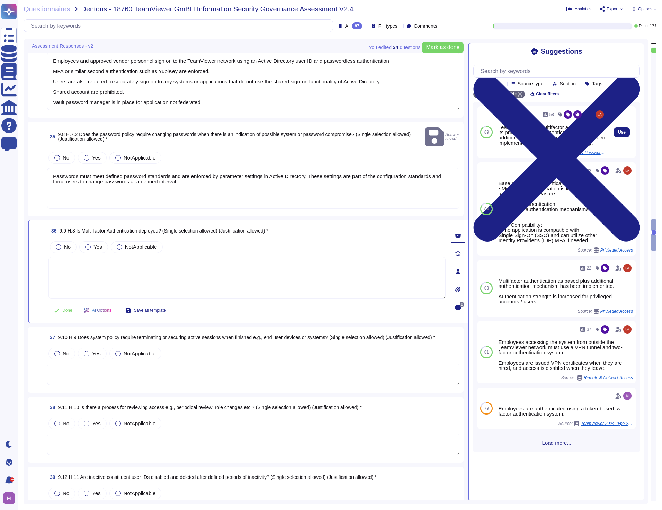
scroll to position [3120, 0]
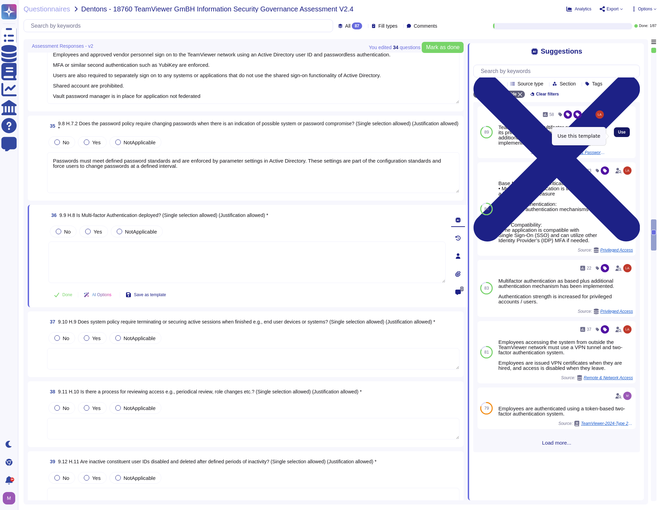
click at [619, 134] on span "Use" at bounding box center [622, 132] width 8 height 4
type textarea "Teamviewer uses multifactor authentication as its primary form of authenticatio…"
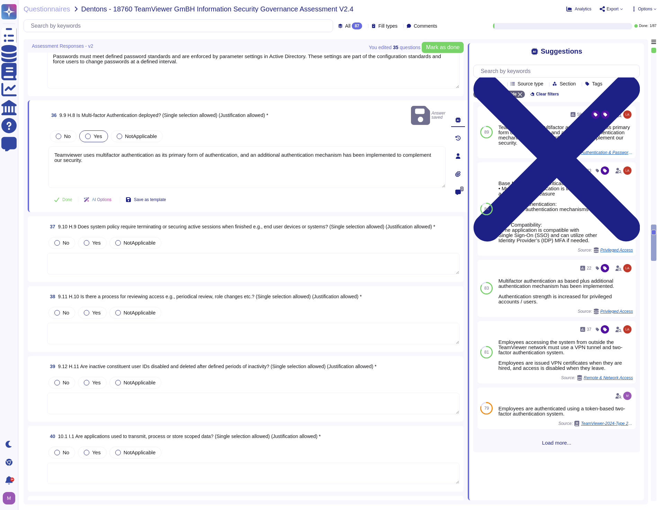
scroll to position [3224, 0]
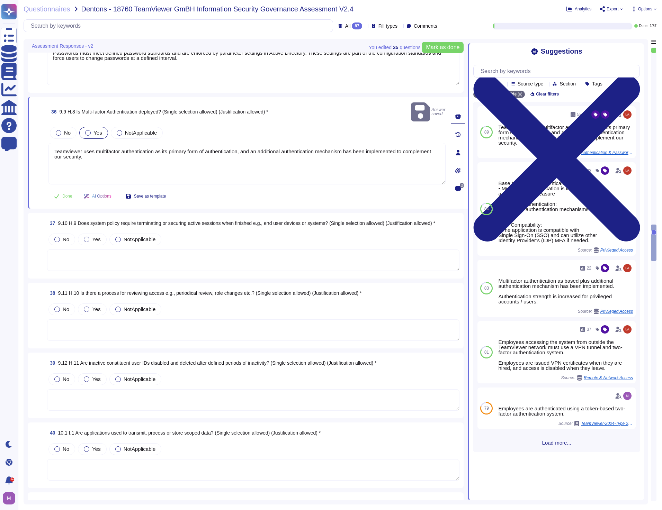
click at [102, 250] on textarea at bounding box center [253, 260] width 412 height 21
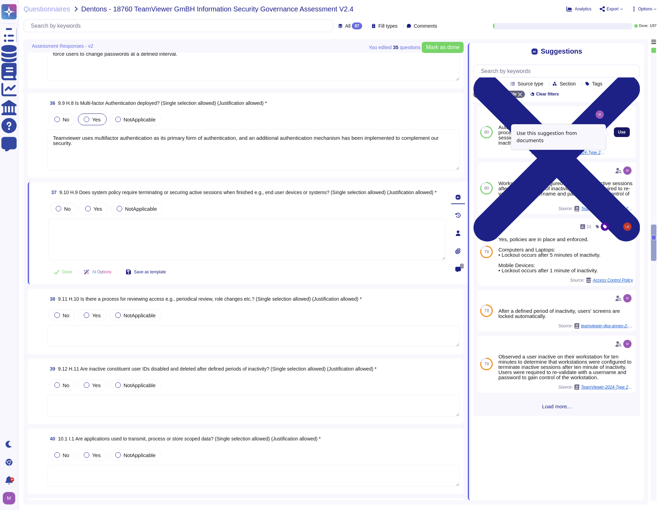
click at [621, 133] on button "Use" at bounding box center [622, 132] width 16 height 10
type textarea "Automatic logoff: Implement electronic procedures that terminate an electronic …"
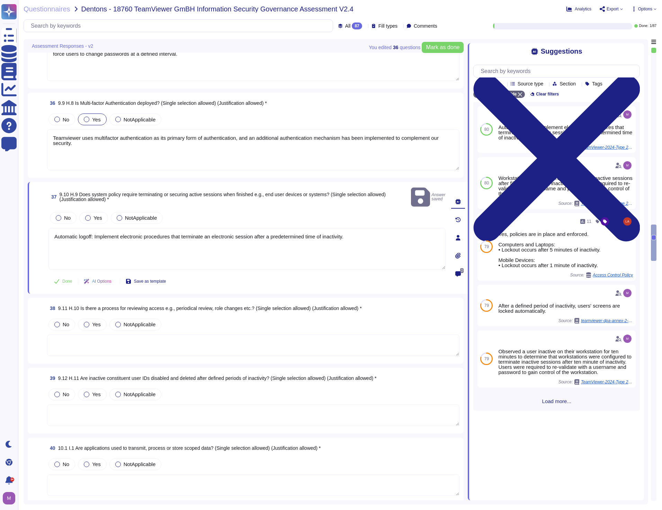
click at [129, 338] on textarea at bounding box center [253, 345] width 412 height 21
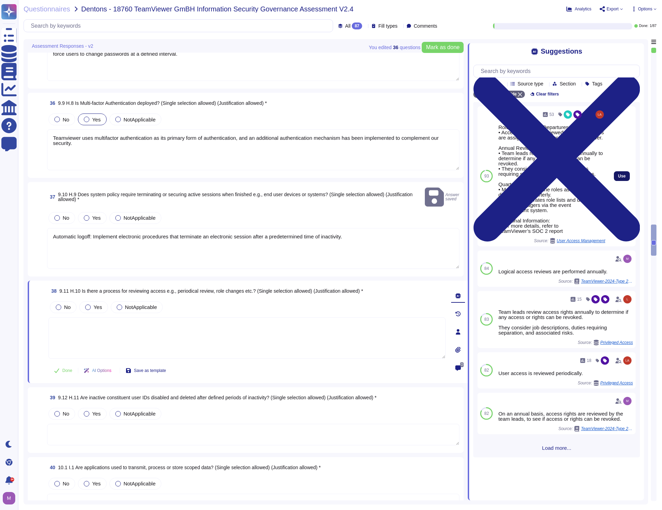
click at [618, 181] on button "Use" at bounding box center [622, 176] width 16 height 10
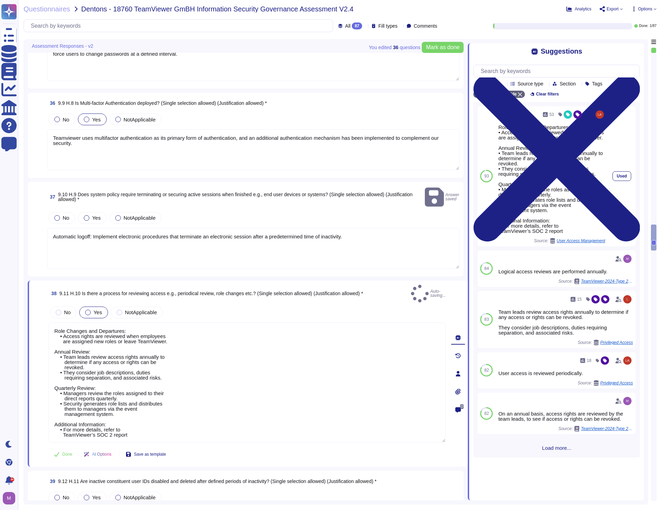
type textarea "Role Changes and Departures: • Access rights are reviewed when employees are as…"
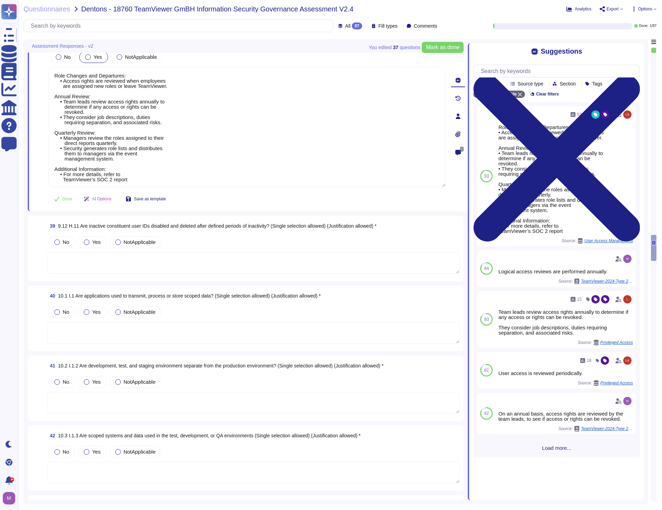
scroll to position [3466, 0]
click at [194, 255] on textarea at bounding box center [253, 262] width 412 height 21
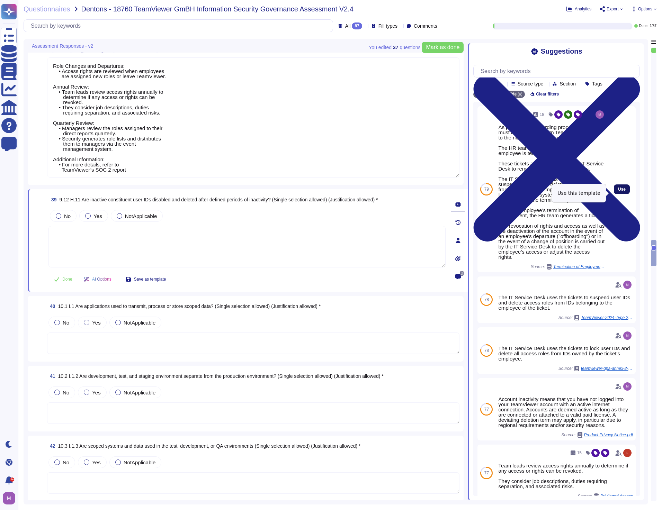
click at [618, 191] on span "Use" at bounding box center [622, 189] width 8 height 4
type textarea "As part of the offboarding process, the user must immediately return TeamViewer…"
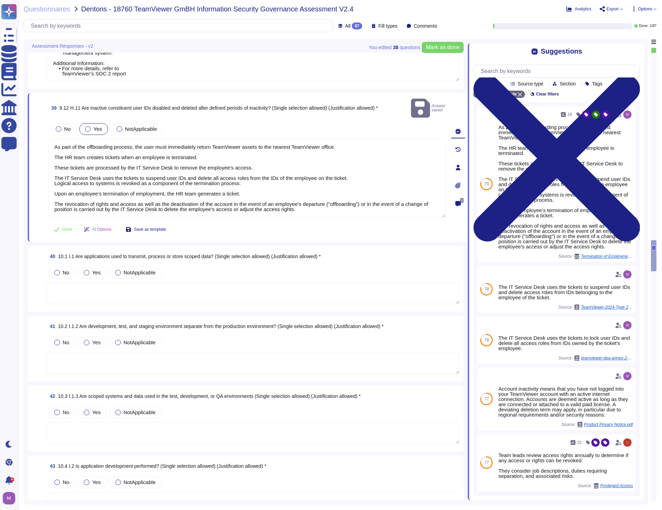
scroll to position [3570, 0]
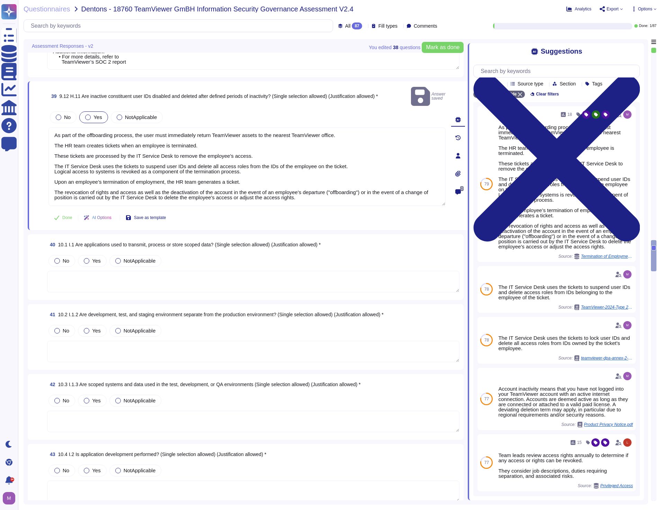
click at [143, 272] on textarea at bounding box center [253, 281] width 412 height 21
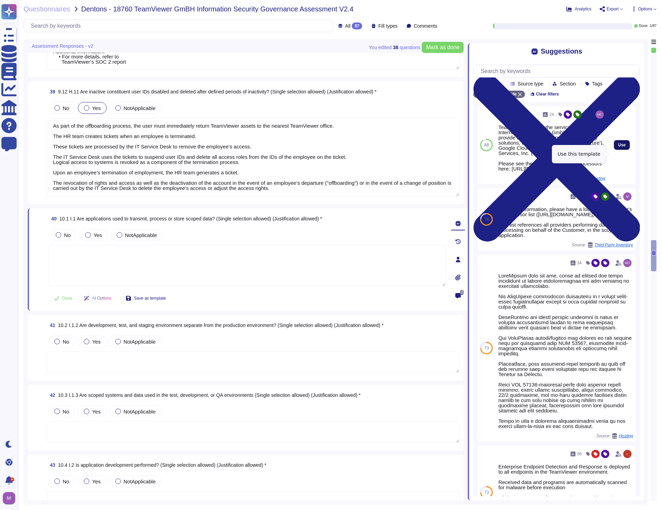
click at [619, 147] on span "Use" at bounding box center [622, 145] width 8 height 4
type textarea "TeamViewer utilizes the services of ANEXIA Internetdienstleistungs GmbH ('ANEXI…"
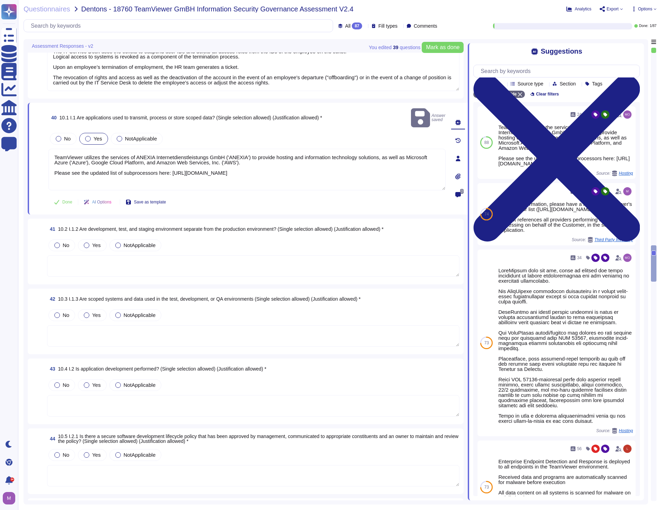
scroll to position [3709, 0]
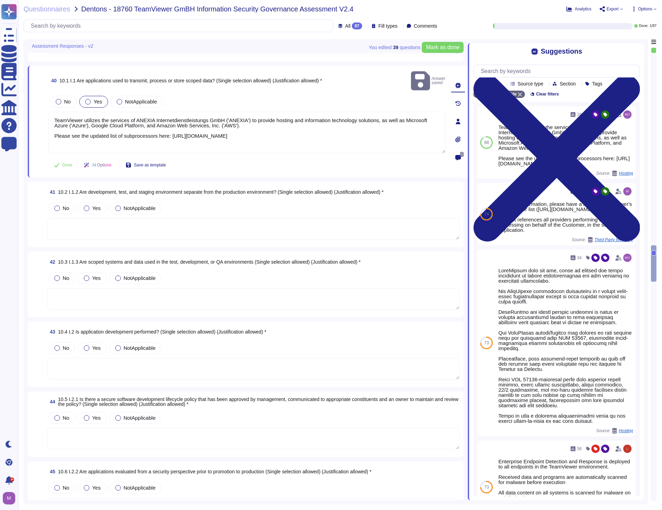
click at [116, 220] on textarea at bounding box center [253, 228] width 412 height 21
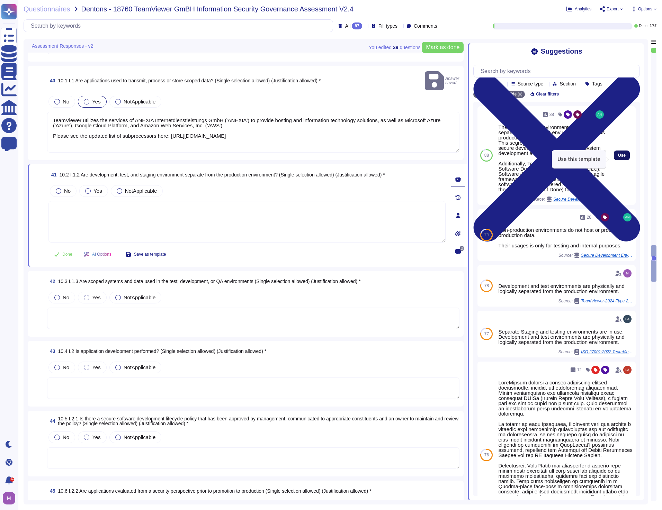
click at [616, 160] on button "Use" at bounding box center [622, 156] width 16 height 10
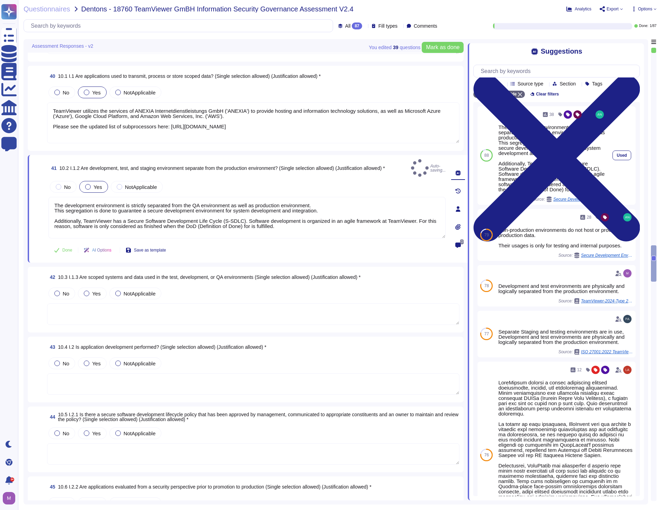
type textarea "The development environment is strictly separated from the QA environment as we…"
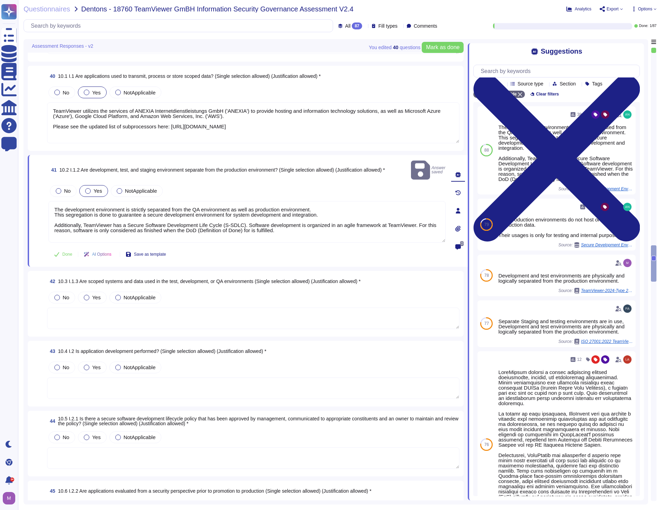
click at [108, 315] on textarea at bounding box center [253, 318] width 412 height 21
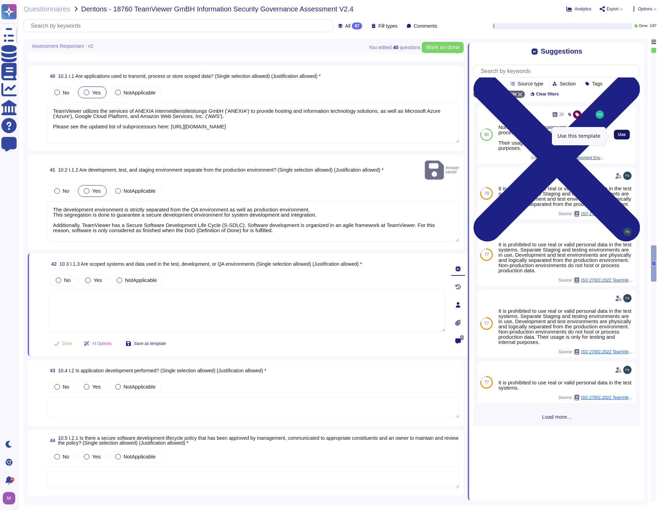
click at [618, 136] on span "Use" at bounding box center [622, 135] width 8 height 4
type textarea "Non-production environments do not host or process production data. Their usage…"
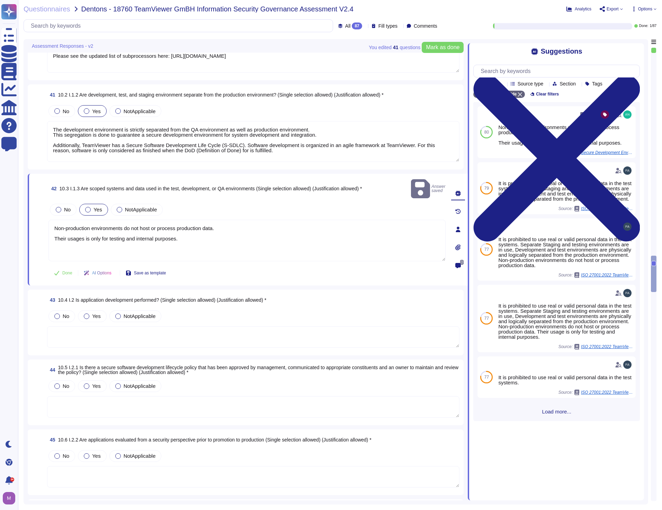
scroll to position [3847, 0]
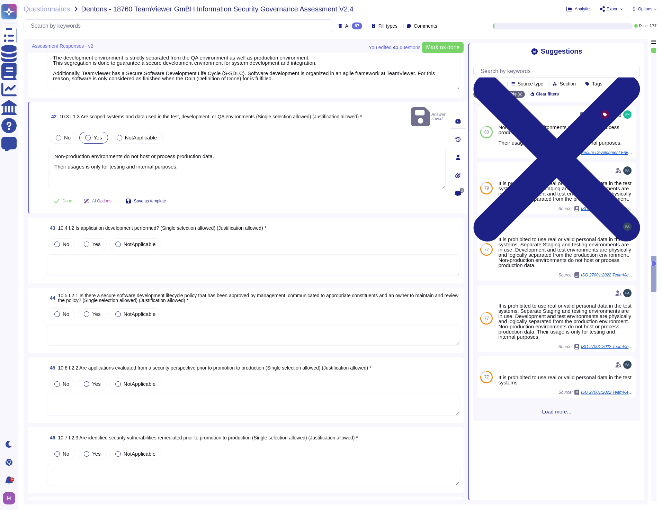
click at [109, 260] on textarea at bounding box center [253, 264] width 412 height 21
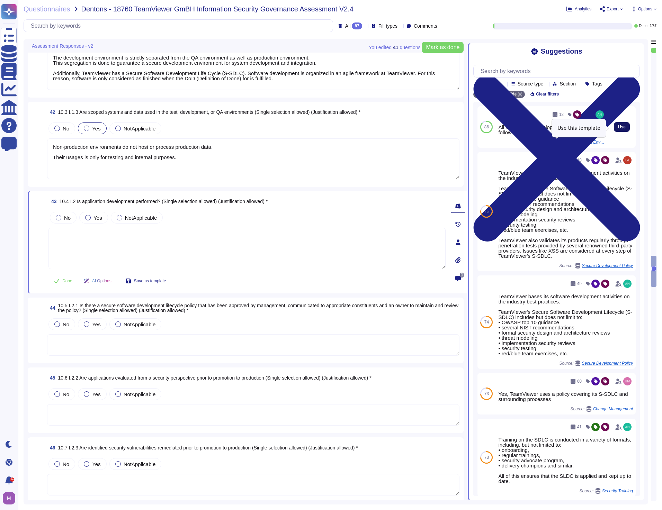
click at [620, 129] on span "Use" at bounding box center [622, 127] width 8 height 4
type textarea "All applications developed by TeamViewer follow its S-SDLC."
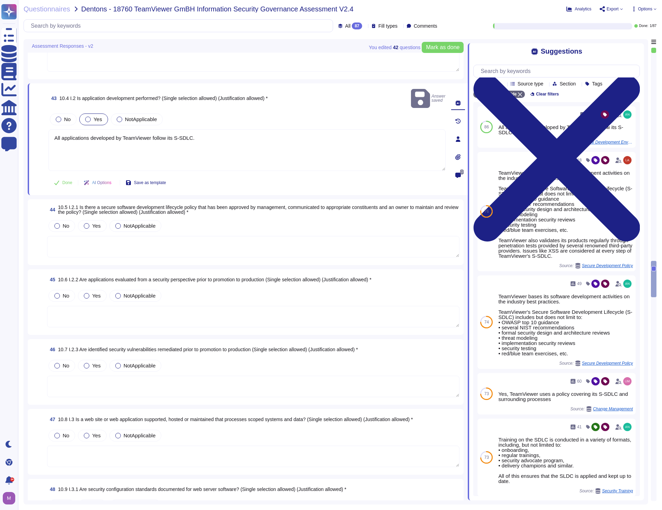
scroll to position [3951, 0]
click at [153, 247] on textarea at bounding box center [253, 246] width 412 height 21
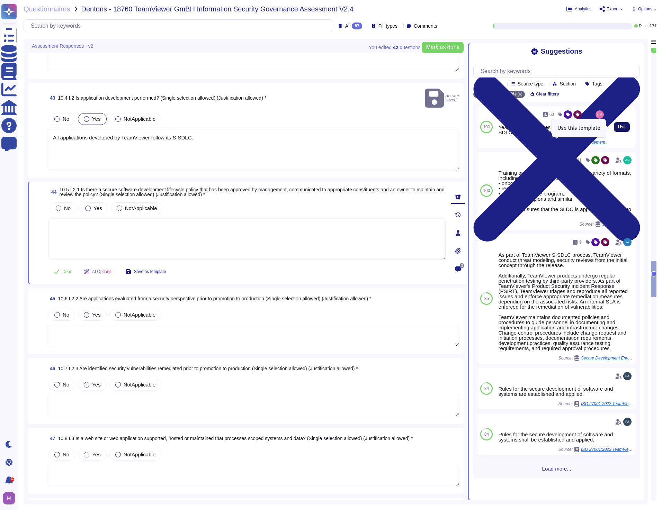
click at [618, 128] on span "Use" at bounding box center [622, 127] width 8 height 4
type textarea "Yes, TeamViewer uses a policy covering its S-SDLC and surrounding processes"
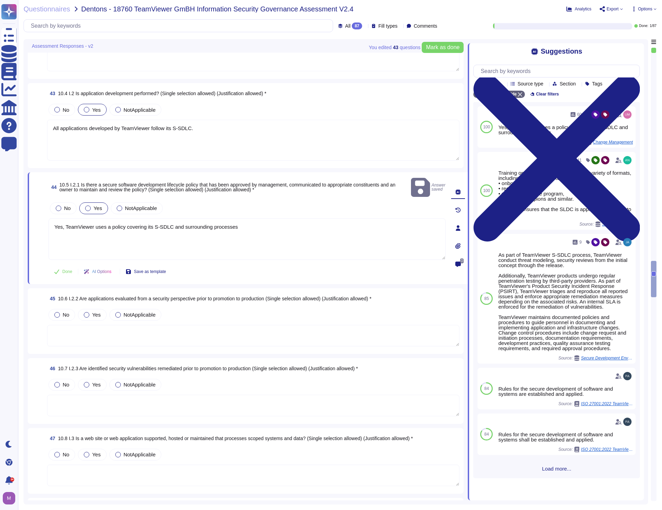
click at [132, 326] on textarea at bounding box center [253, 335] width 412 height 21
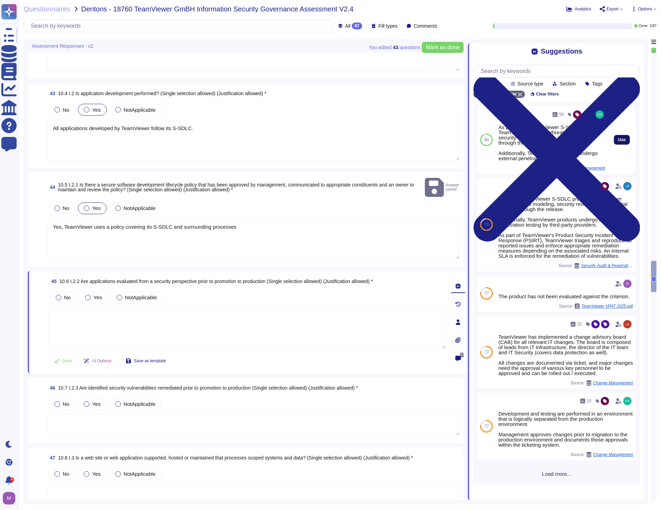
click at [618, 140] on span "Use" at bounding box center [622, 140] width 8 height 4
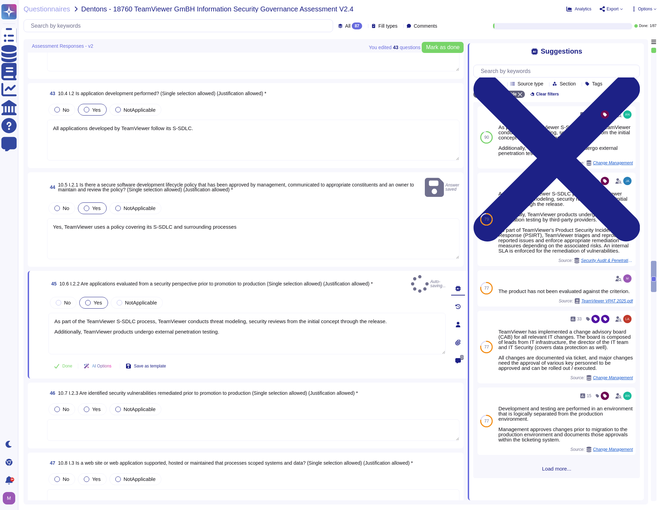
type textarea "As part of the TeamViewer S-SDLC process, TeamViewer conducts threat modeling, …"
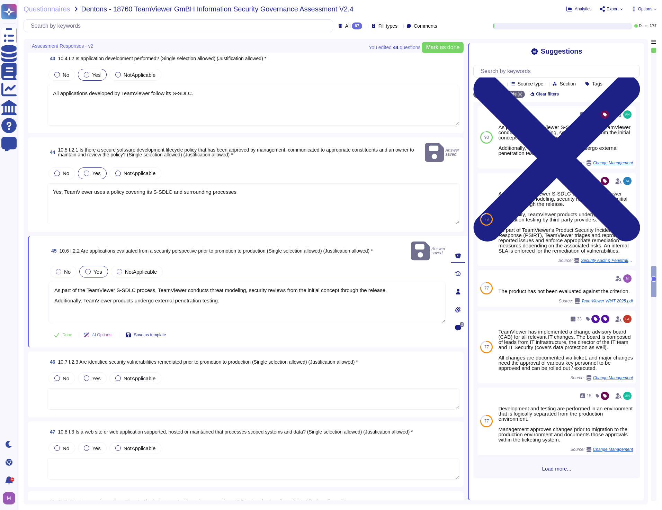
scroll to position [4089, 0]
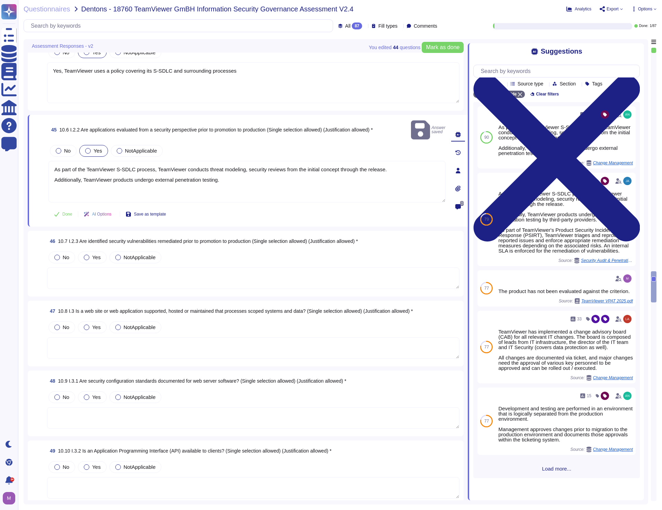
click at [132, 275] on textarea at bounding box center [253, 277] width 412 height 21
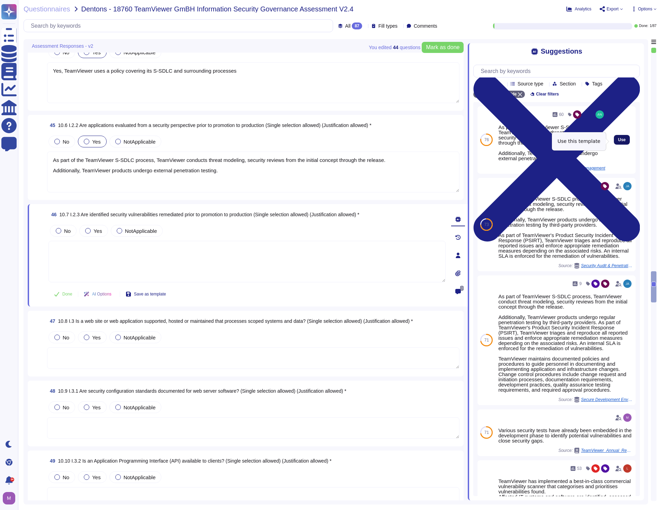
click at [618, 142] on span "Use" at bounding box center [622, 140] width 8 height 4
type textarea "As part of the TeamViewer S-SDLC process, TeamViewer conducts threat modeling, …"
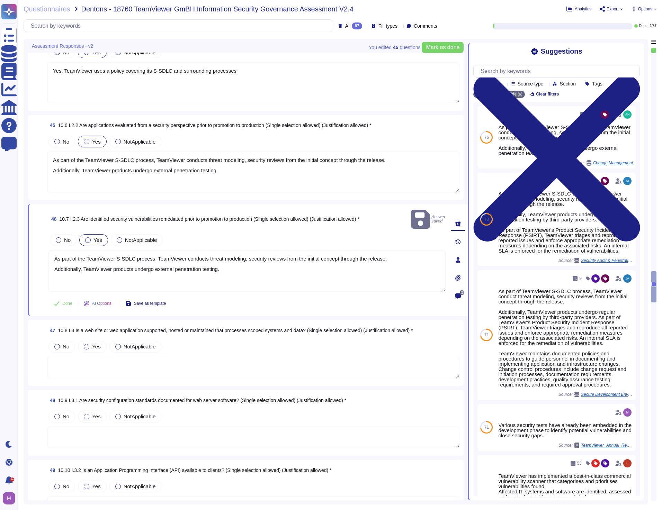
click at [108, 361] on textarea at bounding box center [253, 367] width 412 height 21
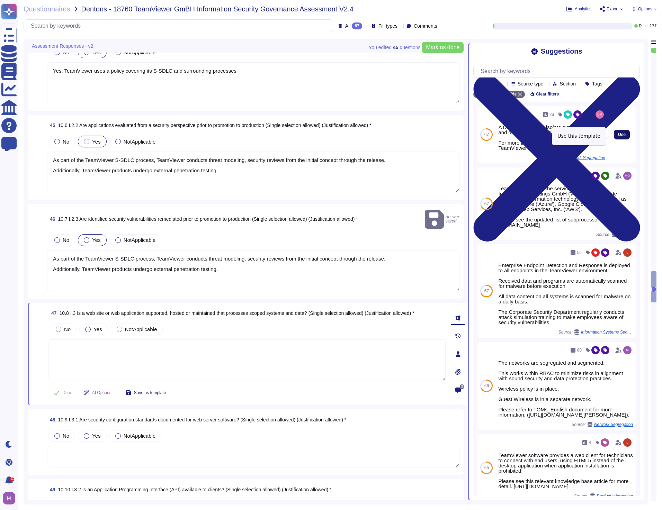
click at [618, 137] on span "Use" at bounding box center [622, 135] width 8 height 4
type textarea "A DMZ is in place to isolate outside access and data from the entity's environm…"
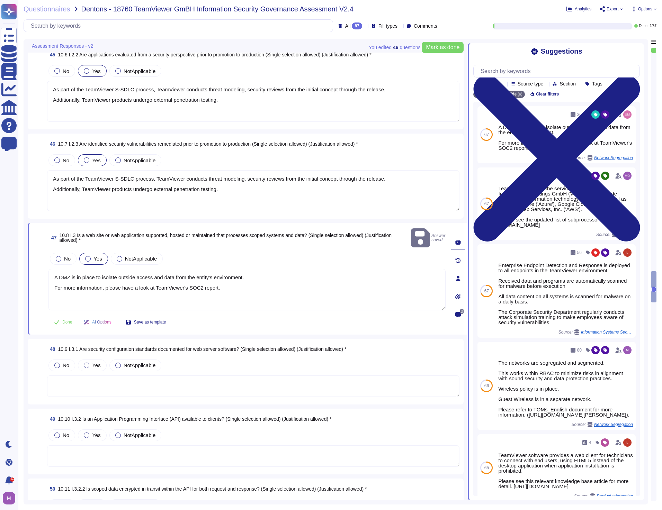
scroll to position [4193, 0]
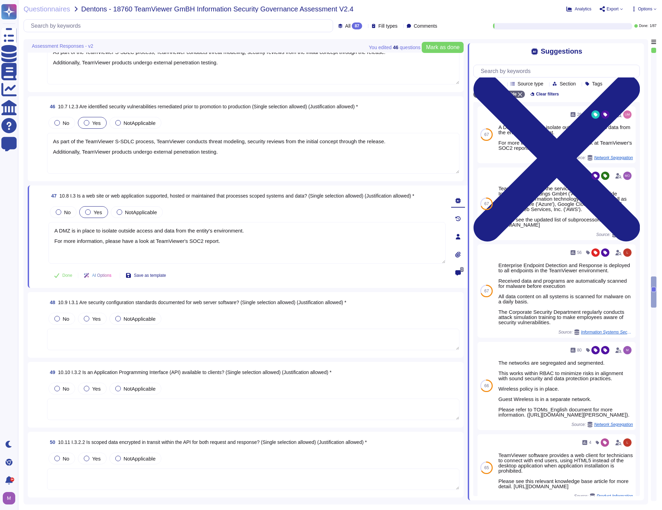
click at [154, 348] on textarea at bounding box center [253, 339] width 412 height 21
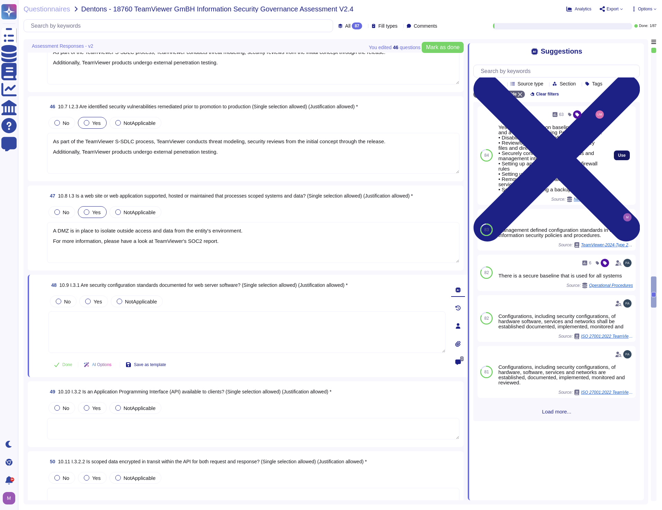
click at [614, 156] on button "Use" at bounding box center [622, 156] width 16 height 10
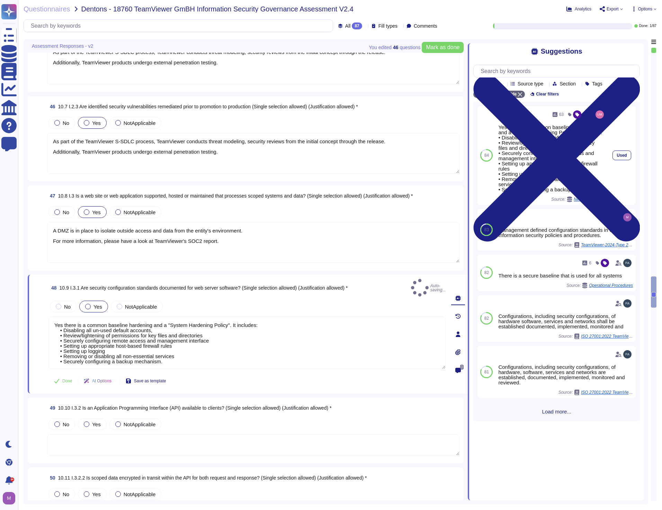
type textarea "Yes there is a common baseline hardening and a "System Hardening Policy". It in…"
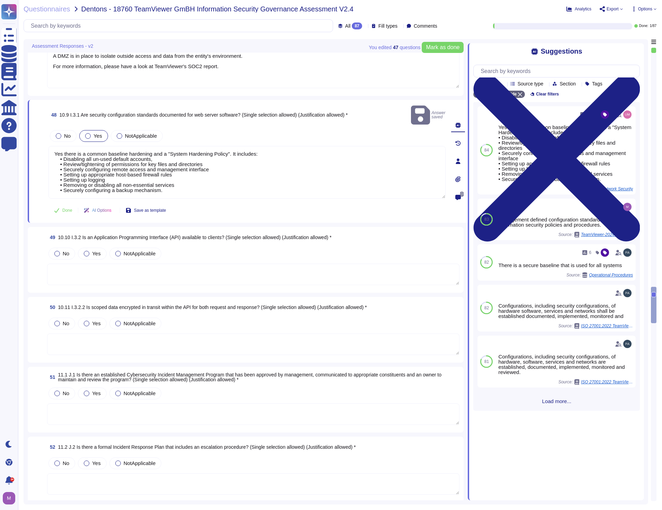
scroll to position [4366, 0]
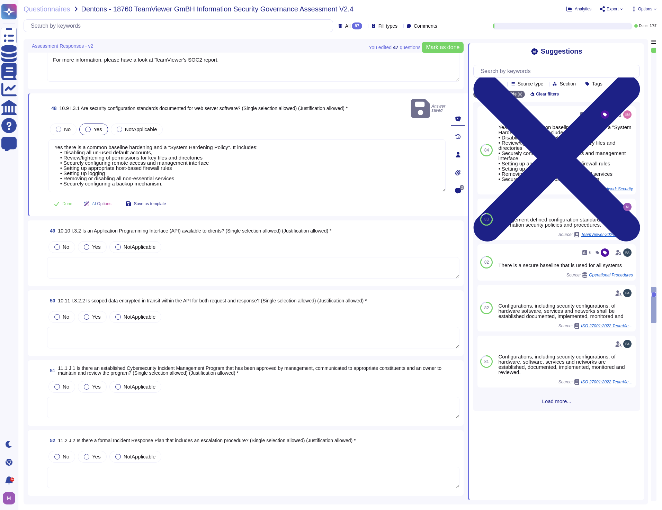
click at [188, 257] on textarea at bounding box center [253, 267] width 412 height 21
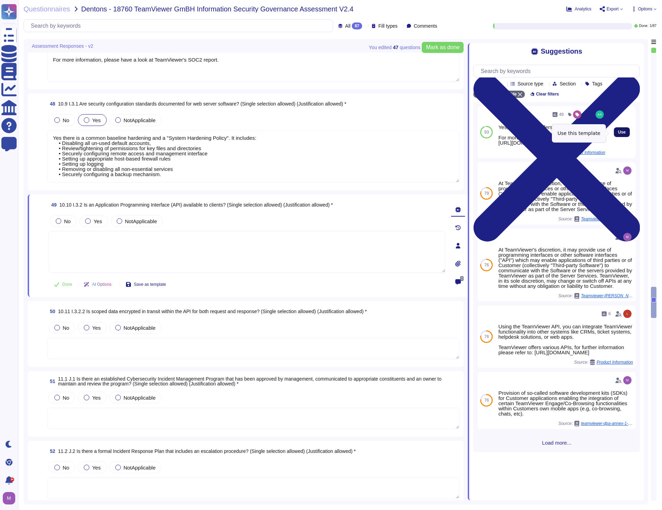
click at [617, 136] on button "Use" at bounding box center [622, 132] width 16 height 10
type textarea "Yes, TeamViewer offers REST based API. For more information, please go to; [URL…"
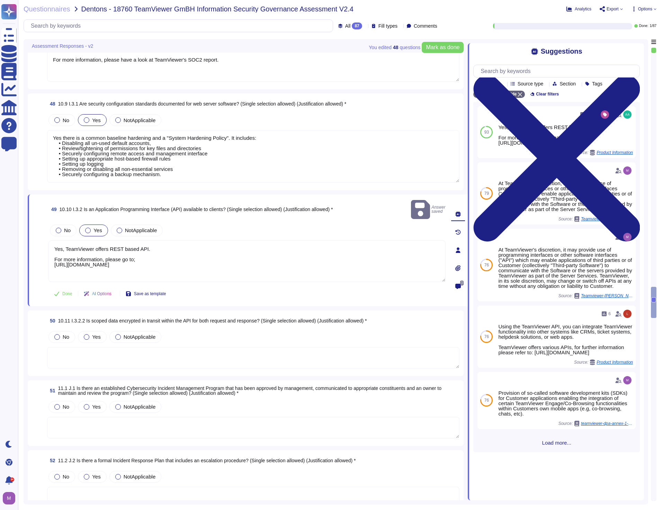
click at [141, 347] on textarea at bounding box center [253, 357] width 412 height 21
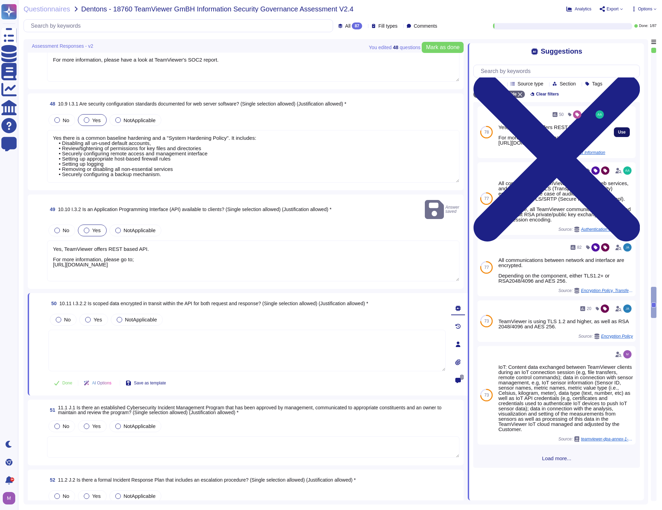
click at [618, 134] on span "Use" at bounding box center [622, 132] width 8 height 4
type textarea "Yes, TeamViewer offers REST based API. For more information, please go to; [URL…"
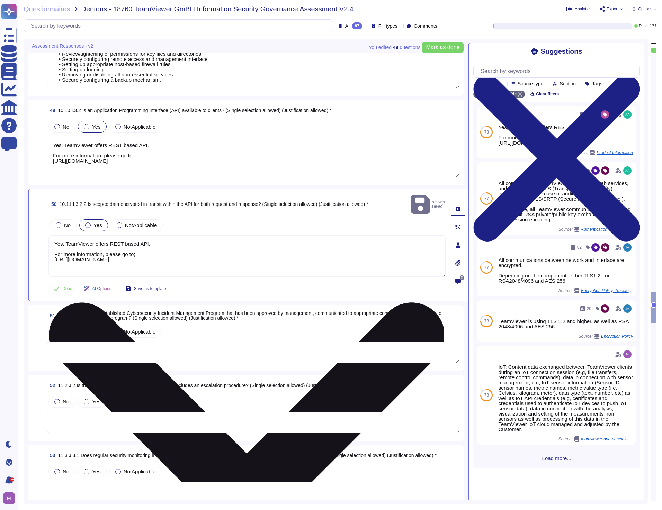
scroll to position [4470, 0]
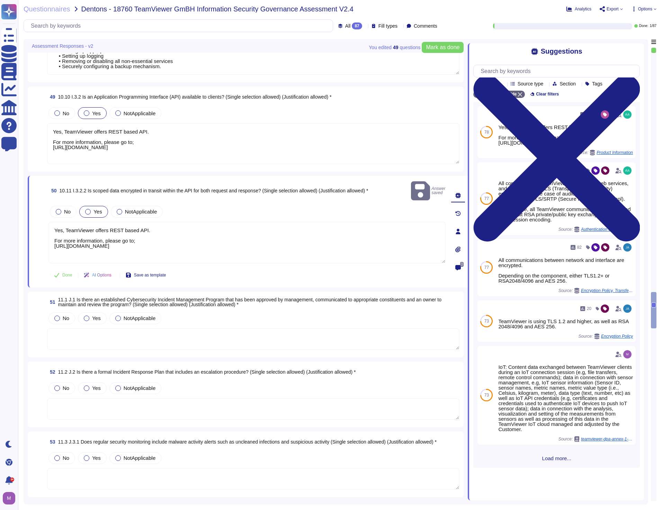
click at [218, 334] on textarea at bounding box center [253, 338] width 412 height 21
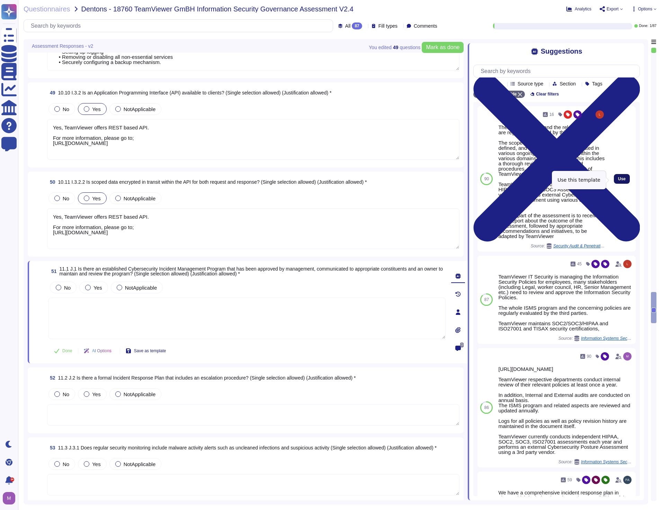
click at [618, 179] on span "Use" at bounding box center [622, 179] width 8 height 4
type textarea "The ISMS program and the related aspects are regularly evaluated by third parti…"
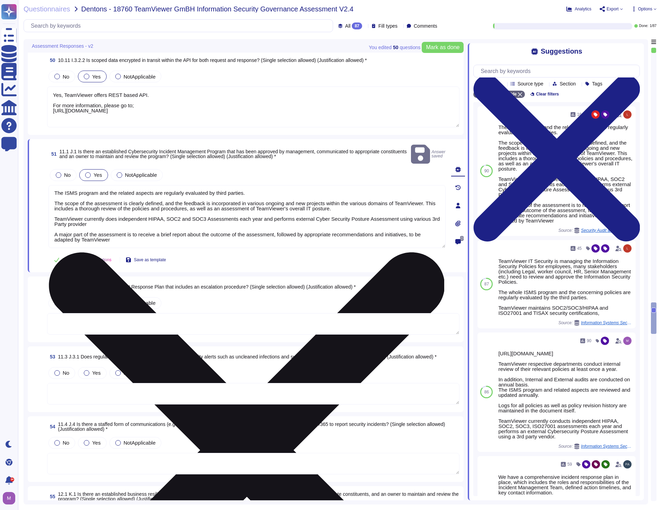
scroll to position [4608, 0]
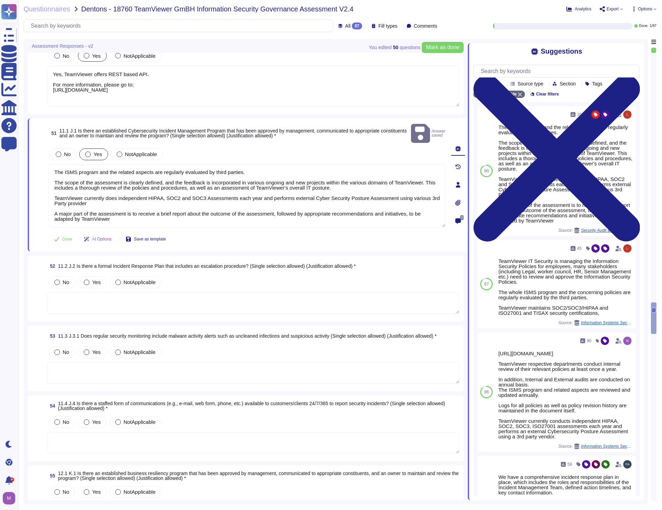
click at [125, 297] on textarea at bounding box center [253, 302] width 412 height 21
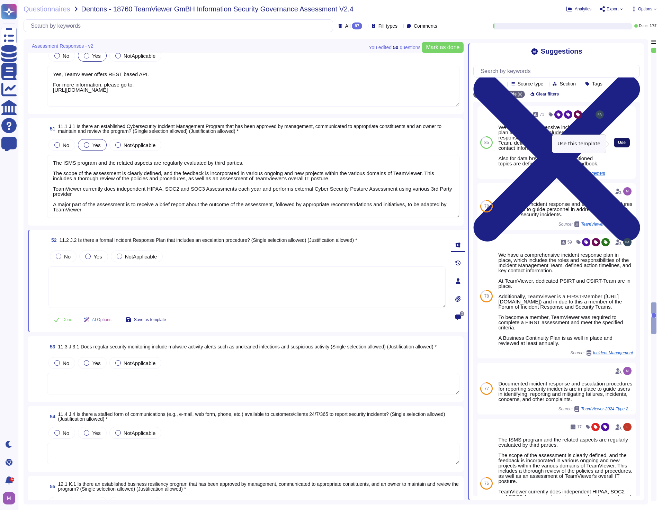
click at [616, 147] on button "Use" at bounding box center [622, 143] width 16 height 10
type textarea "We have a comprehensive incident response plan in place, which includes the rol…"
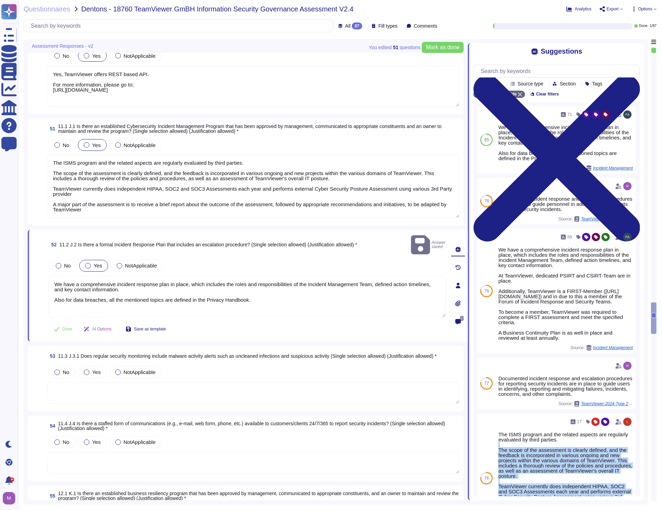
drag, startPoint x: 655, startPoint y: 311, endPoint x: 647, endPoint y: 450, distance: 139.0
click at [647, 450] on div "You edited 51 question s [PERSON_NAME] as done Assessment Responses - v2 48 10.…" at bounding box center [340, 271] width 633 height 465
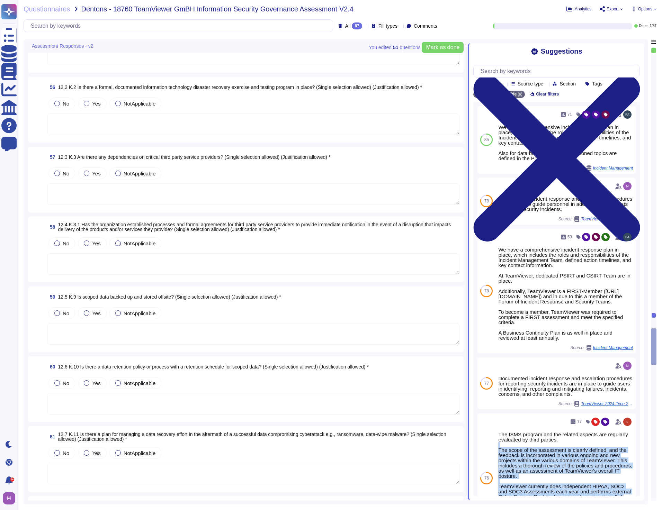
type textarea "We have a comprehensive incident response plan in place, which includes the rol…"
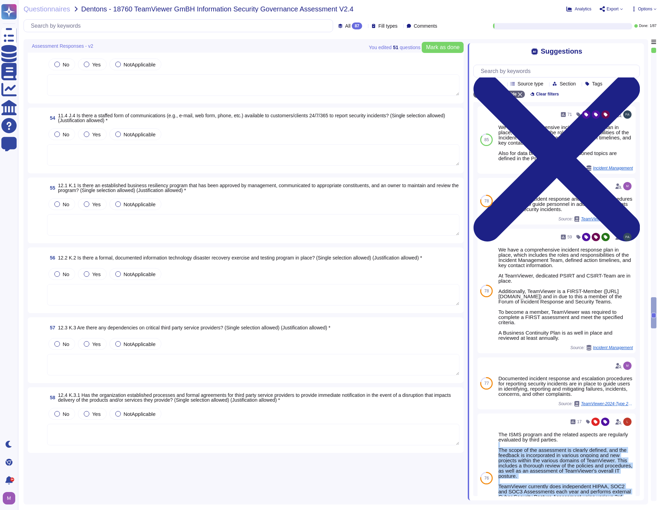
type textarea "Yes there is a common baseline hardening and a "System Hardening Policy". It in…"
type textarea "Yes, TeamViewer offers REST based API. For more information, please go to; [URL…"
type textarea "The ISMS program and the related aspects are regularly evaluated by third parti…"
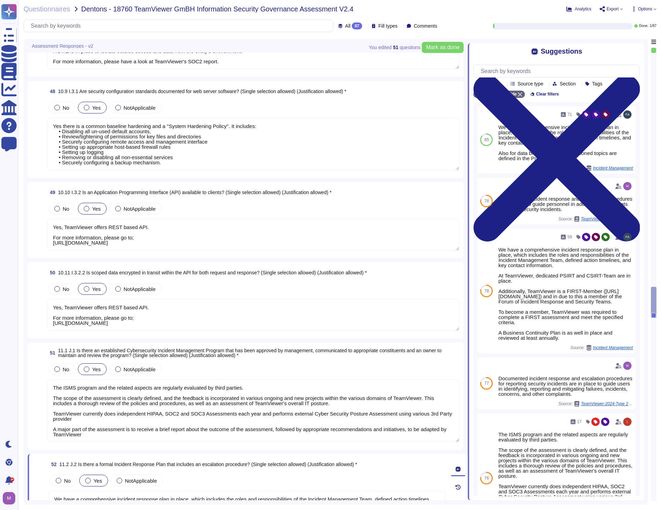
type textarea "As part of the TeamViewer S-SDLC process, TeamViewer conducts threat modeling, …"
type textarea "A DMZ is in place to isolate outside access and data from the entity's environm…"
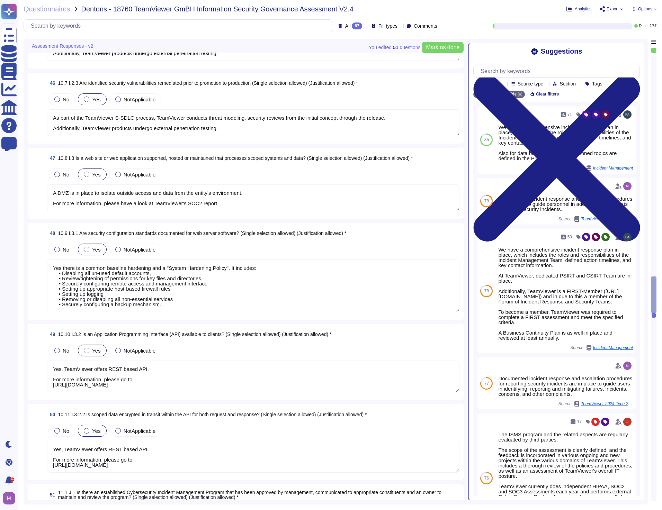
type textarea "All applications developed by TeamViewer follow its S-SDLC."
type textarea "Yes, TeamViewer uses a policy covering its S-SDLC and surrounding processes"
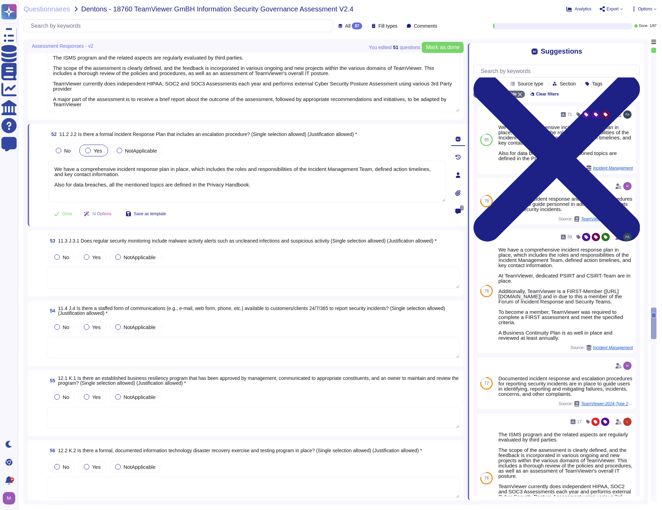
scroll to position [4614, 0]
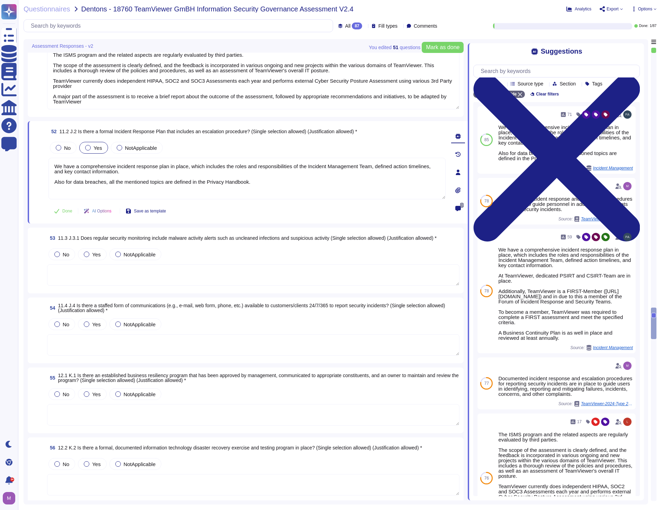
click at [143, 283] on textarea at bounding box center [253, 274] width 412 height 21
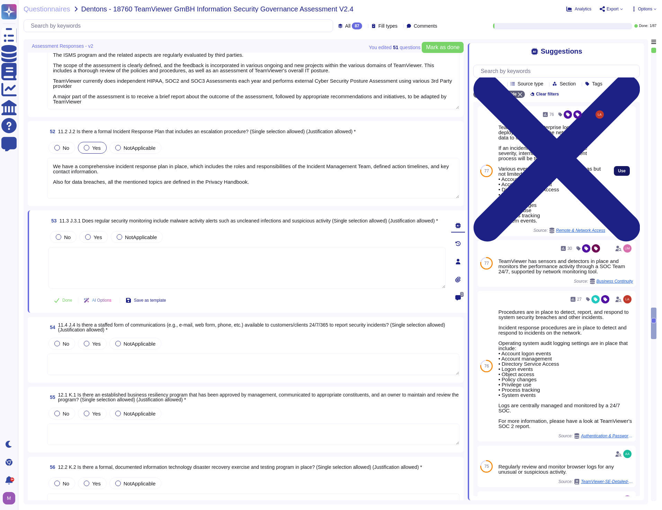
click at [622, 174] on button "Use" at bounding box center [622, 171] width 16 height 10
type textarea "TeamViewer has enterprise logging sensors deployed throughout the network that …"
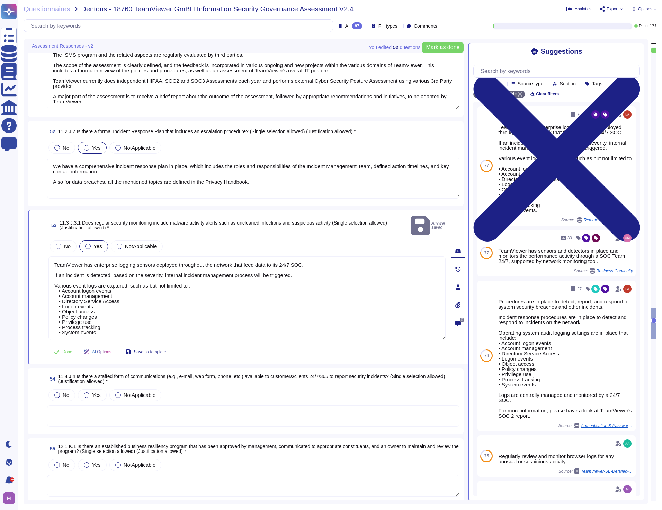
click at [102, 408] on textarea at bounding box center [253, 415] width 412 height 21
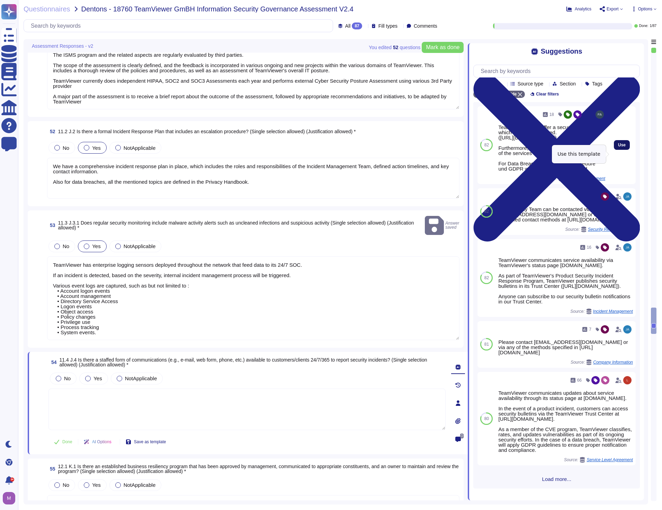
click at [618, 147] on span "Use" at bounding box center [622, 145] width 8 height 4
type textarea "TeamViewer does offer a security bulletin which can be subscribed. ([URL][DOMAI…"
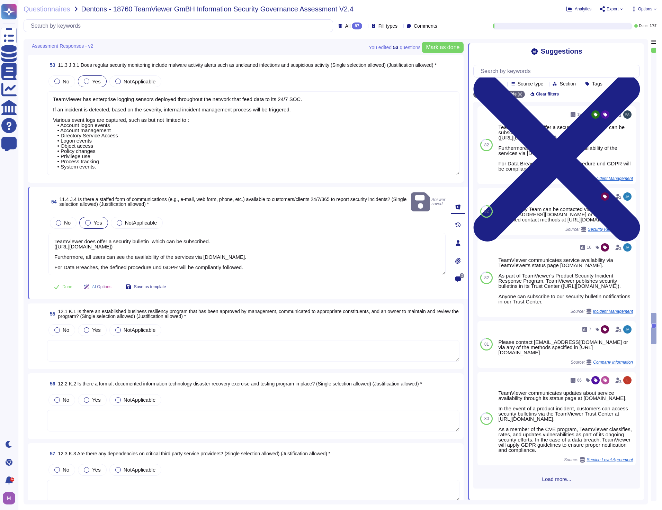
scroll to position [4787, 0]
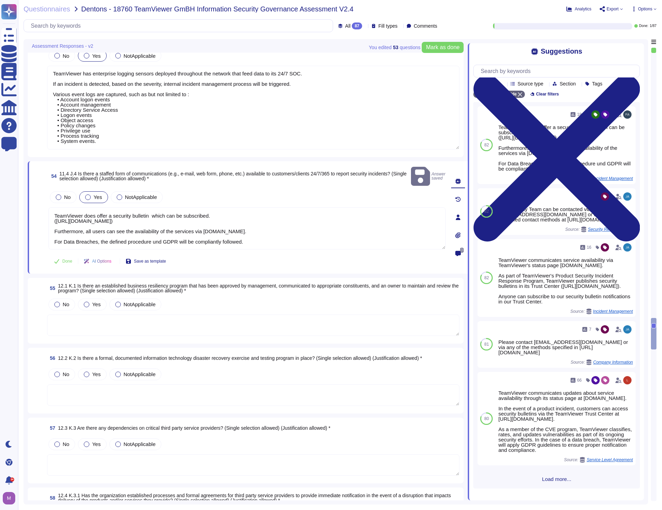
click at [147, 323] on textarea at bounding box center [253, 325] width 412 height 21
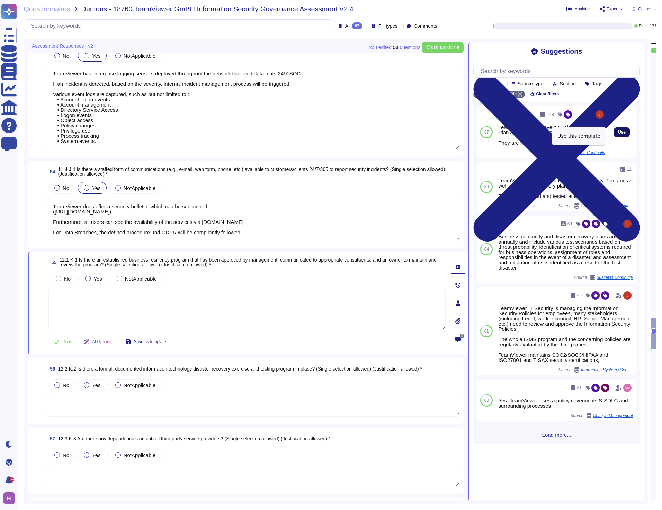
click at [618, 134] on span "Use" at bounding box center [622, 132] width 8 height 4
type textarea "TeamViewer does have a Business Continuity Plan and as well a Disaster Recovery…"
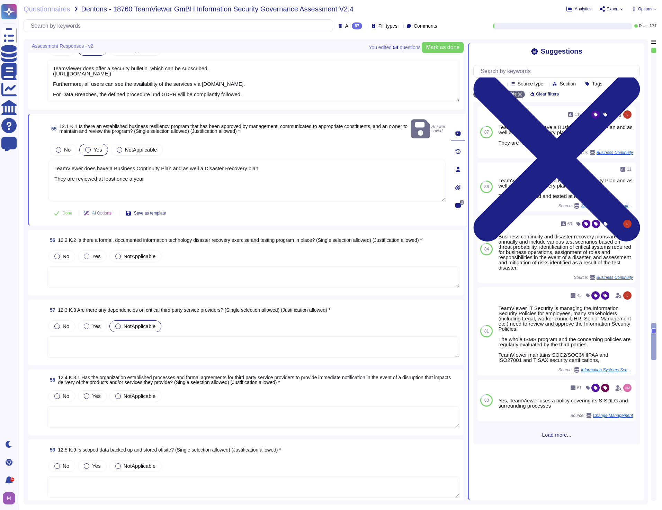
scroll to position [4925, 0]
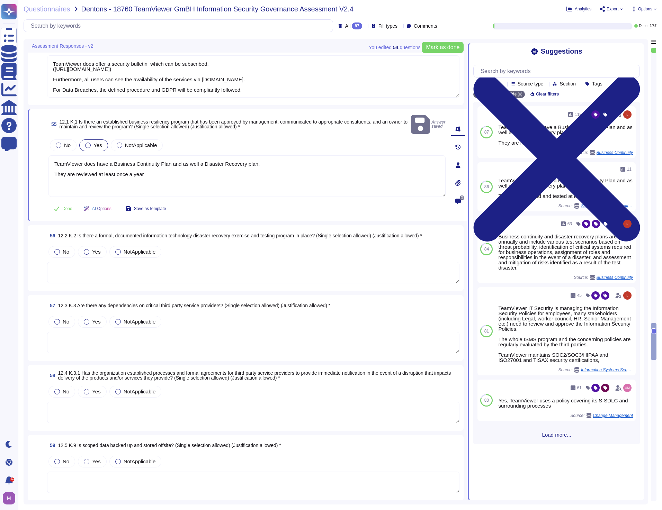
click at [134, 264] on textarea at bounding box center [253, 272] width 412 height 21
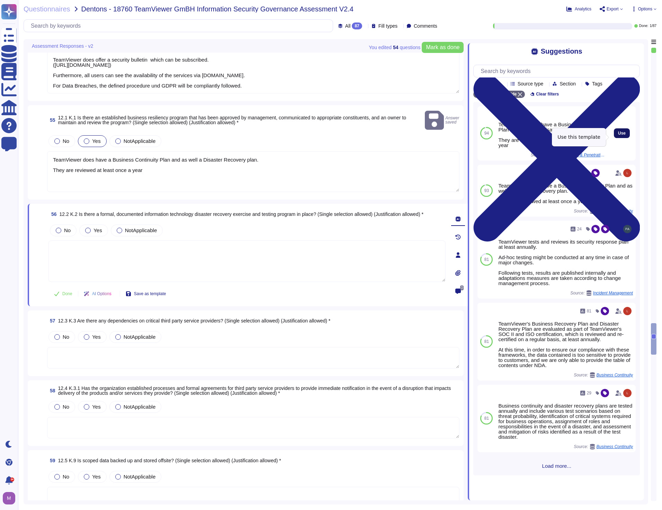
click at [618, 135] on span "Use" at bounding box center [622, 133] width 8 height 4
type textarea "TeamViewer does have a Business Continuity Plan and as well a Disaster Recovery…"
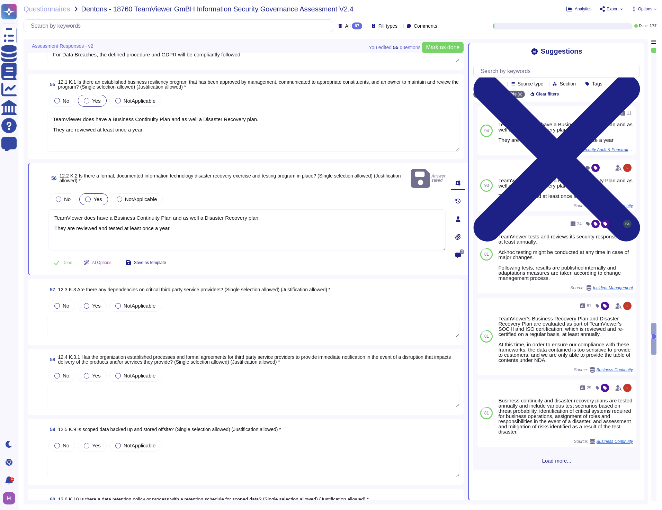
scroll to position [4994, 0]
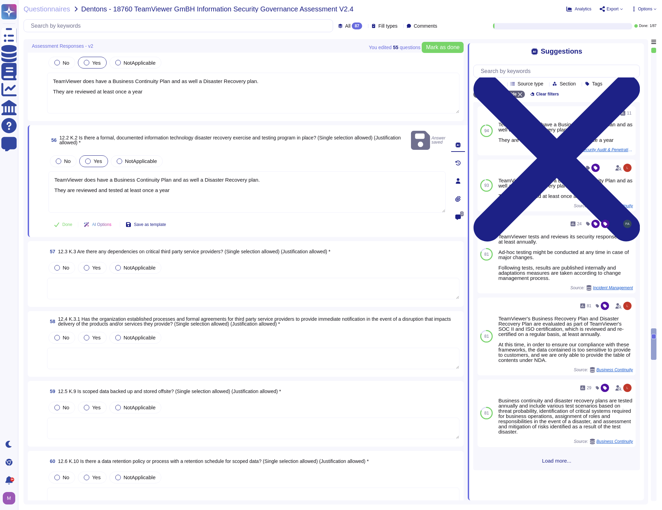
click at [113, 281] on textarea at bounding box center [253, 288] width 412 height 21
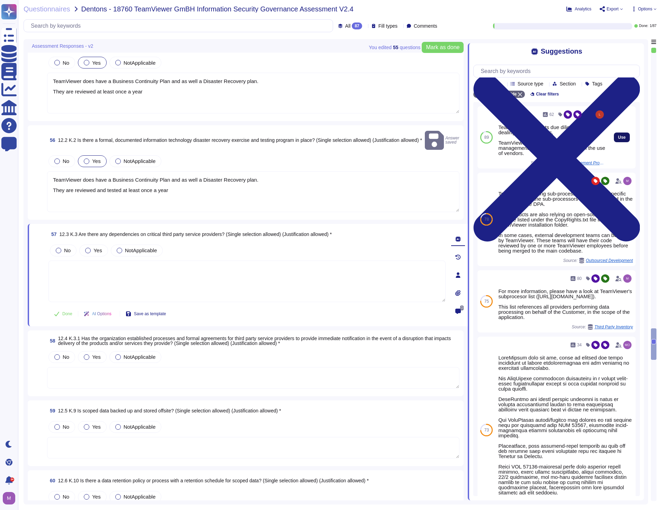
click at [618, 139] on span "Use" at bounding box center [622, 137] width 8 height 4
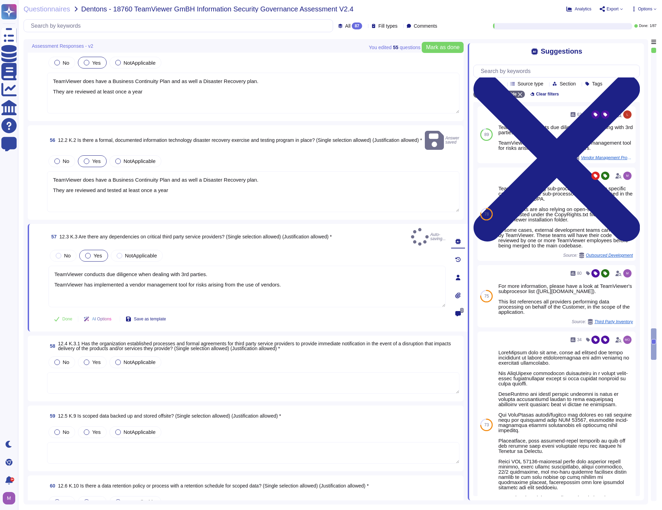
type textarea "TeamViewer conducts due diligence when dealing with 3rd parties. TeamViewer has…"
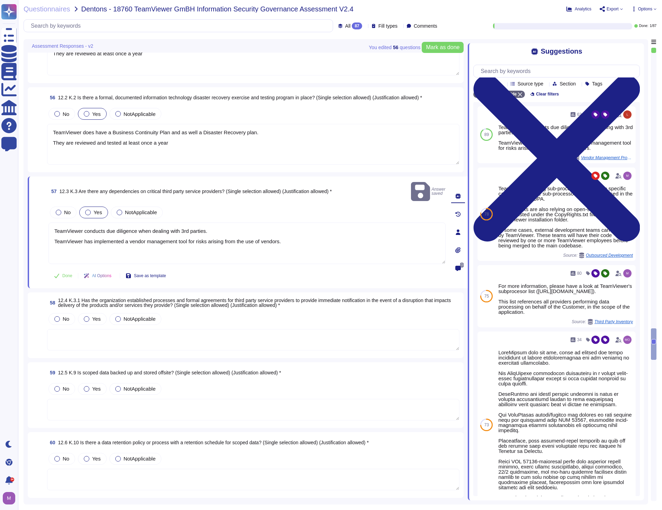
scroll to position [5098, 0]
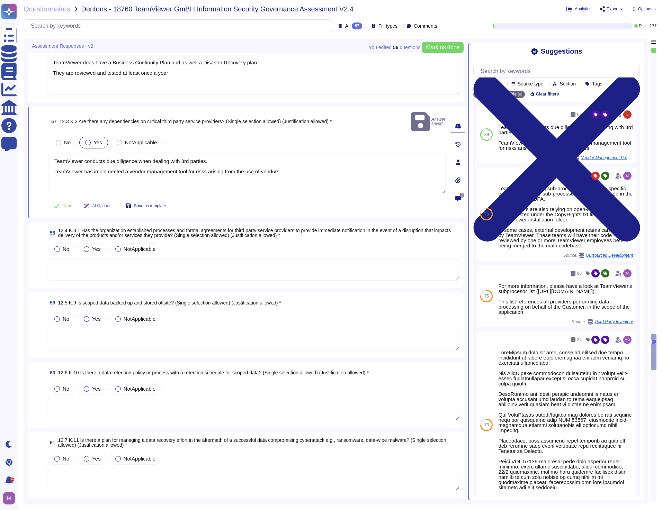
click at [120, 259] on textarea at bounding box center [253, 269] width 412 height 21
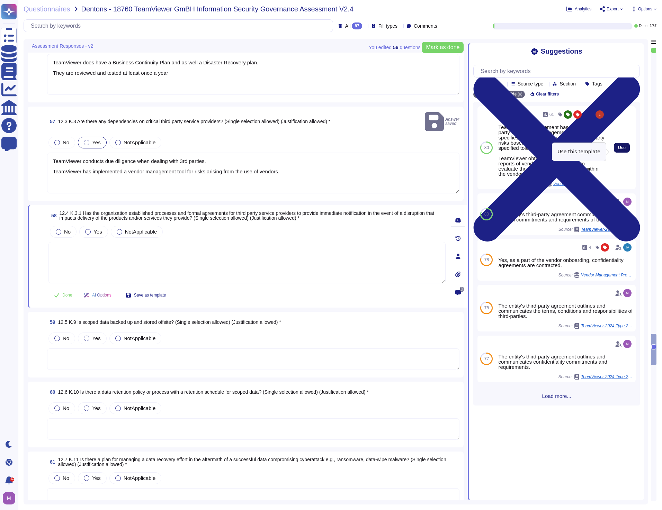
click at [616, 147] on button "Use" at bounding box center [622, 148] width 16 height 10
type textarea "TeamViewer management has defined a third-party vendor risk management process …"
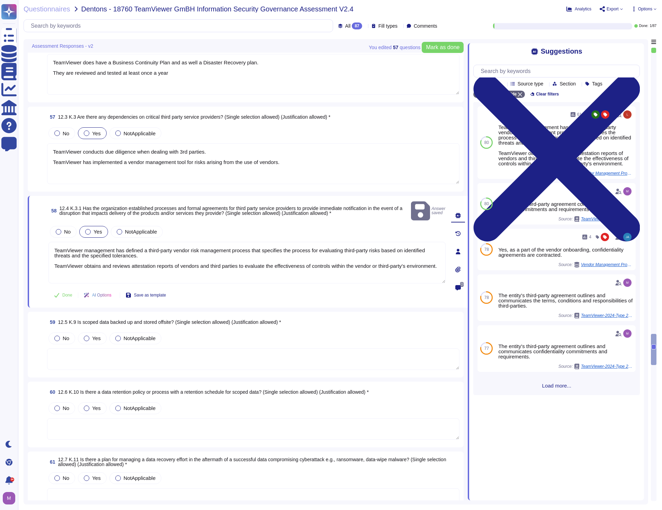
click at [124, 352] on textarea at bounding box center [253, 358] width 412 height 21
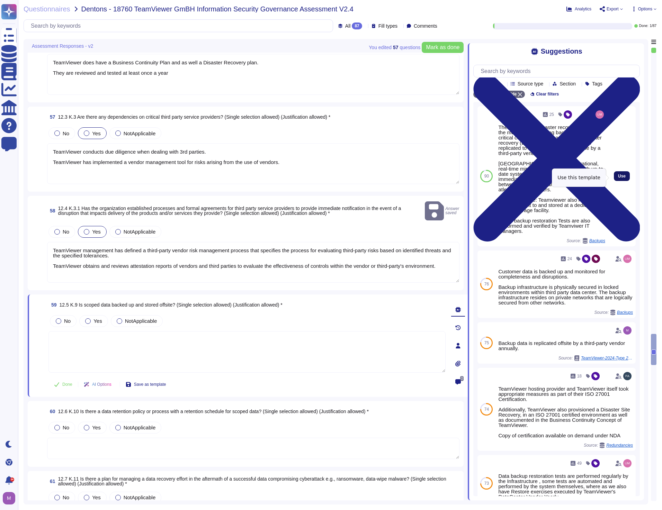
click at [618, 178] on span "Use" at bounding box center [622, 176] width 8 height 4
type textarea "The location of a disaster recovery site and the method for obtaining backup me…"
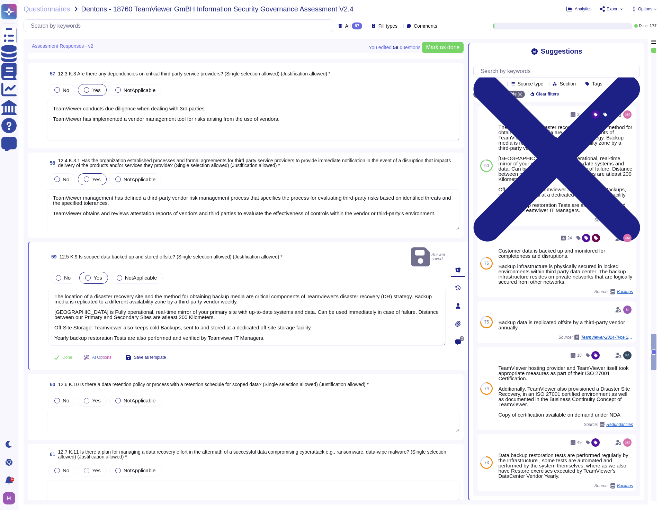
scroll to position [5271, 0]
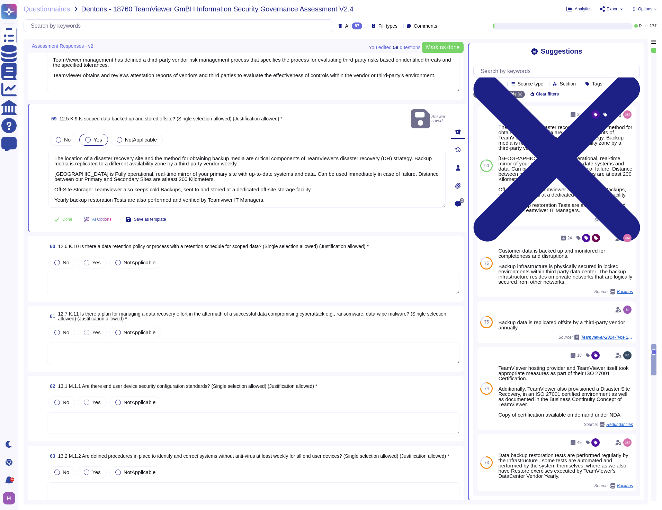
click at [189, 273] on textarea at bounding box center [253, 283] width 412 height 21
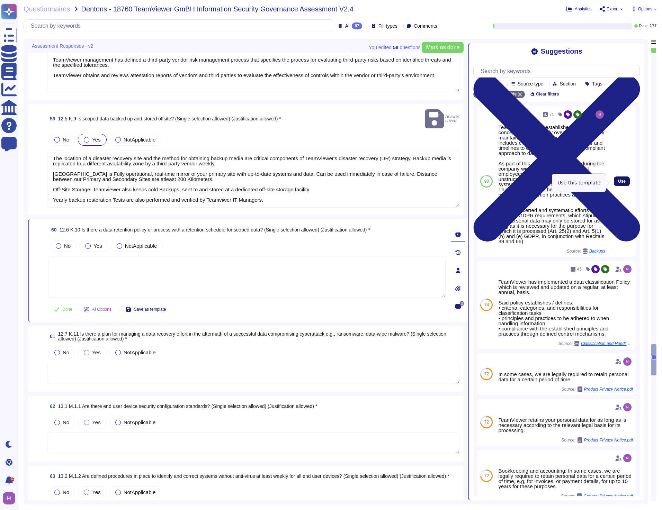
click at [618, 183] on span "Use" at bounding box center [622, 181] width 8 height 4
type textarea "TeamViewer has an established data deletion concept that is centrally overseen …"
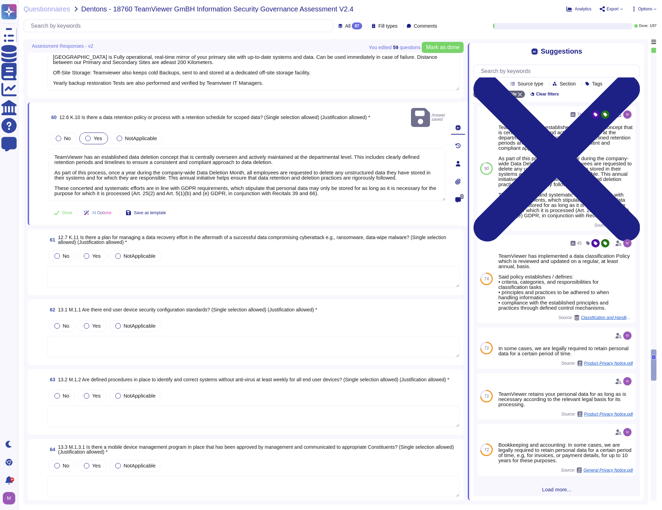
scroll to position [5375, 0]
click at [161, 269] on textarea at bounding box center [253, 276] width 412 height 21
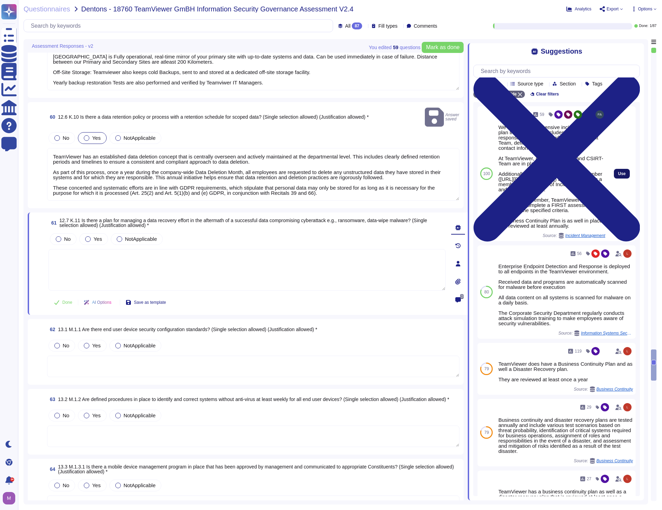
click at [618, 176] on span "Use" at bounding box center [622, 174] width 8 height 4
type textarea "We have a comprehensive incident response plan in place, which includes the rol…"
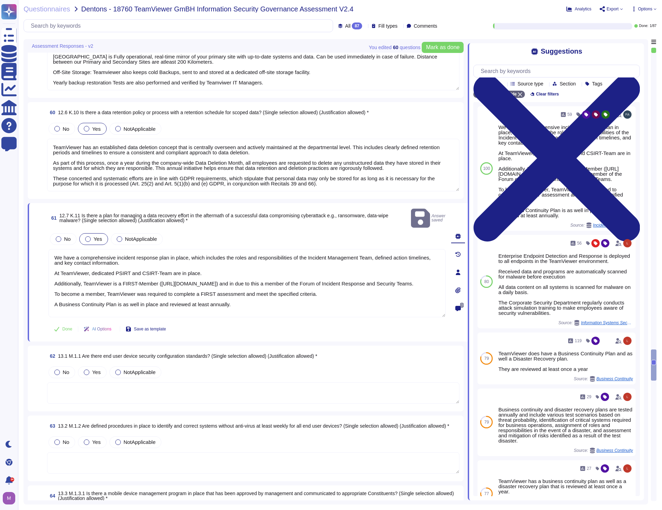
click at [154, 387] on textarea at bounding box center [253, 392] width 412 height 21
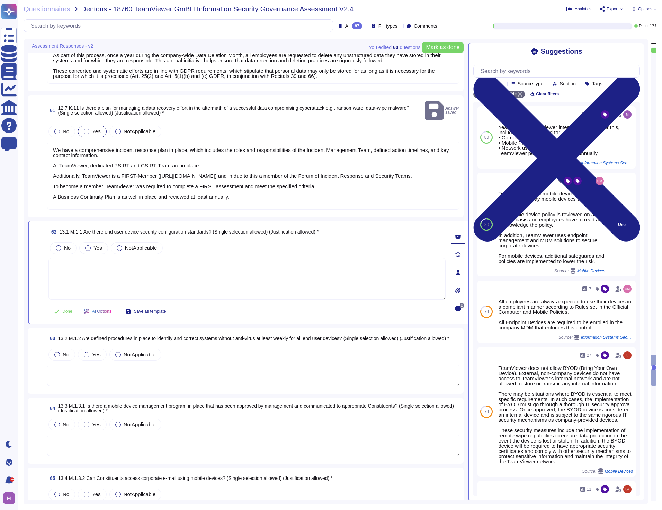
scroll to position [5479, 0]
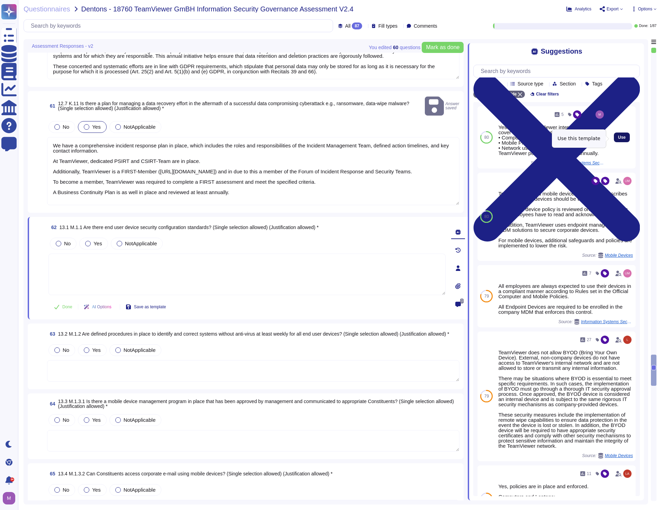
click at [618, 138] on span "Use" at bounding box center [622, 137] width 8 height 4
type textarea "Yes. Several TeamViewer internal policies cover this, including but not limited…"
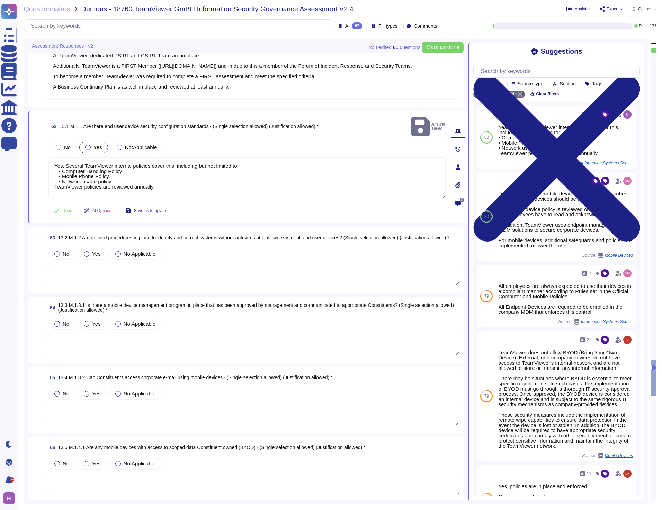
scroll to position [5582, 0]
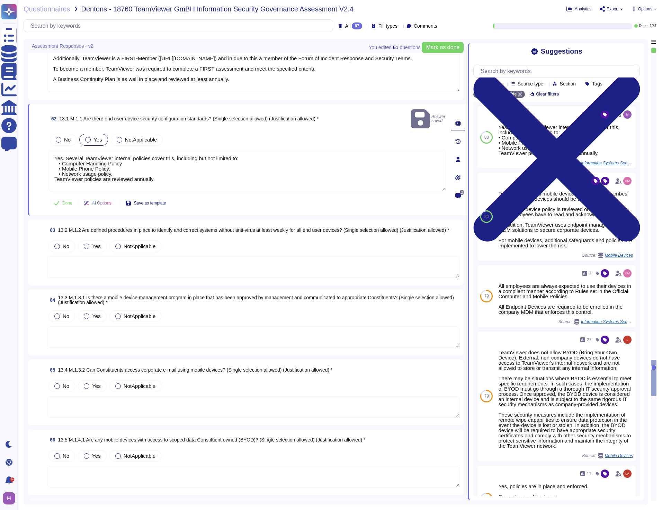
click at [147, 260] on textarea at bounding box center [253, 266] width 412 height 21
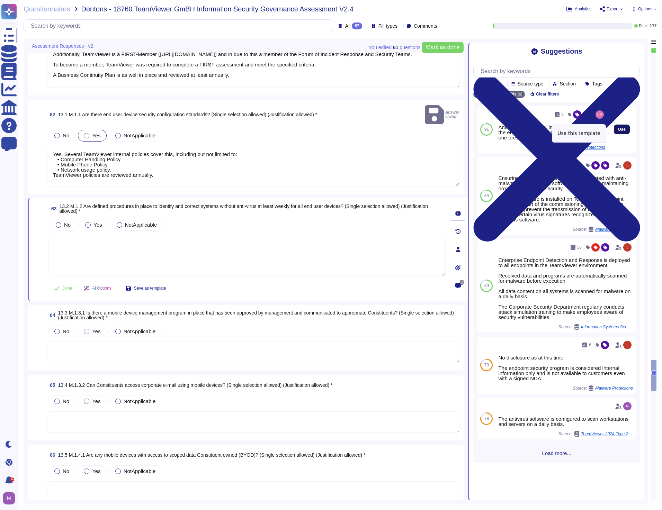
click at [614, 134] on button "Use" at bounding box center [622, 130] width 16 height 10
type textarea "Anti-virus monitoring, including the version of the employed solution and wheth…"
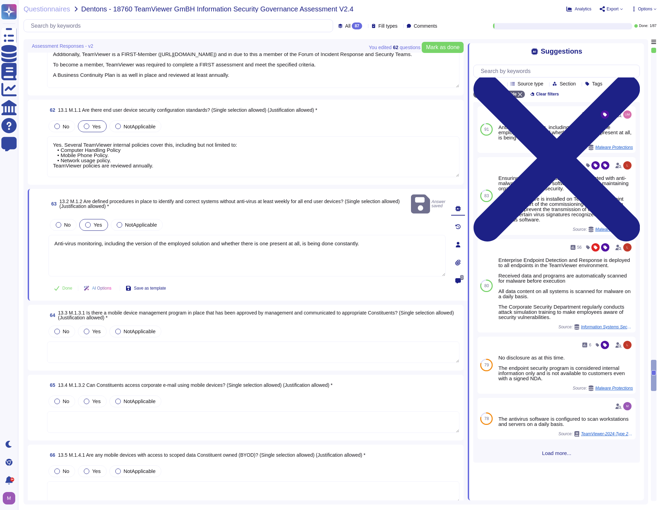
click at [172, 346] on textarea at bounding box center [253, 352] width 412 height 21
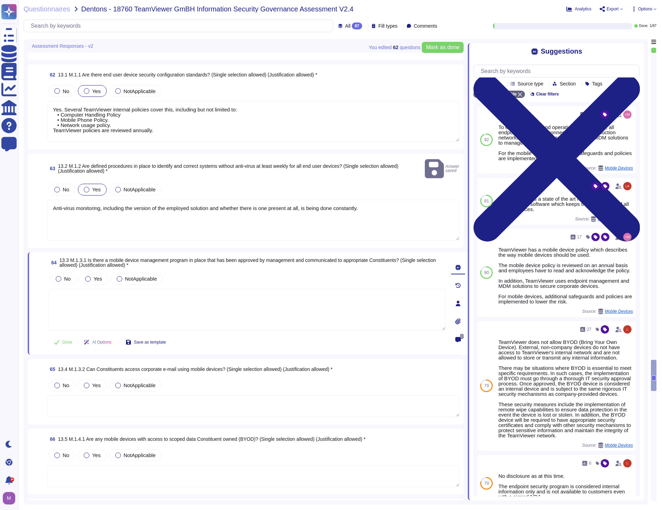
scroll to position [5652, 0]
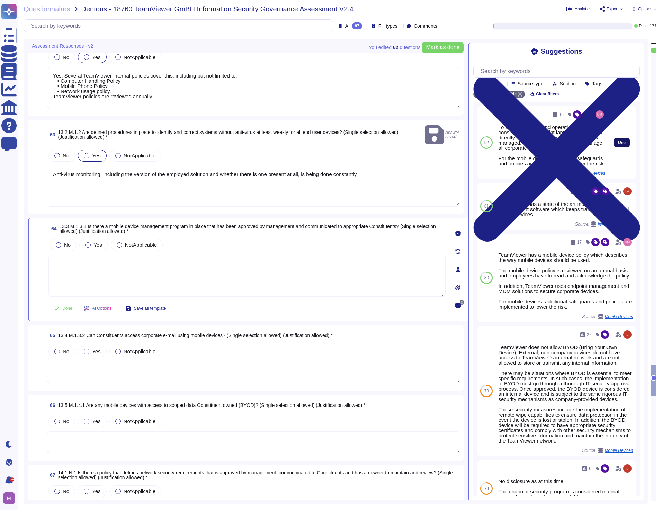
click at [618, 145] on span "Use" at bounding box center [622, 142] width 8 height 4
type textarea "To ensure security and operational consistency, all endpoint laptops that conne…"
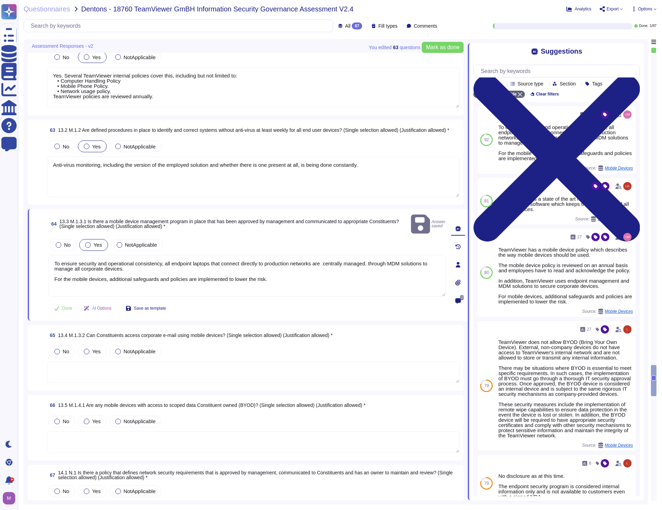
click at [82, 369] on textarea at bounding box center [253, 372] width 412 height 21
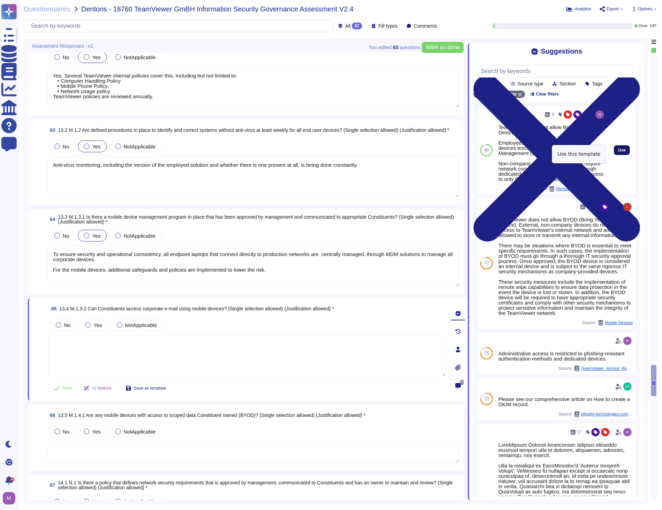
click at [618, 152] on span "Use" at bounding box center [622, 150] width 8 height 4
type textarea "TeamViewer does not allow Bring Your Own Device (BYOD). Employees are provided …"
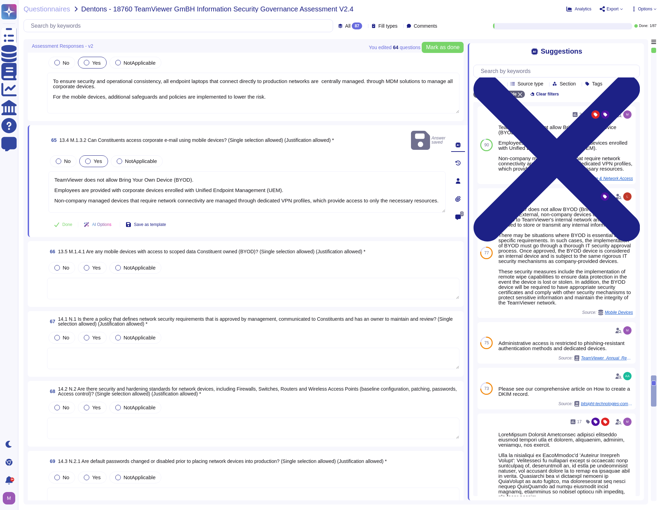
scroll to position [5825, 0]
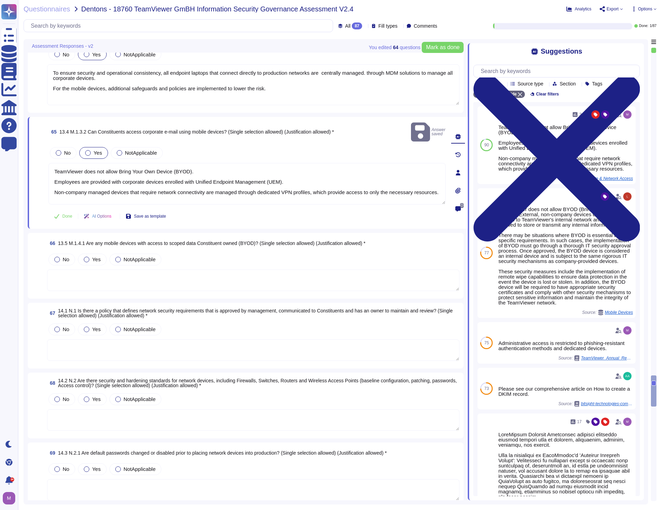
click at [161, 274] on textarea at bounding box center [253, 280] width 412 height 21
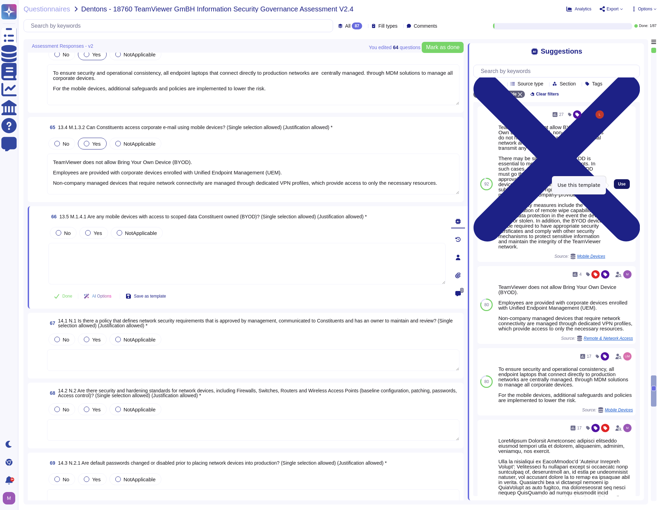
click at [618, 186] on span "Use" at bounding box center [622, 184] width 8 height 4
type textarea "TeamViewer does not allow BYOD (Bring Your Own Device). External, non-company d…"
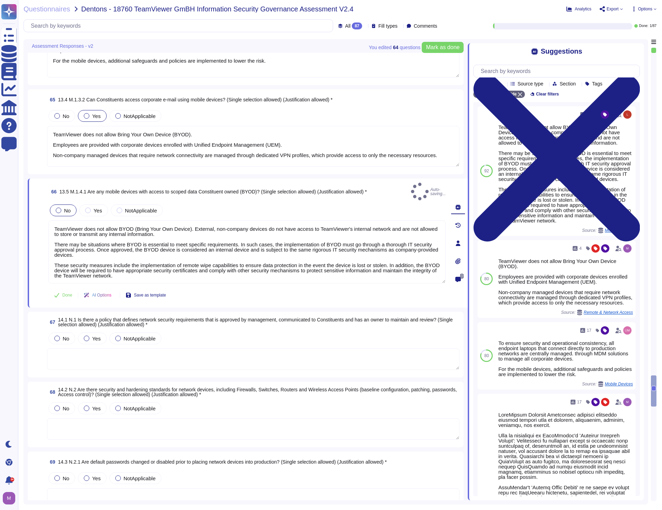
scroll to position [5894, 0]
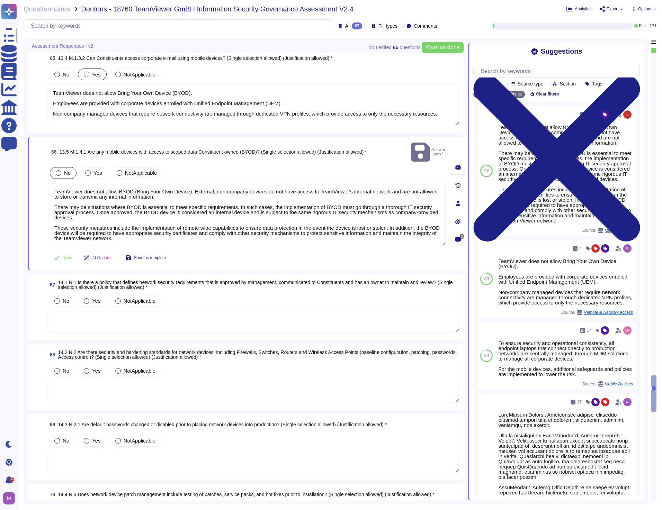
click at [102, 311] on textarea at bounding box center [253, 321] width 412 height 21
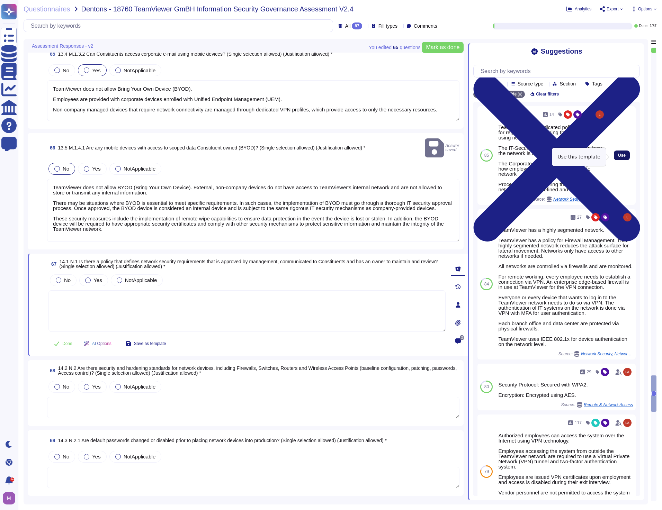
click at [618, 157] on span "Use" at bounding box center [622, 155] width 8 height 4
type textarea "TeamViewer has dedicated policies in place for regulating and defining the requ…"
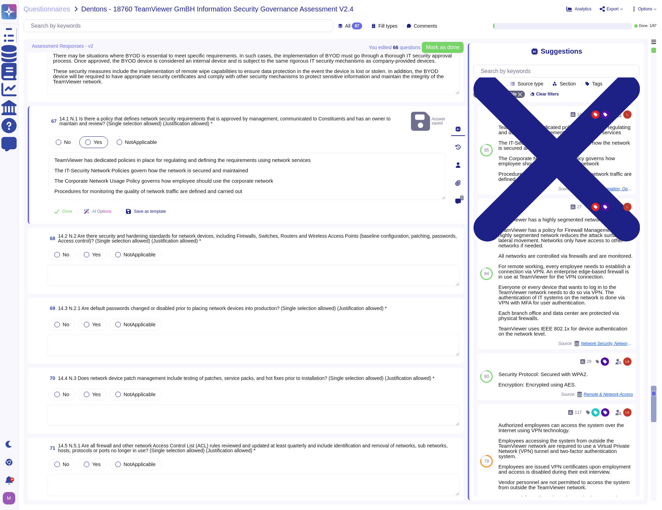
scroll to position [6032, 0]
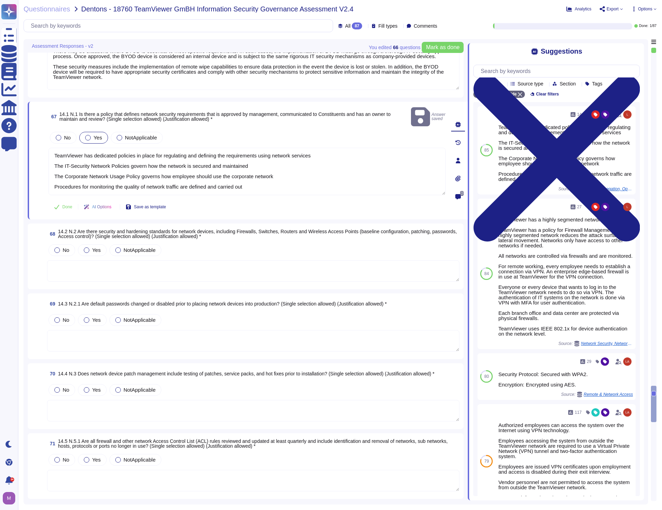
click at [143, 272] on div at bounding box center [253, 271] width 412 height 22
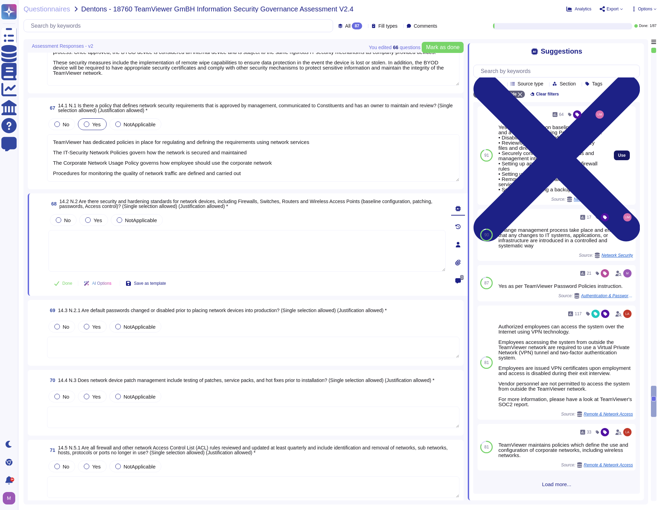
click at [620, 157] on span "Use" at bounding box center [622, 155] width 8 height 4
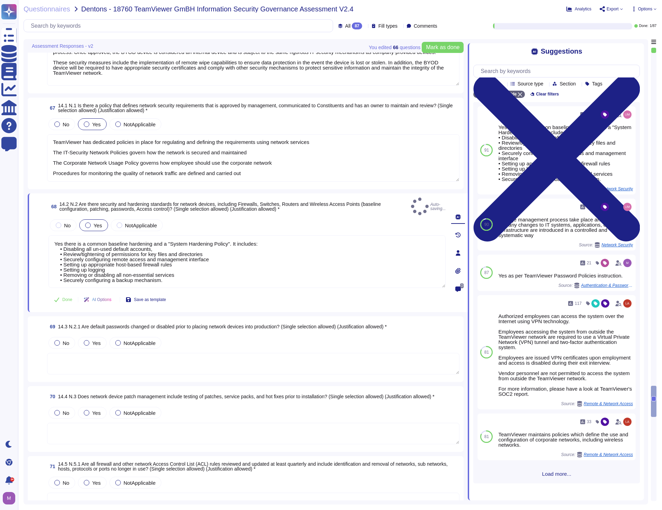
type textarea "Yes there is a common baseline hardening and a "System Hardening Policy". It in…"
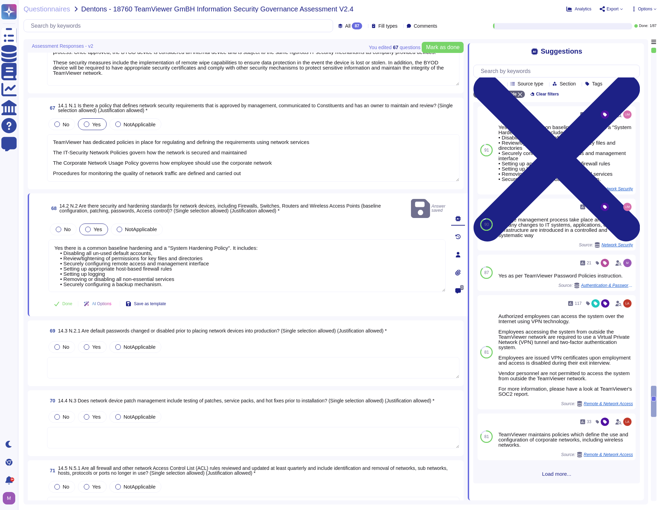
drag, startPoint x: 100, startPoint y: 356, endPoint x: 111, endPoint y: 350, distance: 12.4
click at [101, 357] on textarea at bounding box center [253, 367] width 412 height 21
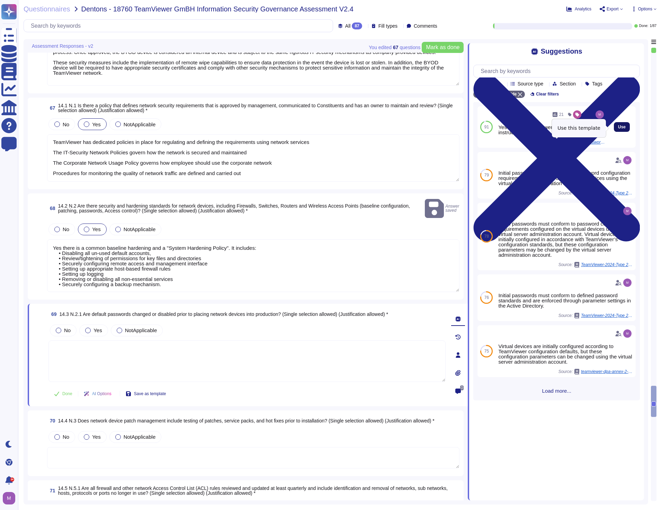
click at [618, 129] on span "Use" at bounding box center [622, 127] width 8 height 4
type textarea "Yes as per TeamViewer Password Policies instruction."
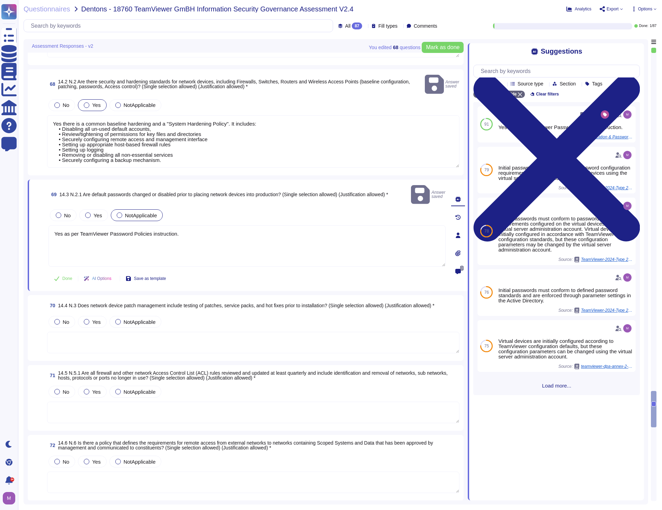
scroll to position [6171, 0]
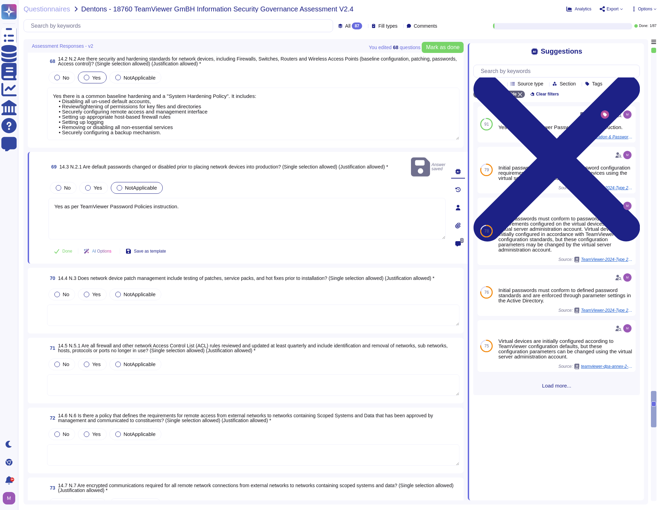
click at [133, 307] on textarea at bounding box center [253, 315] width 412 height 21
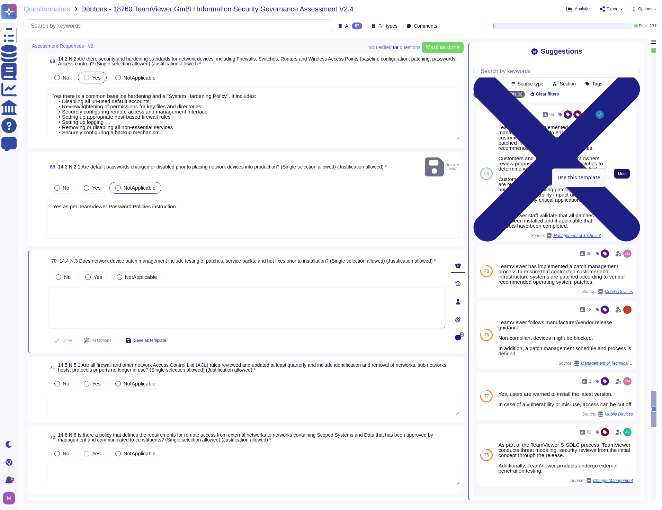
click at [618, 176] on span "Use" at bounding box center [622, 174] width 8 height 4
type textarea "TeamViewer has implemented a patch management process to ensure contracted cust…"
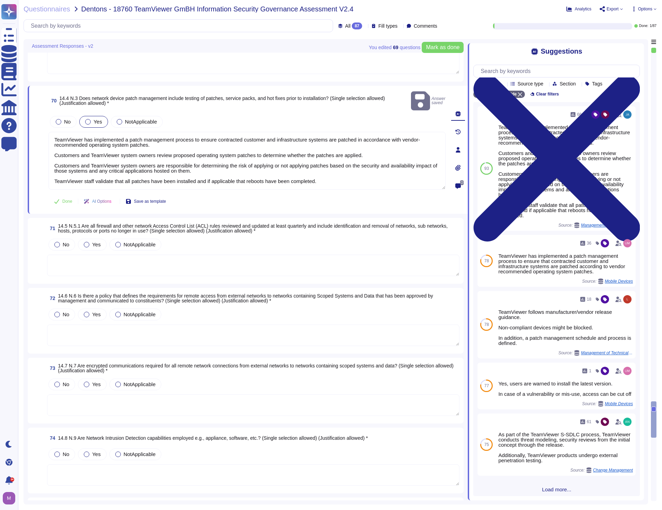
scroll to position [6344, 0]
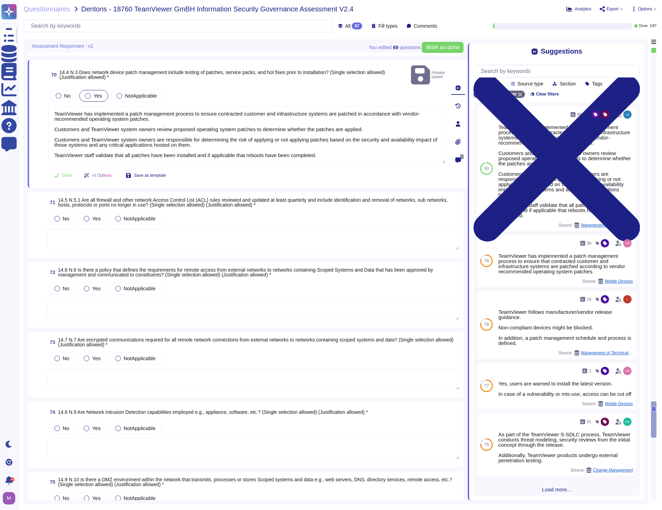
click at [146, 230] on textarea at bounding box center [253, 239] width 412 height 21
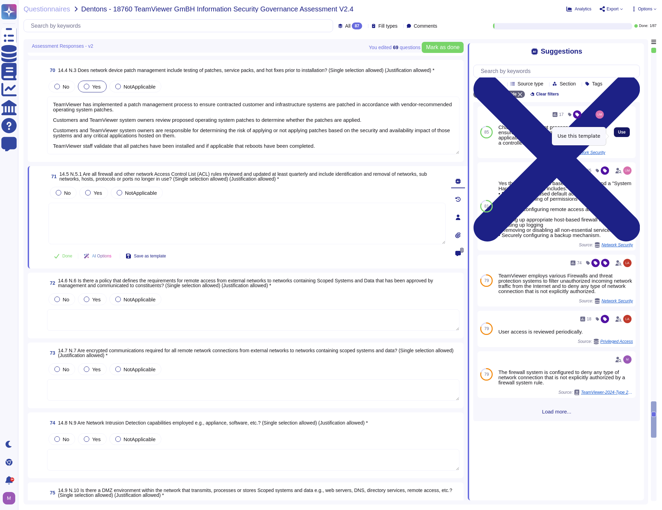
click at [619, 134] on span "Use" at bounding box center [622, 132] width 8 height 4
type textarea "Change management process take place and ensures that any changes to IT systems…"
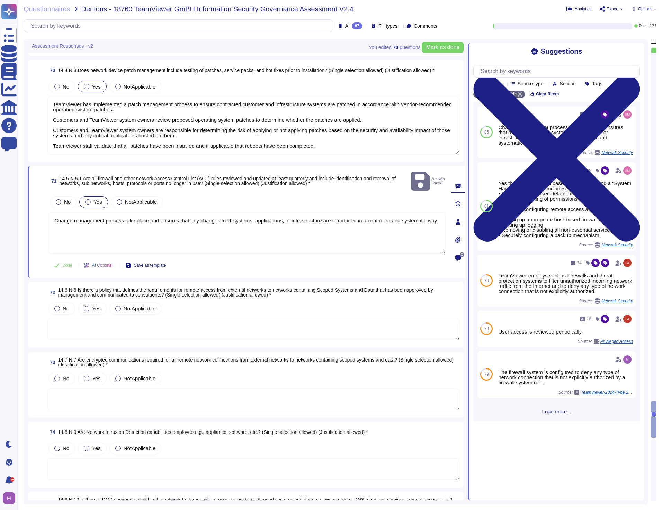
click at [192, 324] on textarea at bounding box center [253, 329] width 412 height 21
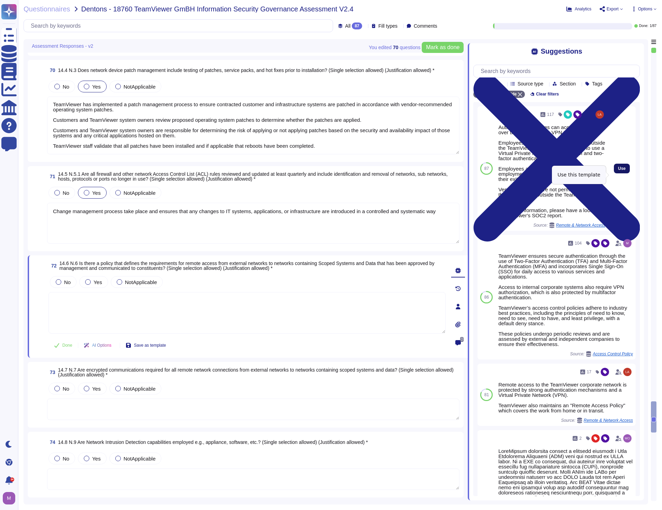
click at [618, 171] on span "Use" at bounding box center [622, 168] width 8 height 4
type textarea "Authorized employees can access the system over the Internet using VPN technolo…"
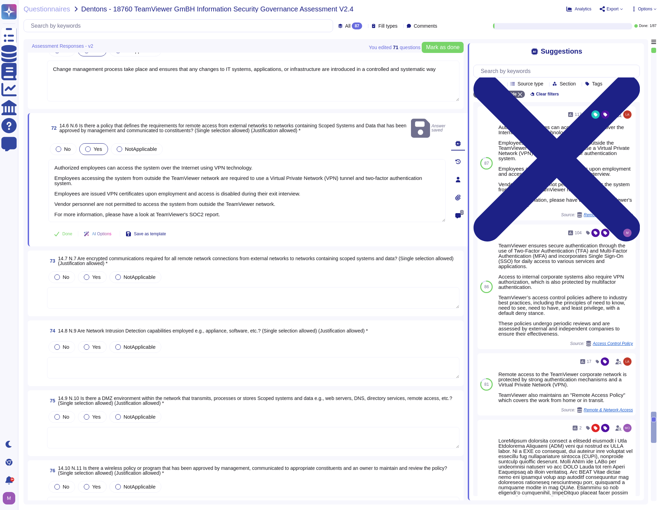
scroll to position [6482, 0]
click at [152, 291] on textarea at bounding box center [253, 297] width 412 height 21
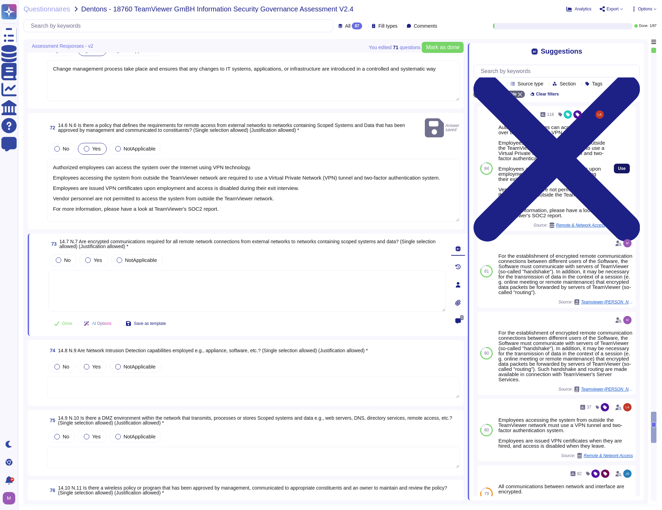
click at [618, 171] on span "Use" at bounding box center [622, 168] width 8 height 4
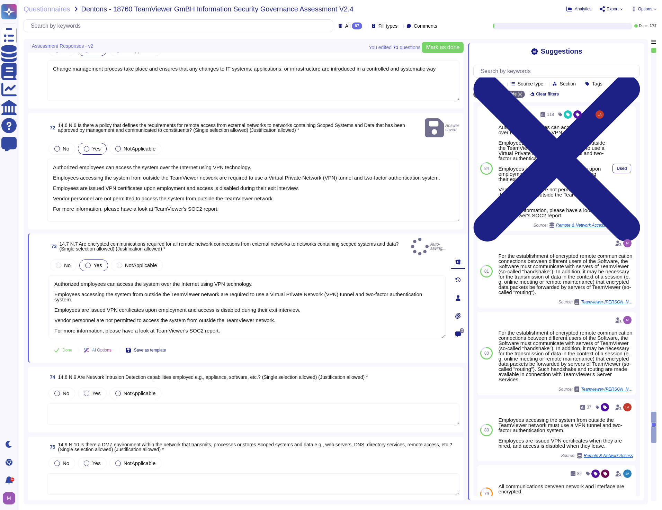
type textarea "Authorized employees can access the system over the Internet using VPN technolo…"
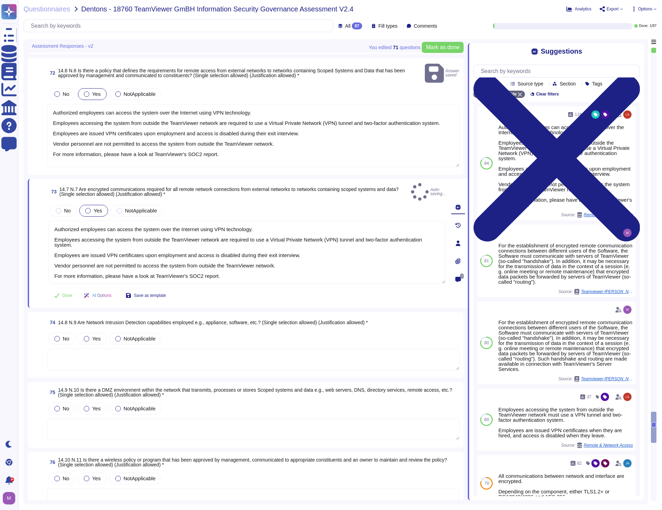
scroll to position [6621, 0]
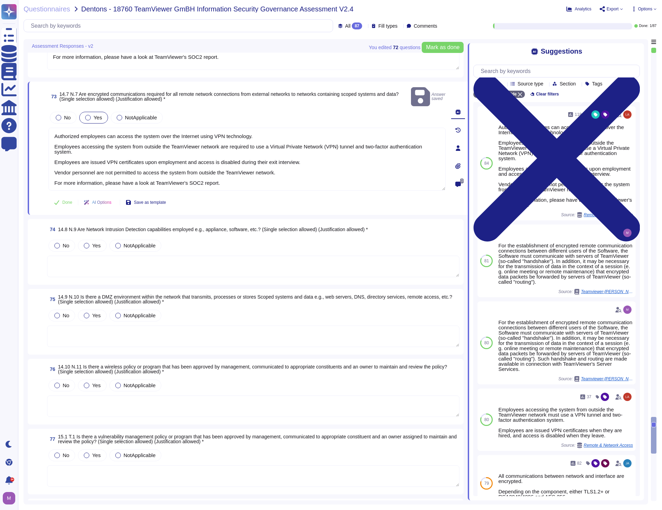
click at [136, 262] on textarea at bounding box center [253, 266] width 412 height 21
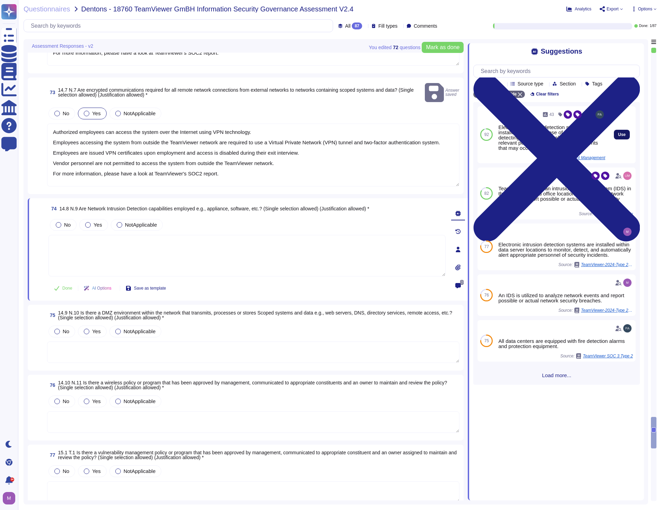
click at [618, 137] on span "Use" at bounding box center [622, 135] width 8 height 4
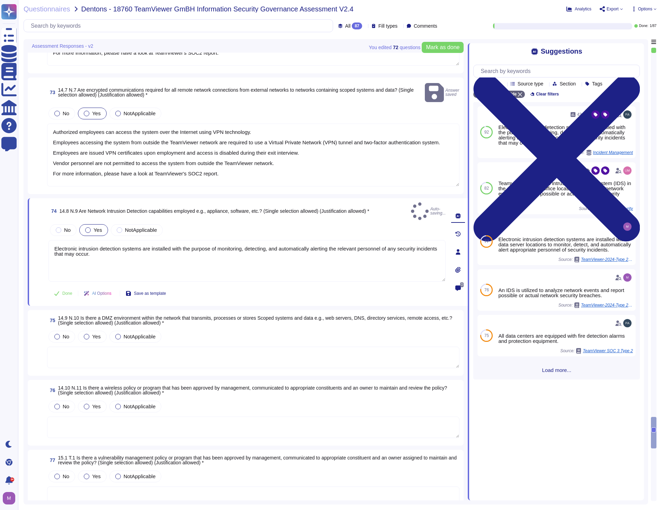
type textarea "Electronic intrusion detection systems are installed with the purpose of monito…"
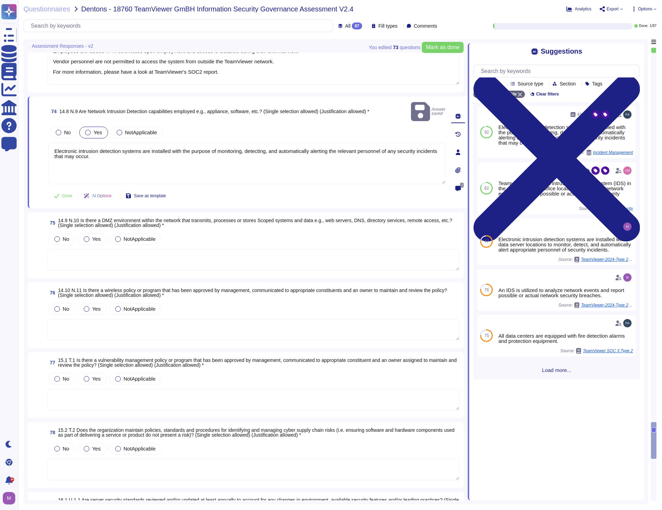
scroll to position [6724, 0]
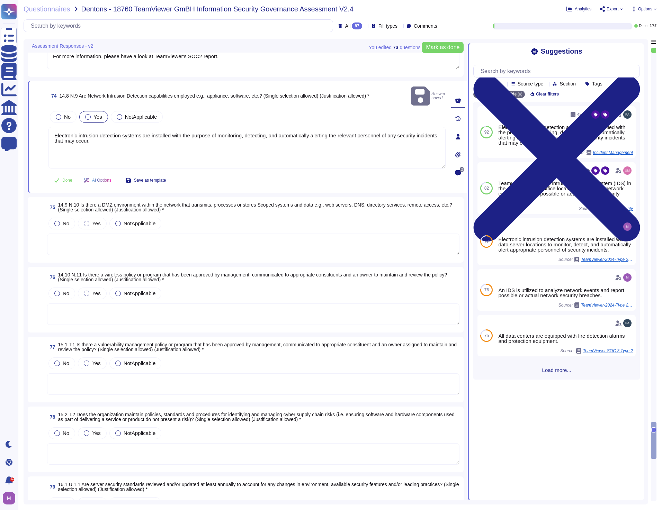
click at [168, 234] on textarea at bounding box center [253, 244] width 412 height 21
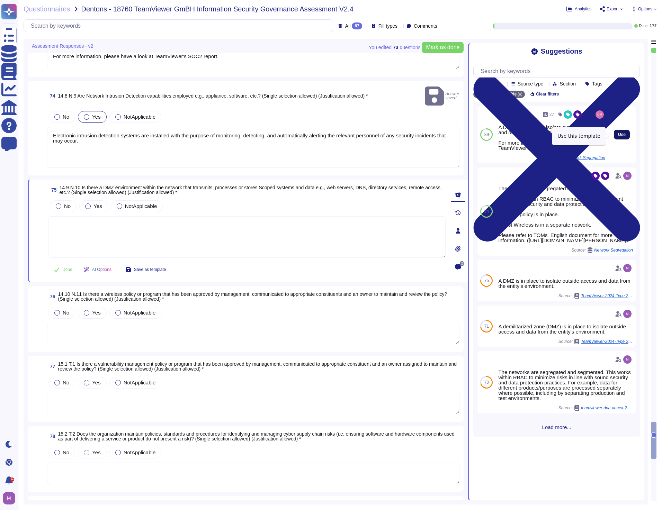
click at [618, 136] on span "Use" at bounding box center [622, 135] width 8 height 4
type textarea "A DMZ is in place to isolate outside access and data from the entity's environm…"
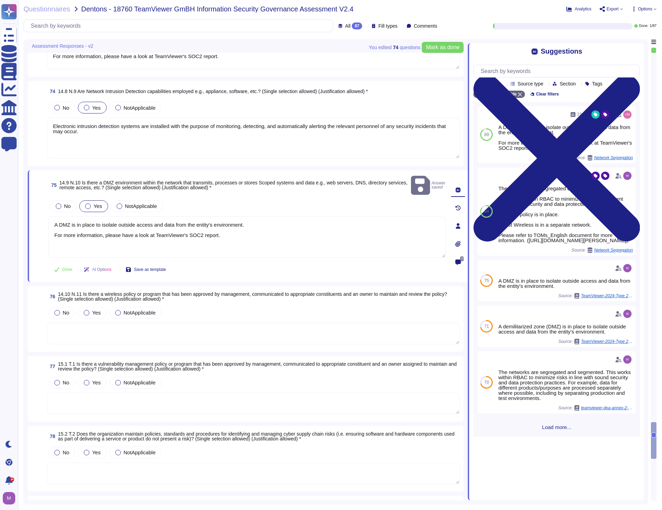
click at [173, 326] on textarea at bounding box center [253, 333] width 412 height 21
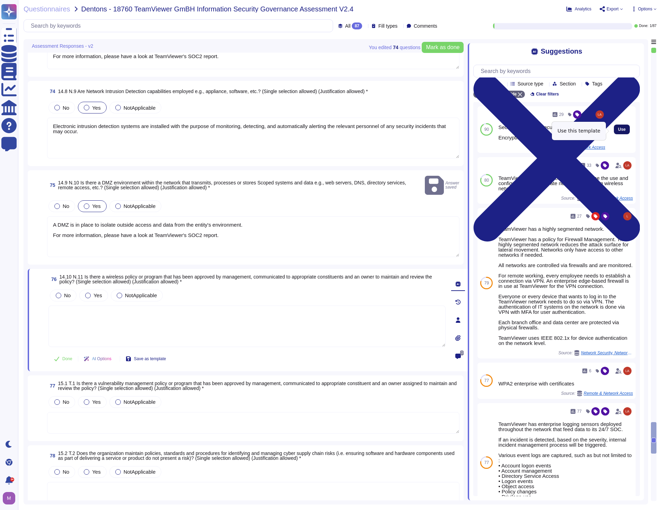
click at [618, 131] on span "Use" at bounding box center [622, 129] width 8 height 4
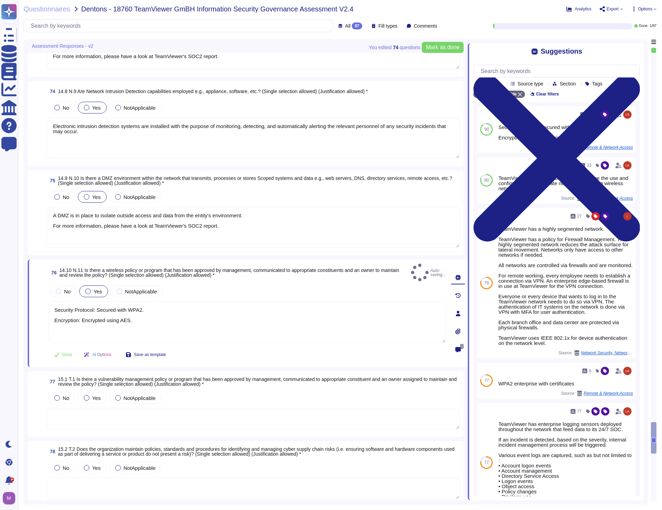
type textarea "Security Protocol: Secured with WPA2. Encryption: Encrypted using AES."
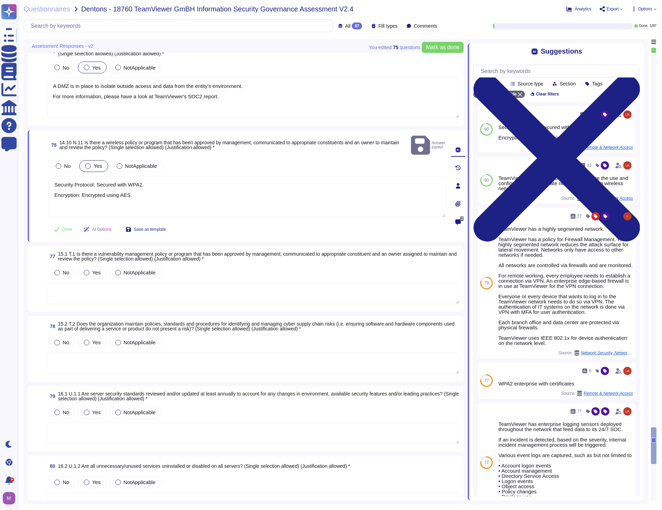
scroll to position [6863, 0]
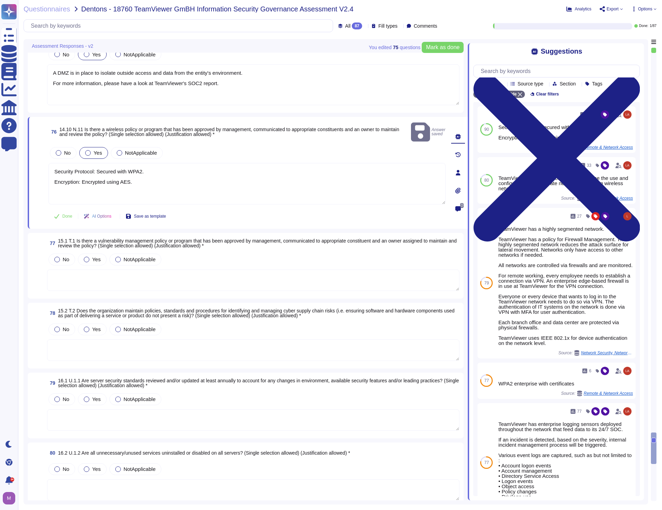
click at [147, 272] on textarea at bounding box center [253, 280] width 412 height 21
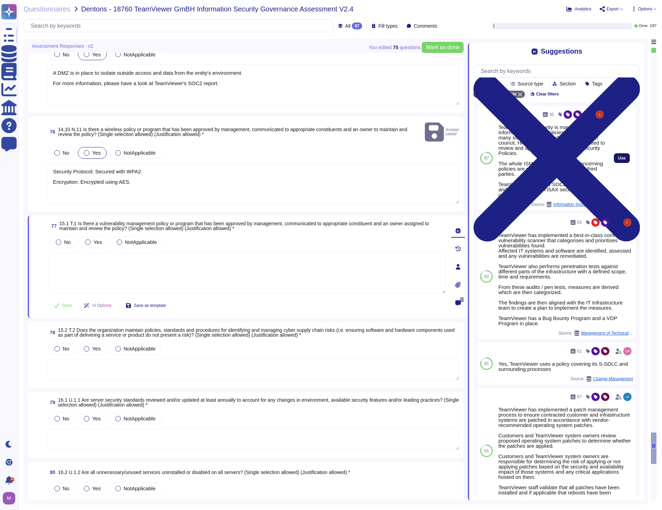
click at [618, 160] on span "Use" at bounding box center [622, 158] width 8 height 4
type textarea "TeamViewer IT Security is managing the Information Security Policies for employ…"
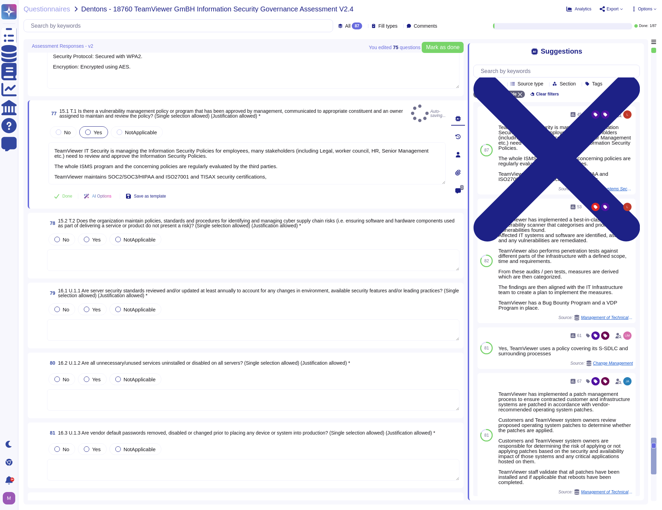
scroll to position [6967, 0]
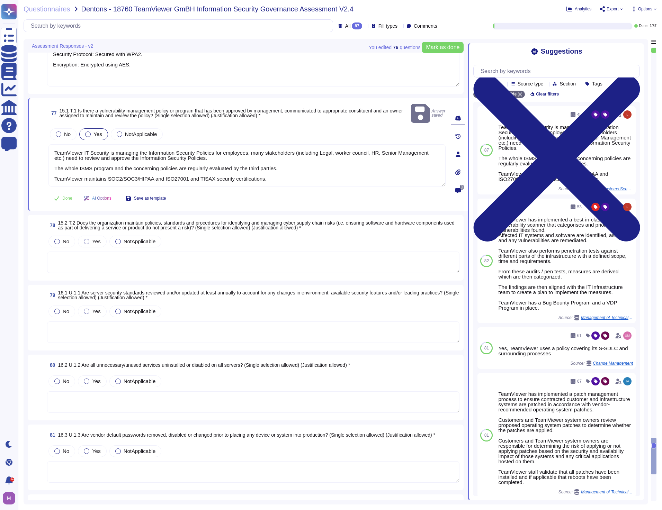
click at [142, 256] on textarea at bounding box center [253, 262] width 412 height 21
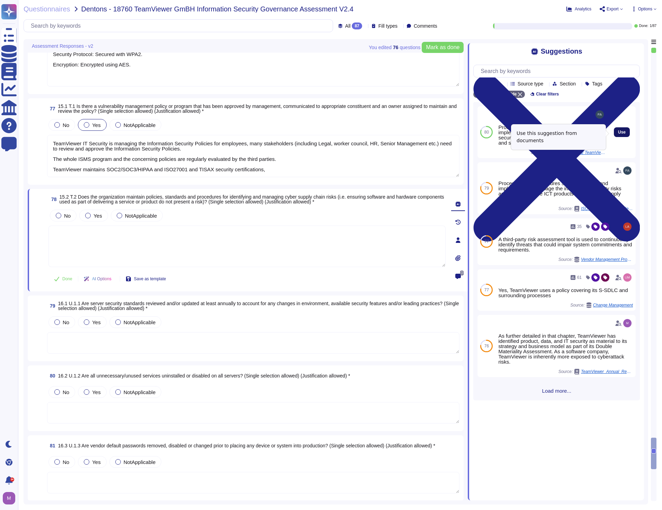
click at [618, 134] on span "Use" at bounding box center [622, 132] width 8 height 4
type textarea "Processes and procedures are defined and implemented to manage the information …"
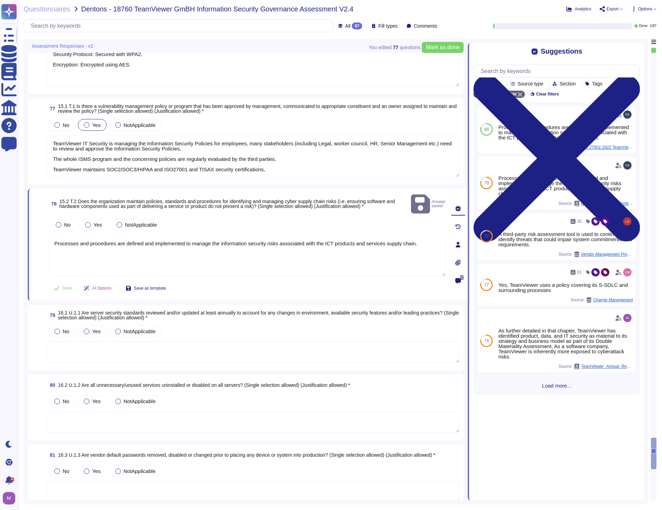
click at [160, 342] on textarea at bounding box center [253, 352] width 412 height 21
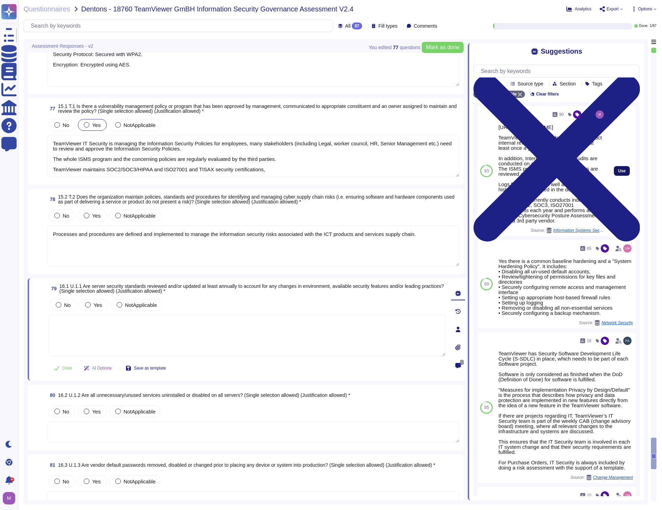
click at [618, 173] on span "Use" at bounding box center [622, 171] width 8 height 4
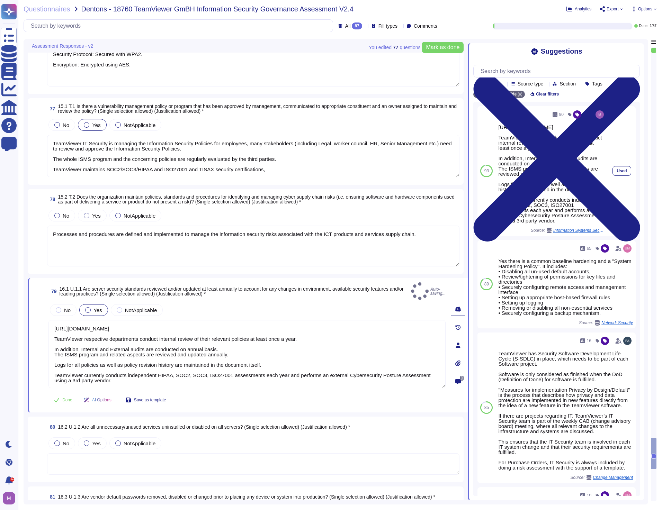
type textarea "[URL][DOMAIN_NAME] TeamViewer respective departments conduct internal review of…"
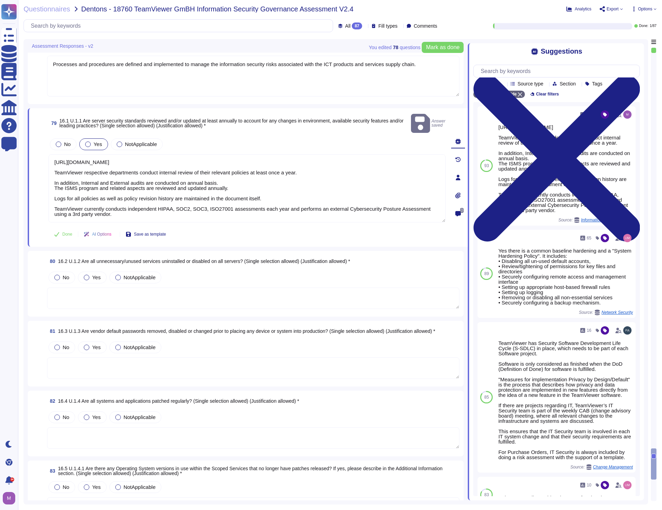
scroll to position [7140, 0]
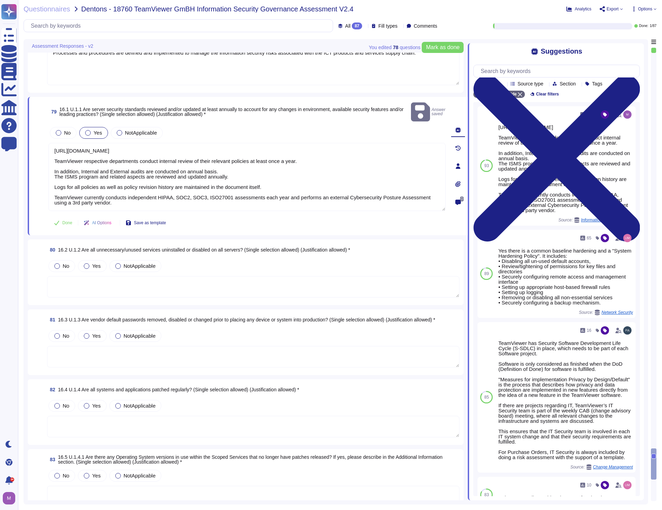
click at [193, 276] on textarea at bounding box center [253, 286] width 412 height 21
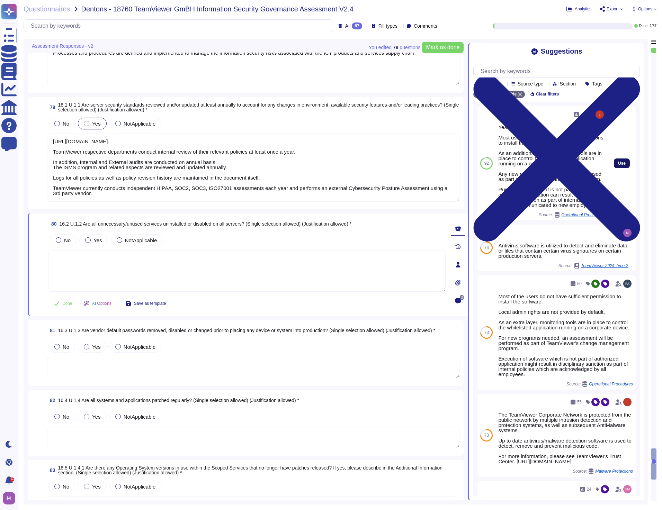
click at [618, 165] on span "Use" at bounding box center [622, 163] width 8 height 4
type textarea "Yes Most users do not have sufficient permissions to install the software. As a…"
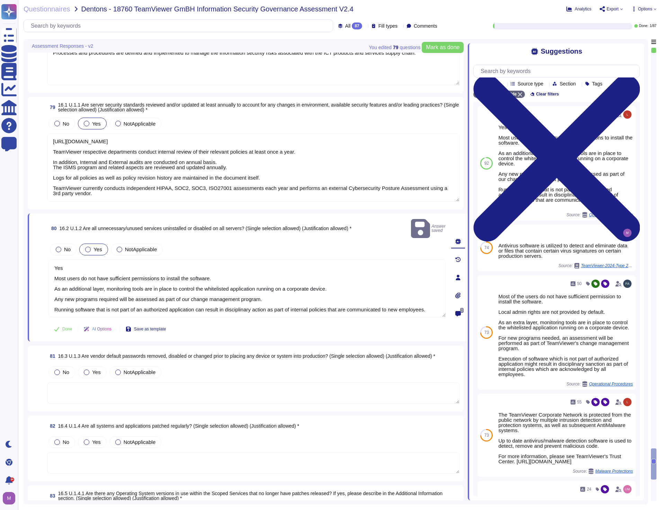
click at [170, 387] on textarea at bounding box center [253, 392] width 412 height 21
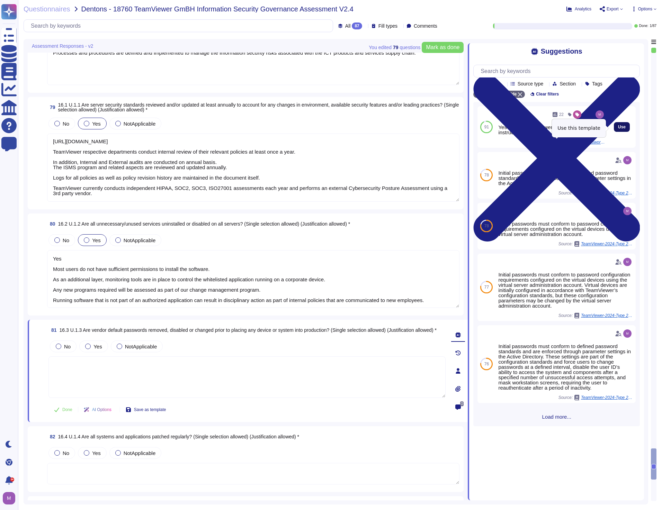
click at [618, 128] on span "Use" at bounding box center [622, 127] width 8 height 4
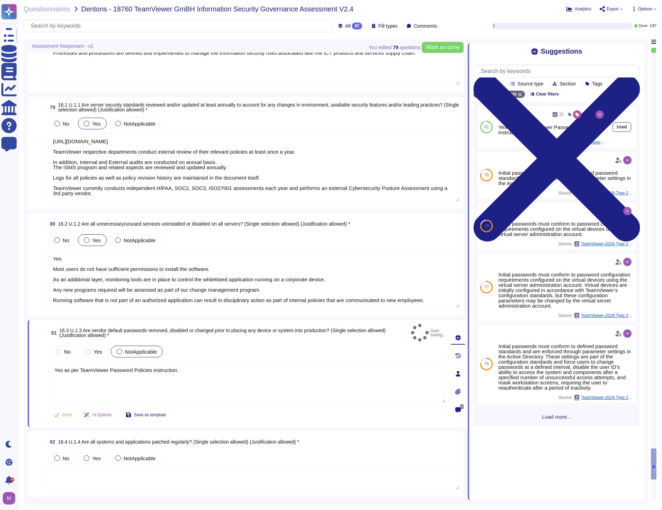
type textarea "Yes as per TeamViewer Password Policies instruction."
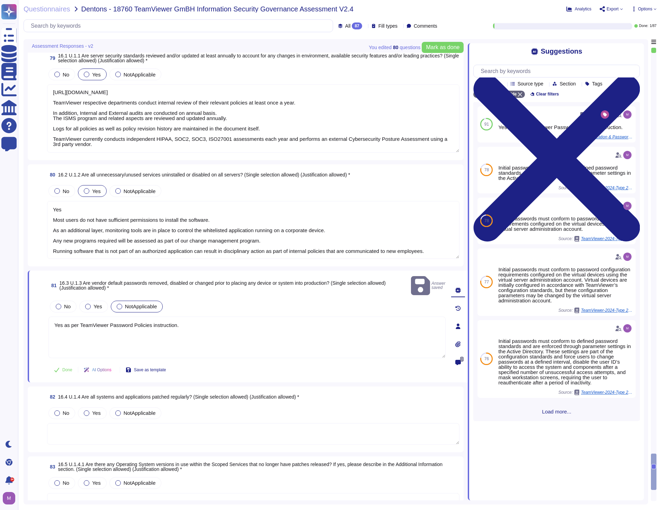
scroll to position [7278, 0]
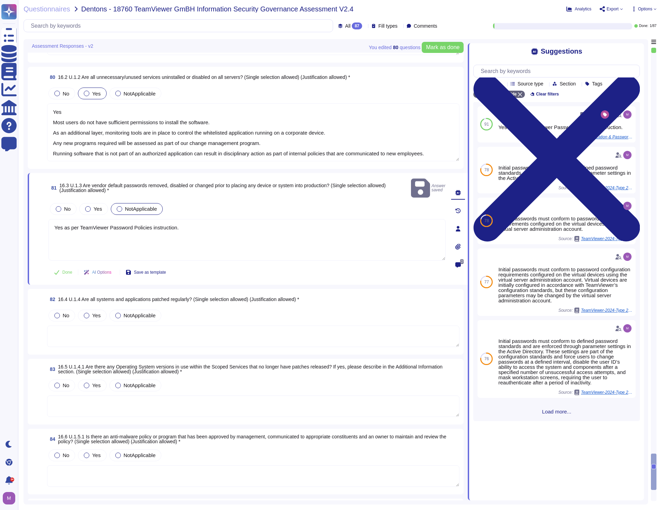
click at [153, 327] on textarea at bounding box center [253, 336] width 412 height 21
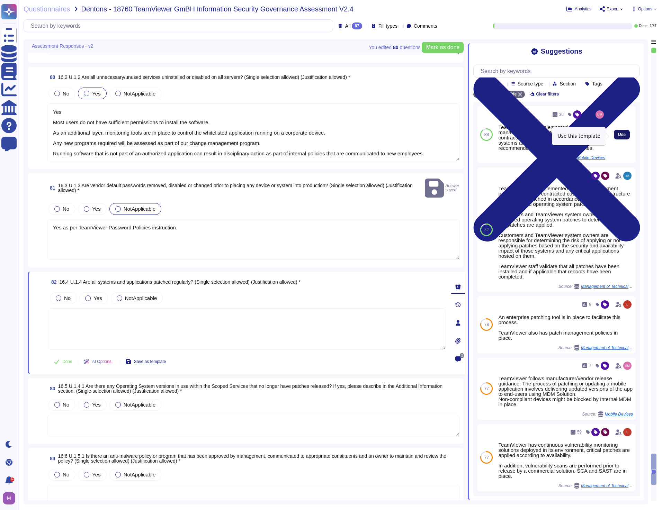
click at [618, 136] on span "Use" at bounding box center [622, 135] width 8 height 4
type textarea "TeamViewer has implemented a patch management process to ensure that contracted…"
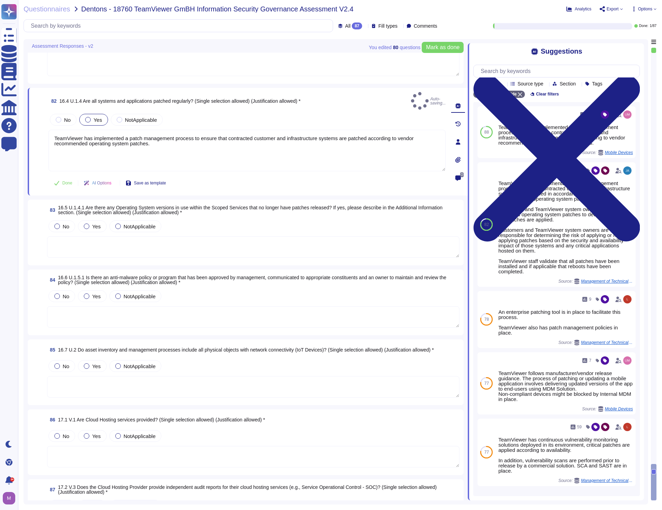
scroll to position [7451, 0]
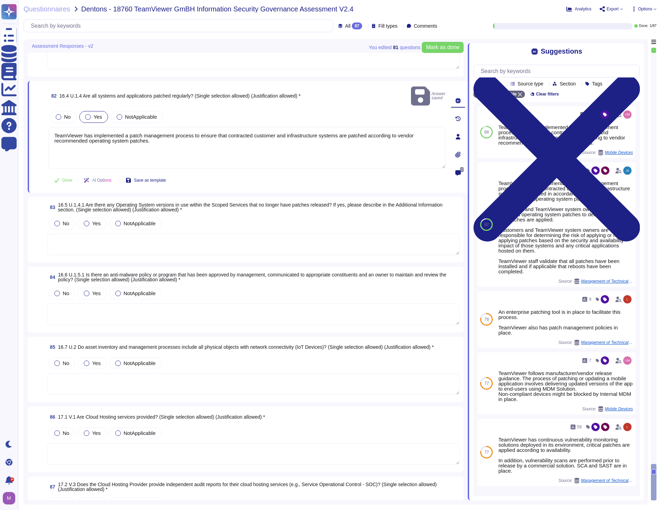
click at [158, 237] on textarea at bounding box center [253, 244] width 412 height 21
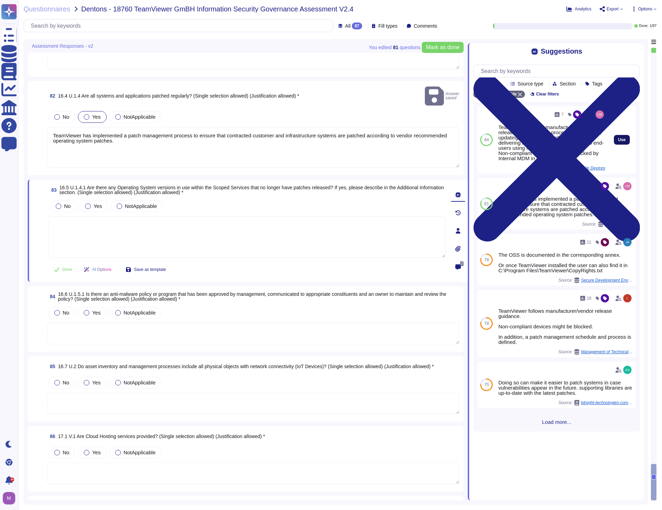
click at [621, 142] on button "Use" at bounding box center [622, 140] width 16 height 10
type textarea "TeamViewer follows manufacturer/vendor release guidance. The process of patchin…"
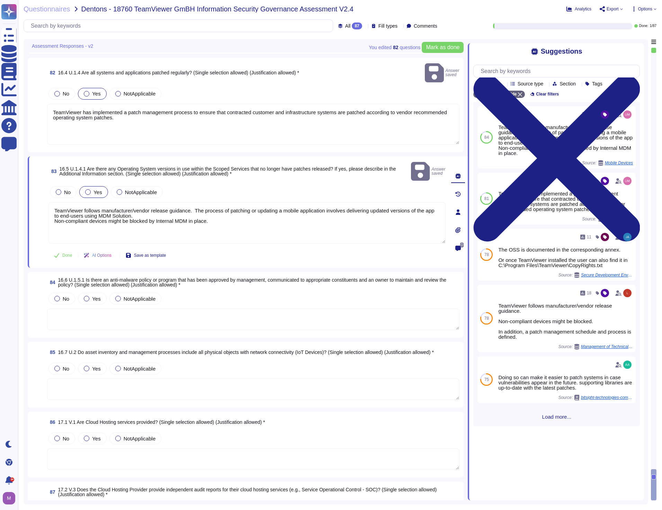
scroll to position [7503, 0]
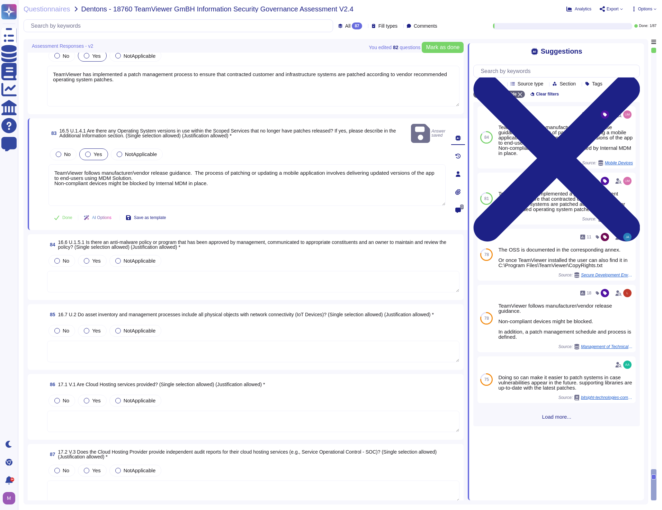
click at [114, 275] on textarea at bounding box center [253, 281] width 412 height 21
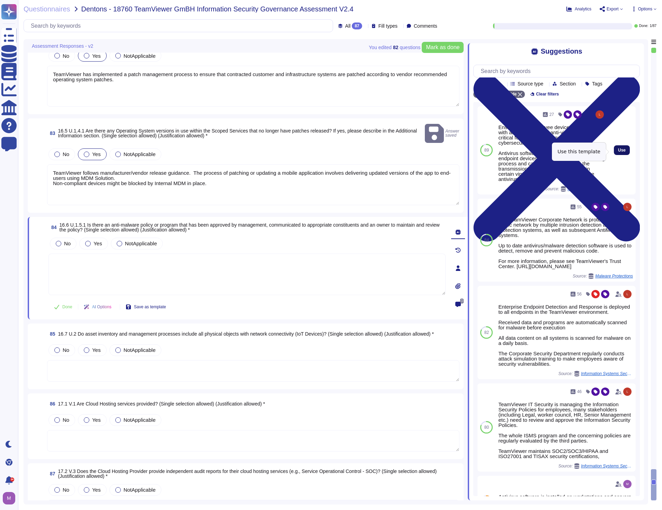
click at [618, 149] on span "Use" at bounding box center [622, 150] width 8 height 4
type textarea "Ensuring that employee devices are protected with anti-malware and anti-virus s…"
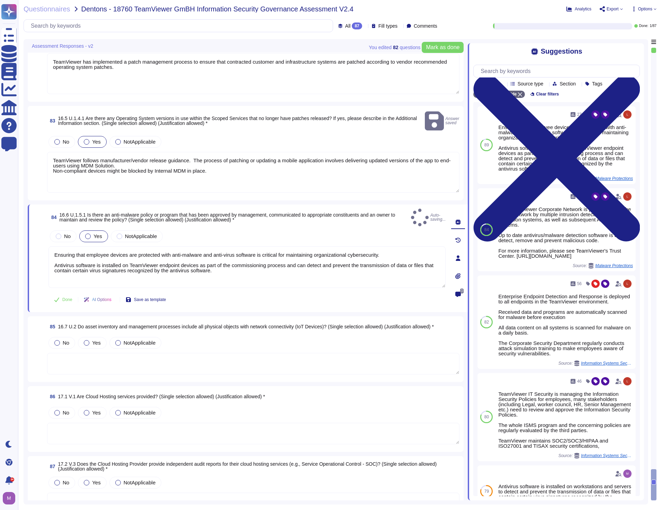
scroll to position [7522, 0]
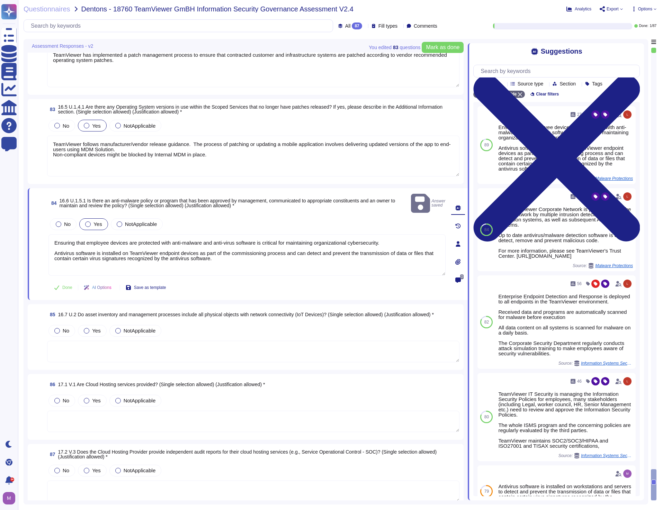
click at [118, 341] on textarea at bounding box center [253, 351] width 412 height 21
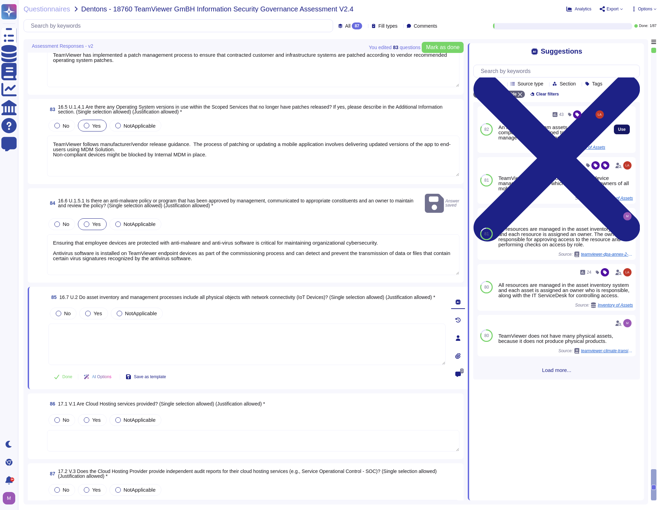
click at [618, 130] on span "Use" at bounding box center [622, 129] width 8 height 4
type textarea "An inventory of system assets and components is maintained to classify and mana…"
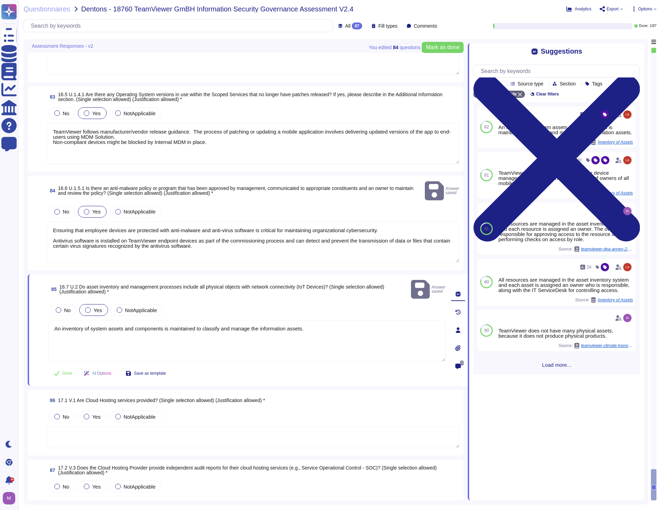
type textarea "Yes Most users do not have sufficient permissions to install the software. As a…"
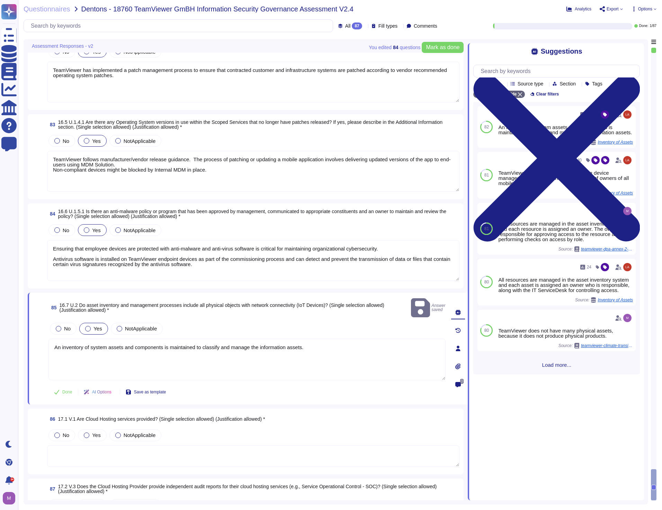
type textarea "Yes Most users do not have sufficient permissions to install the software. As a…"
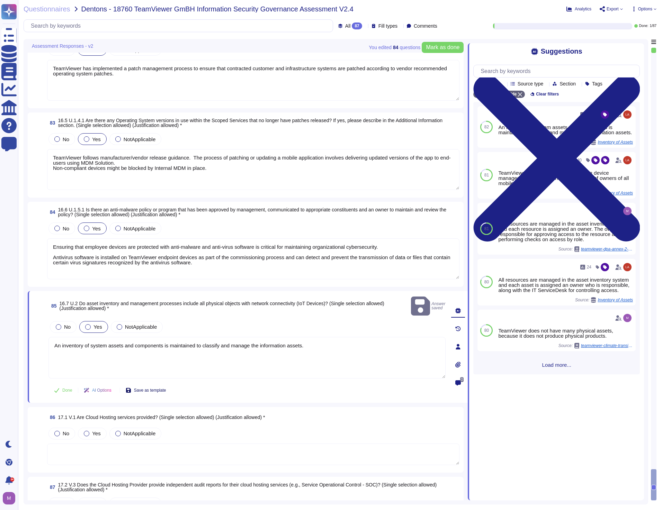
type textarea "Yes Most users do not have sufficient permissions to install the software. As a…"
click at [129, 444] on textarea at bounding box center [253, 454] width 412 height 21
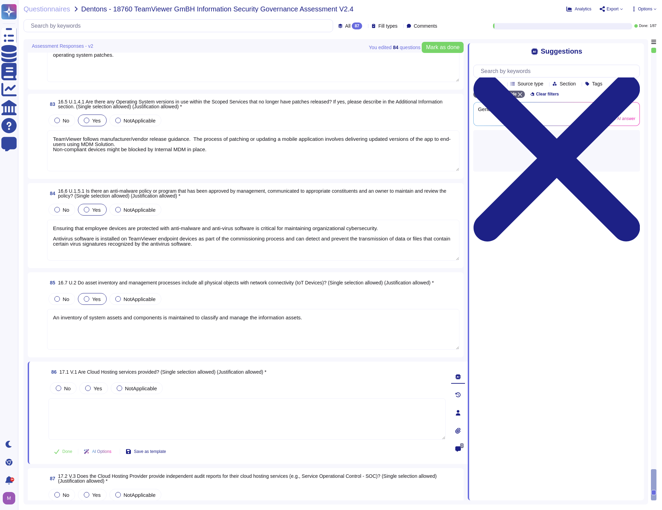
scroll to position [7558, 0]
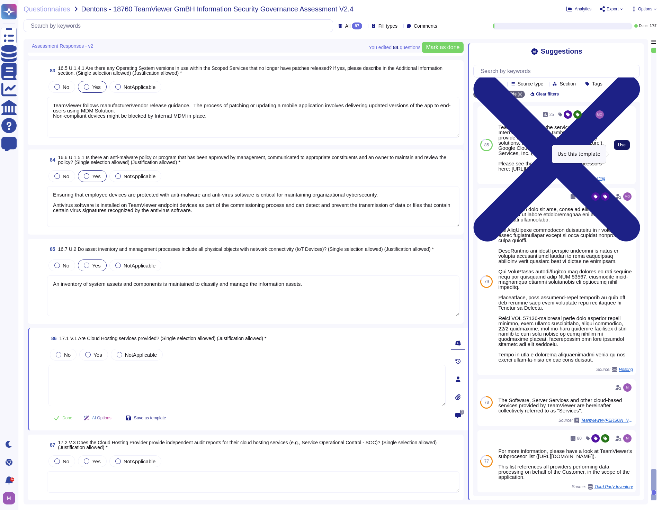
click at [614, 150] on button "Use" at bounding box center [622, 145] width 16 height 10
type textarea "TeamViewer utilizes the services of ANEXIA Internetdienstleistungs GmbH ('ANEXI…"
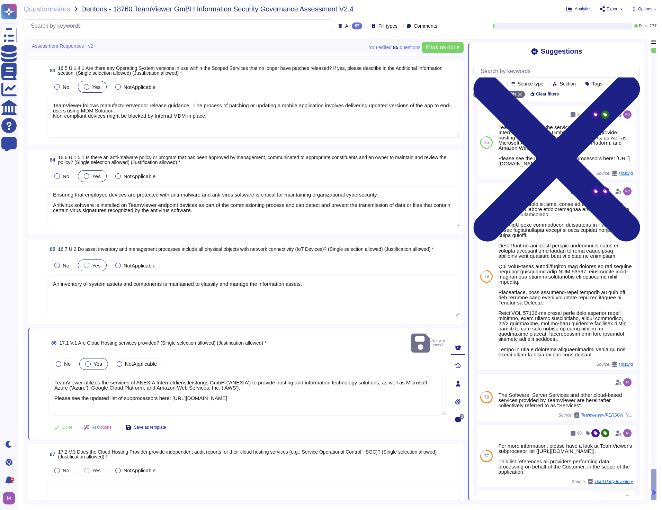
click at [128, 481] on textarea at bounding box center [253, 491] width 412 height 21
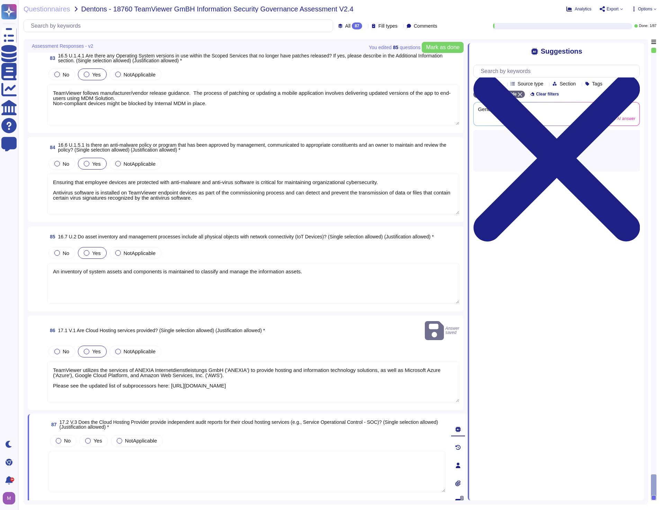
scroll to position [7577, 0]
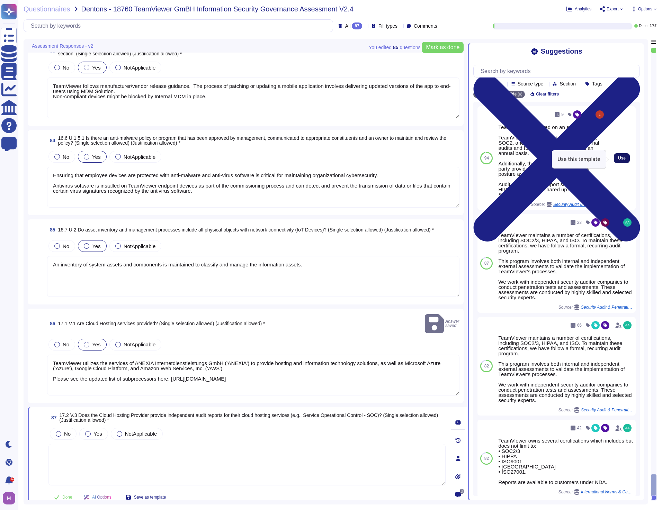
click at [614, 156] on button "Use" at bounding box center [622, 158] width 16 height 10
type textarea "TeamViewer is audited on an annual basis. TeamViewer conducts independent HIPAA…"
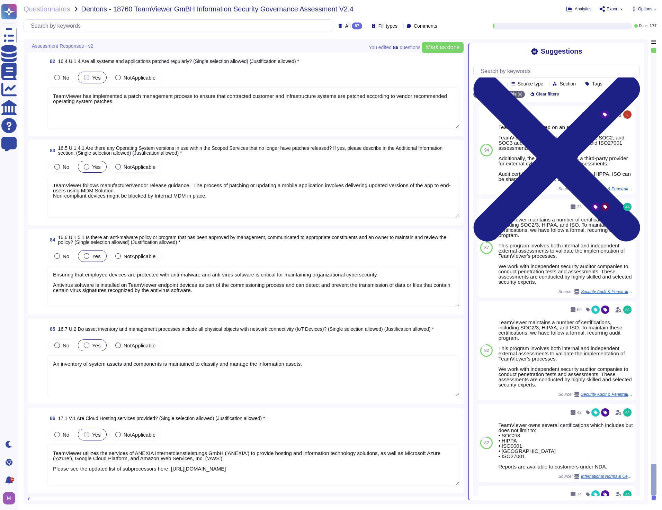
scroll to position [7409, 0]
type textarea "[URL][DOMAIN_NAME] TeamViewer respective departments conduct internal review of…"
type textarea "Yes Most users do not have sufficient permissions to install the software. As a…"
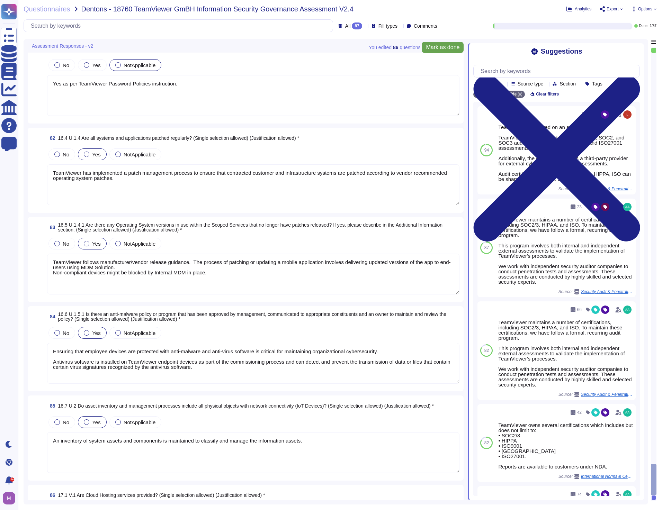
click at [447, 47] on span "Mark as done" at bounding box center [443, 48] width 34 height 6
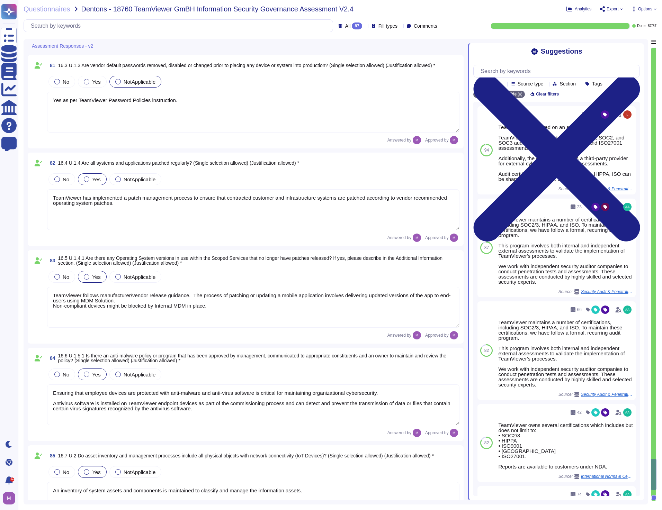
click at [622, 10] on icon at bounding box center [621, 9] width 3 height 3
click at [620, 9] on icon at bounding box center [621, 9] width 3 height 3
click at [624, 42] on p "Download" at bounding box center [636, 51] width 25 height 19
